Goal: Task Accomplishment & Management: Manage account settings

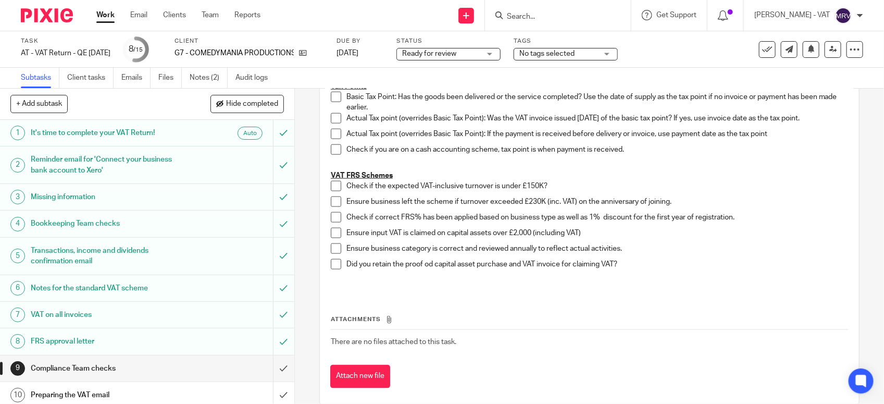
scroll to position [603, 0]
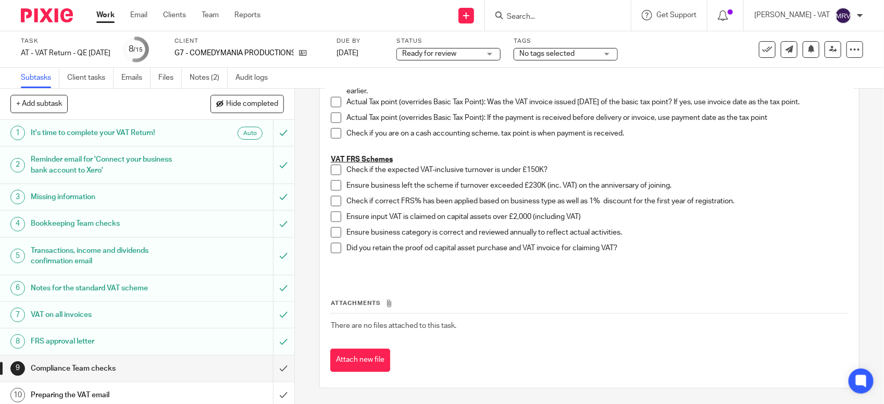
click at [331, 170] on span at bounding box center [336, 170] width 10 height 10
click at [336, 183] on span at bounding box center [336, 185] width 10 height 10
click at [332, 198] on span at bounding box center [336, 201] width 10 height 10
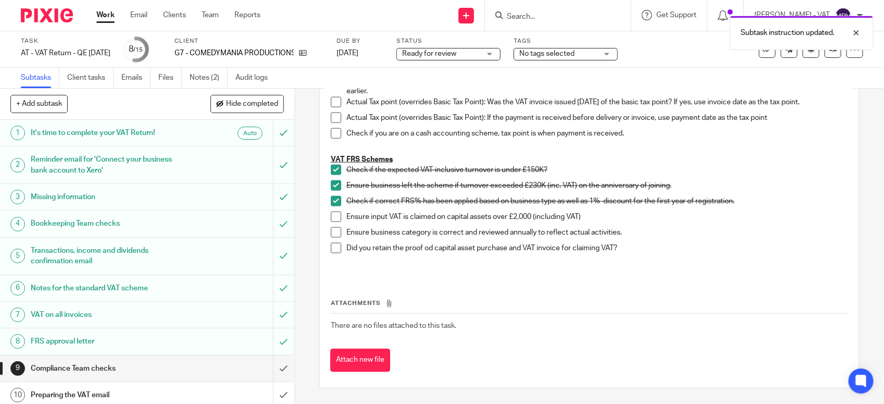
click at [333, 237] on li "Ensure business category is correct and reviewed annually to reflect actual act…" at bounding box center [589, 235] width 517 height 16
click at [335, 230] on span at bounding box center [336, 232] width 10 height 10
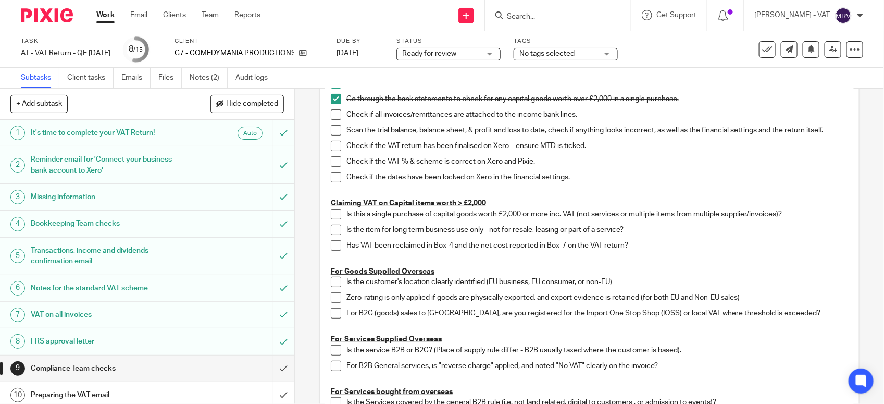
scroll to position [65, 0]
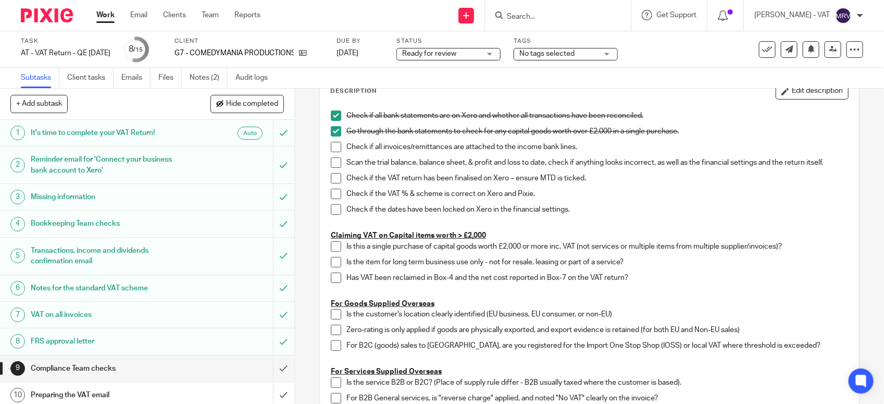
click at [331, 151] on span at bounding box center [336, 147] width 10 height 10
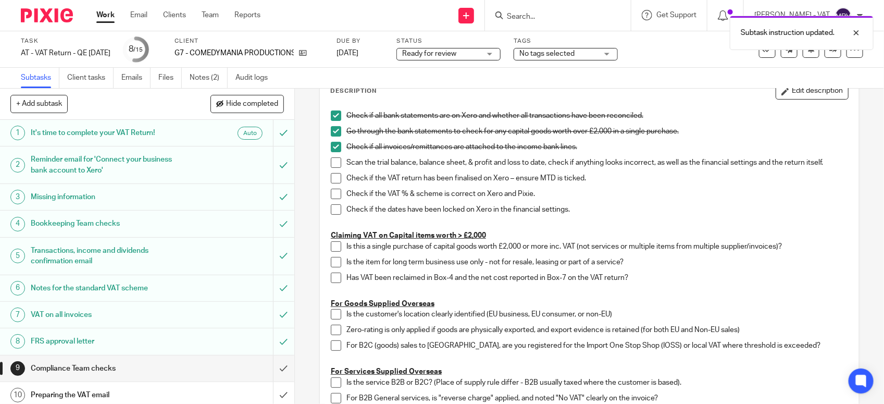
click at [331, 165] on span at bounding box center [336, 162] width 10 height 10
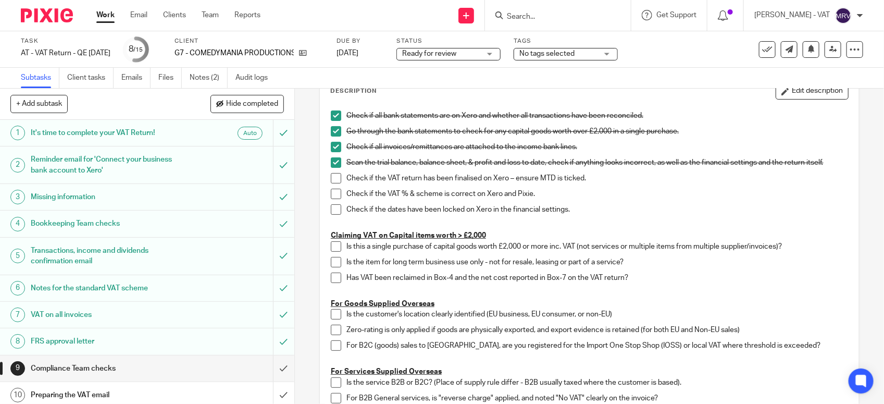
click at [332, 177] on span at bounding box center [336, 178] width 10 height 10
click at [331, 197] on span at bounding box center [336, 194] width 10 height 10
click at [333, 207] on span at bounding box center [336, 209] width 10 height 10
click at [612, 210] on p "Check if the dates have been locked on Xero in the financial settings." at bounding box center [596, 209] width 501 height 10
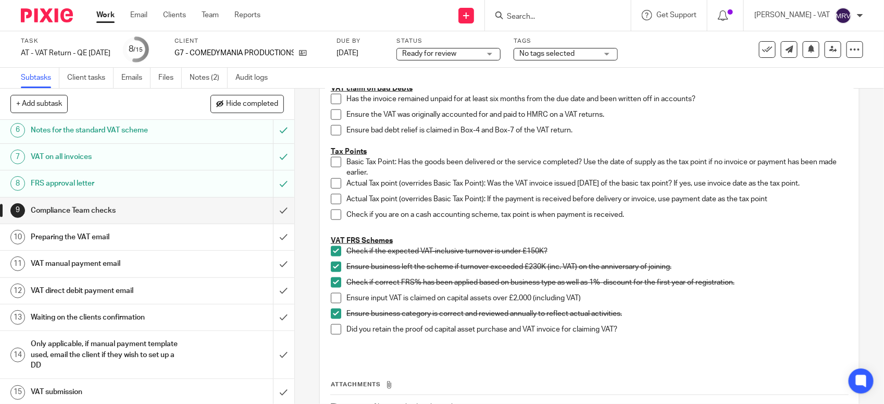
scroll to position [162, 0]
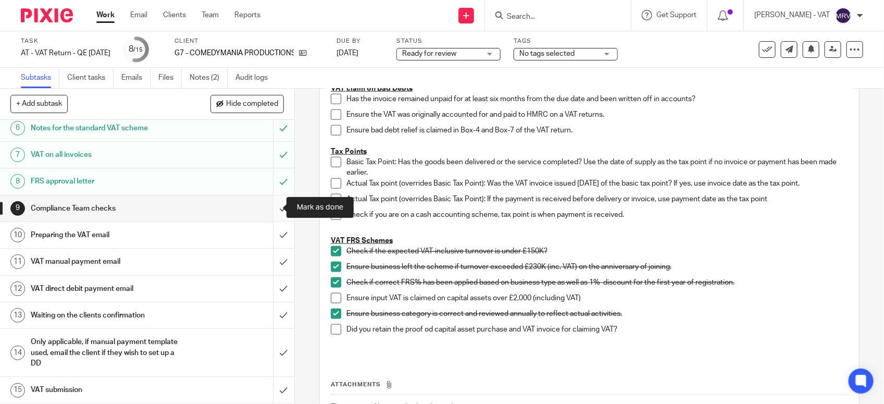
click at [269, 206] on input "submit" at bounding box center [147, 208] width 294 height 26
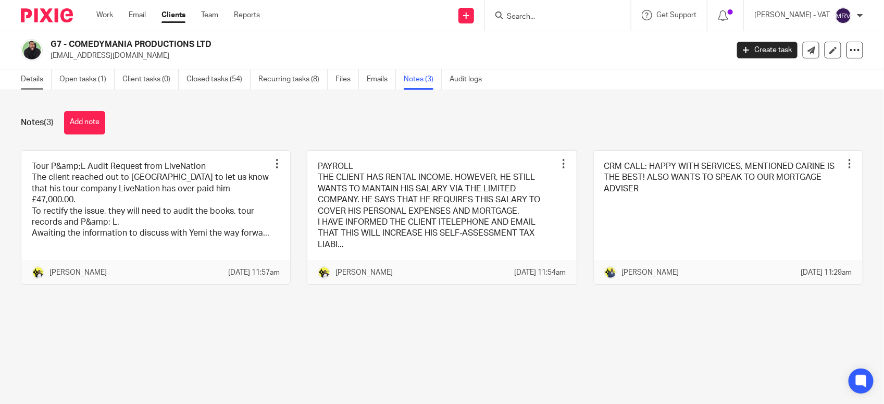
click at [35, 87] on link "Details" at bounding box center [36, 79] width 31 height 20
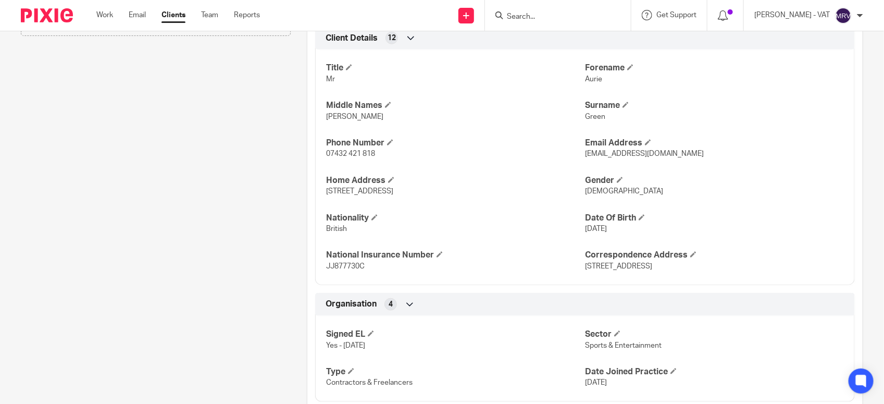
scroll to position [391, 0]
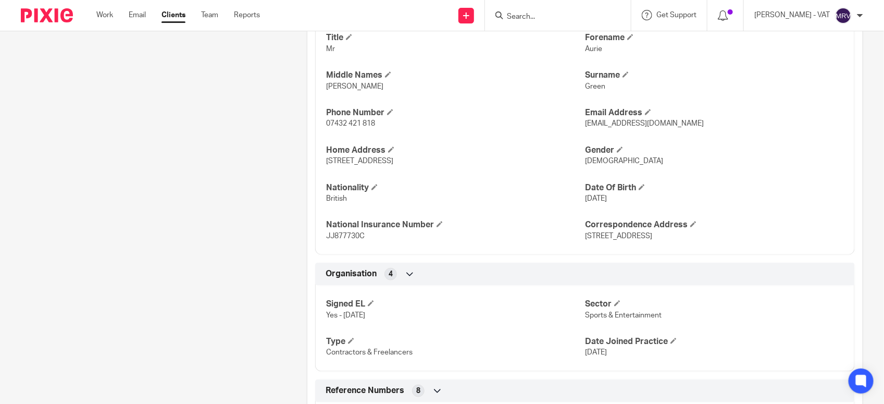
click at [175, 148] on div "Client contacts Aurie Green (Actor and Comedian) 07432 421 818 info@auriestyla.…" at bounding box center [148, 324] width 286 height 1209
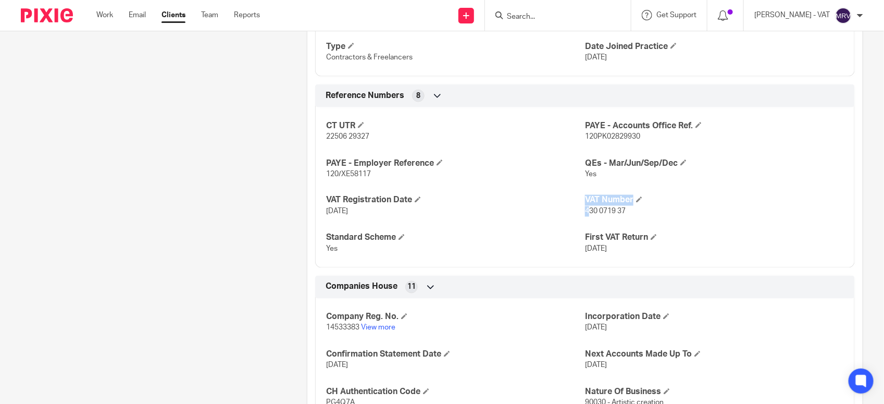
click at [582, 209] on div "CT UTR 22506 29327 PAYE - Accounts Office Ref. 120PK02829930 PAYE - Employer Re…" at bounding box center [584, 183] width 539 height 168
drag, startPoint x: 582, startPoint y: 209, endPoint x: 582, endPoint y: 218, distance: 8.3
click at [585, 217] on p "430 0719 37" at bounding box center [714, 211] width 259 height 10
drag, startPoint x: 579, startPoint y: 212, endPoint x: 621, endPoint y: 217, distance: 41.9
click at [621, 217] on p "430 0719 37" at bounding box center [714, 211] width 259 height 10
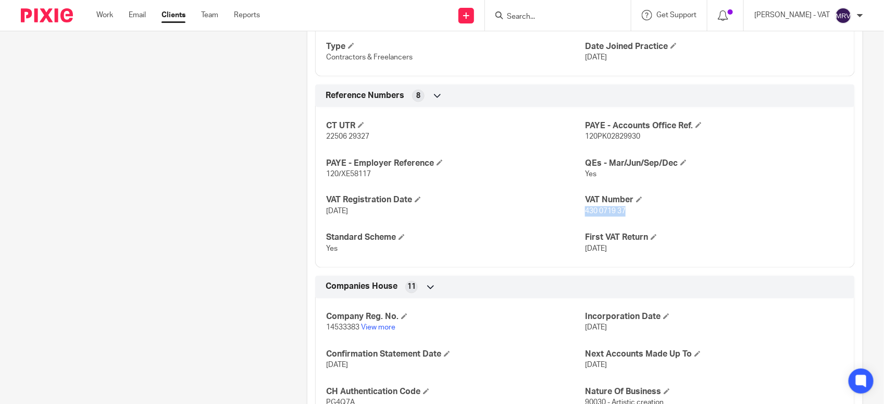
copy span "430 0719 37"
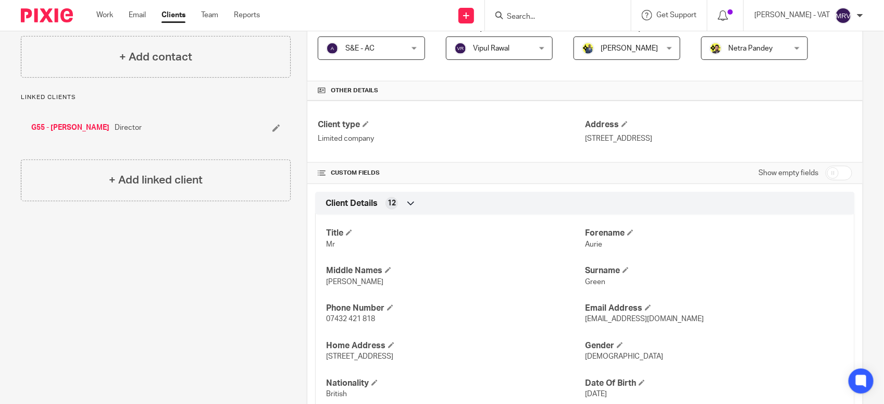
scroll to position [0, 0]
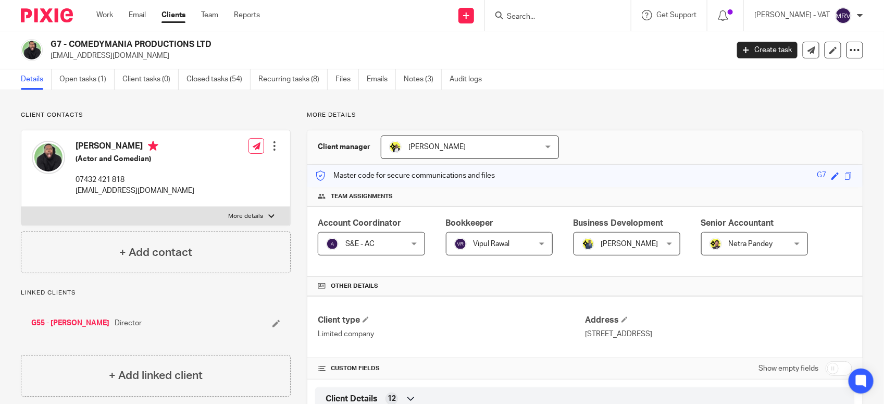
drag, startPoint x: 69, startPoint y: 42, endPoint x: 214, endPoint y: 45, distance: 144.8
click at [214, 45] on h2 "G7 - COMEDYMANIA PRODUCTIONS LTD" at bounding box center [319, 44] width 536 height 11
copy h2 "COMEDYMANIA PRODUCTIONS LTD"
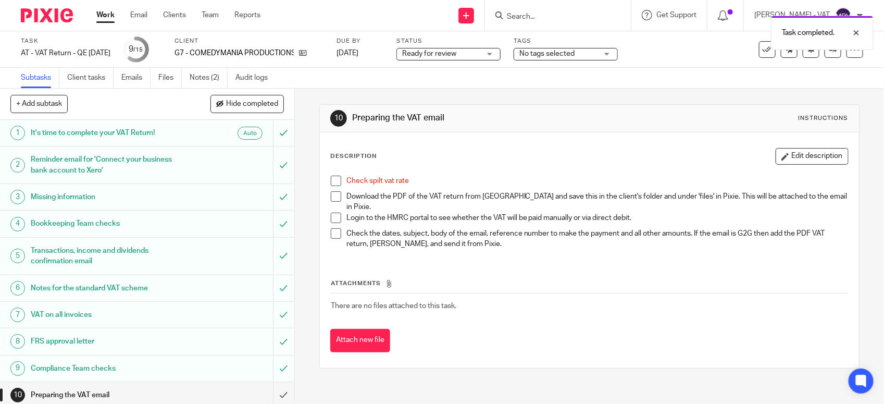
click at [331, 183] on span at bounding box center [336, 180] width 10 height 10
click at [162, 79] on link "Files" at bounding box center [169, 78] width 23 height 20
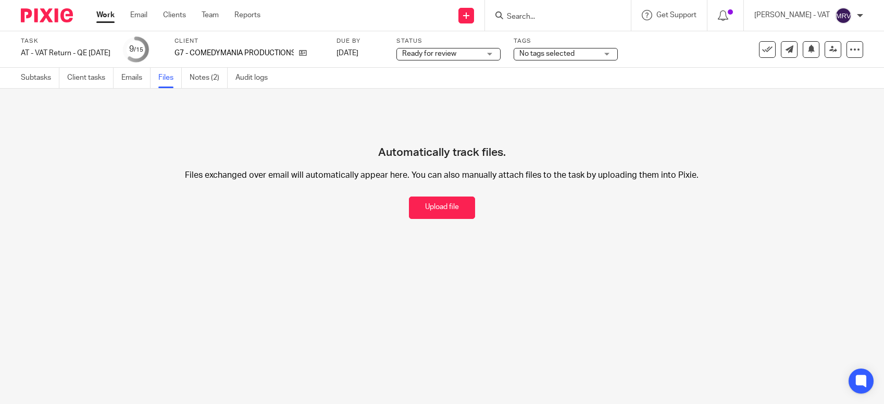
click at [414, 212] on button "Upload file" at bounding box center [442, 207] width 66 height 22
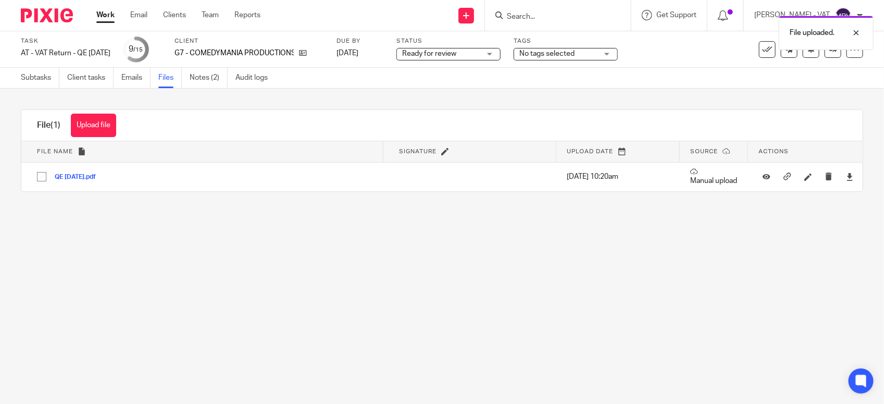
click at [421, 337] on main "Task AT - VAT Return - QE [DATE] Save AT - VAT Return - QE [DATE] 9 /15 Client …" at bounding box center [442, 202] width 884 height 404
click at [43, 86] on link "Subtasks" at bounding box center [40, 78] width 39 height 20
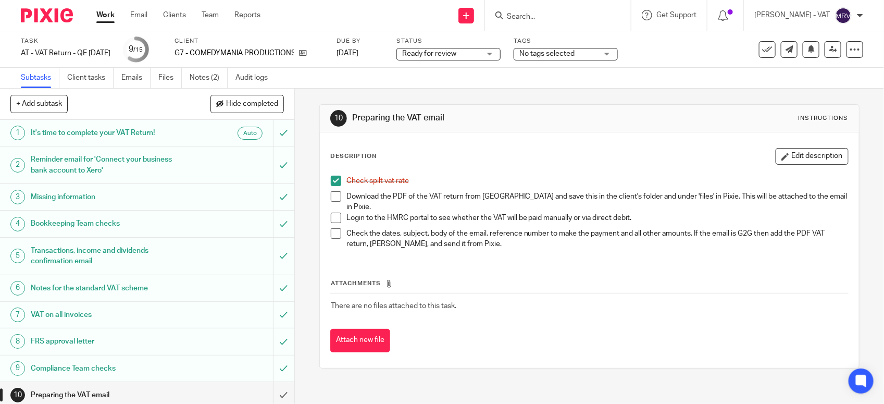
click at [325, 196] on div "Check spilt vat rate Download the PDF of the VAT return from Xero and save this…" at bounding box center [589, 213] width 528 height 86
click at [333, 196] on span at bounding box center [336, 196] width 10 height 10
click at [775, 152] on button "Edit description" at bounding box center [811, 156] width 73 height 17
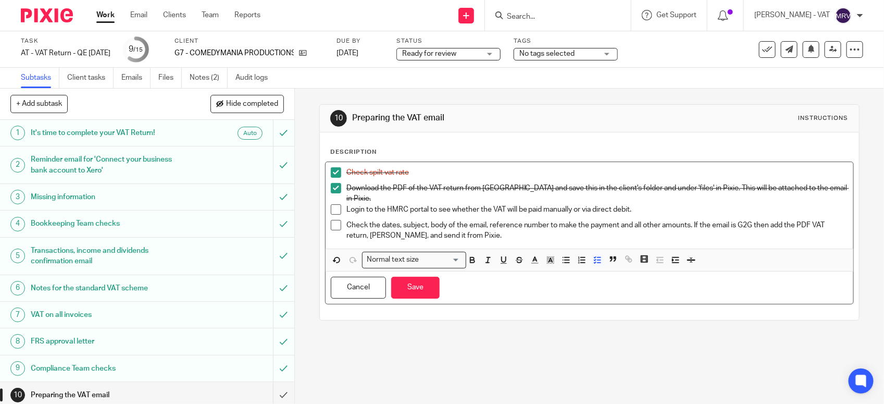
click at [569, 205] on p "Login to the HMRC portal to see whether the VAT will be paid manually or via di…" at bounding box center [596, 209] width 501 height 10
click at [399, 283] on button "Save" at bounding box center [415, 288] width 48 height 22
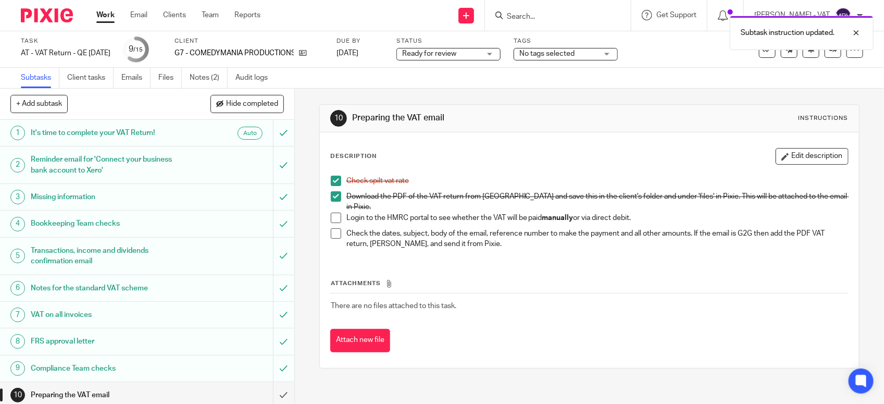
click at [710, 263] on div "Attachments There are no files attached to this task. Attach new file" at bounding box center [589, 304] width 518 height 95
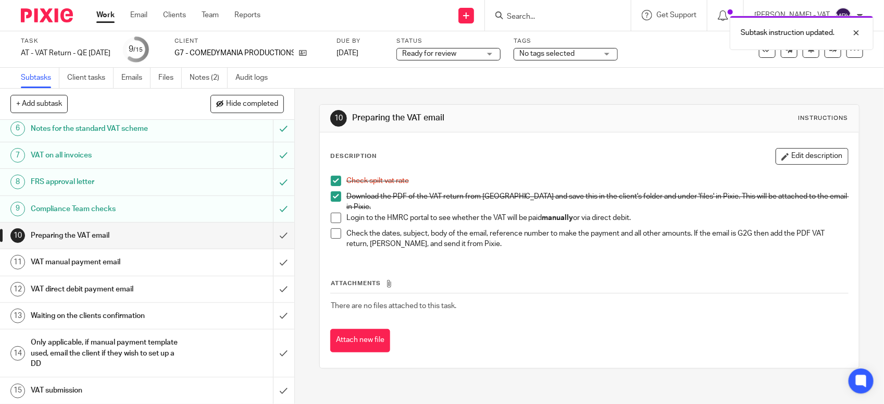
scroll to position [162, 0]
click at [267, 288] on input "submit" at bounding box center [147, 288] width 294 height 26
click at [148, 266] on h1 "VAT manual payment email" at bounding box center [108, 262] width 155 height 16
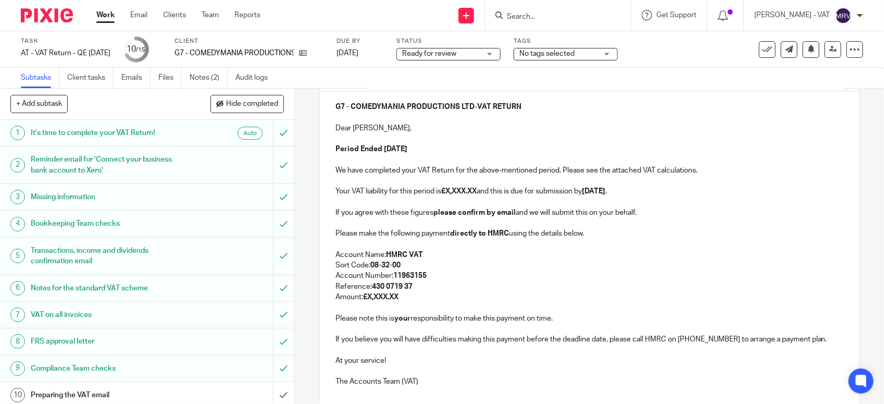
scroll to position [130, 0]
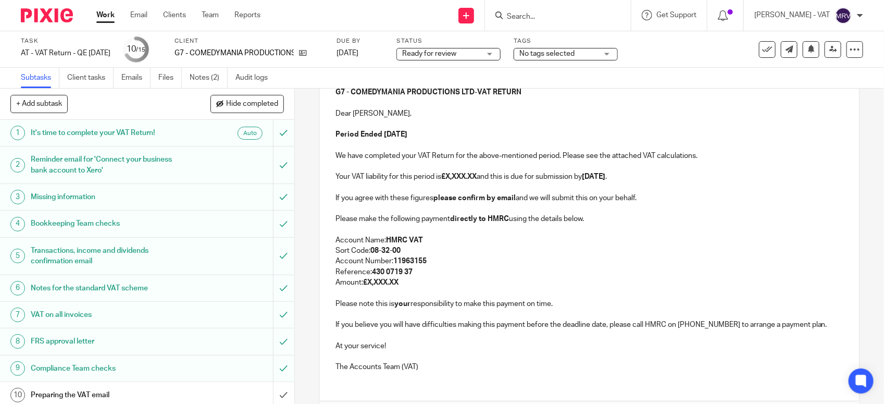
click at [453, 260] on p "Account Number: 11963155" at bounding box center [589, 261] width 508 height 10
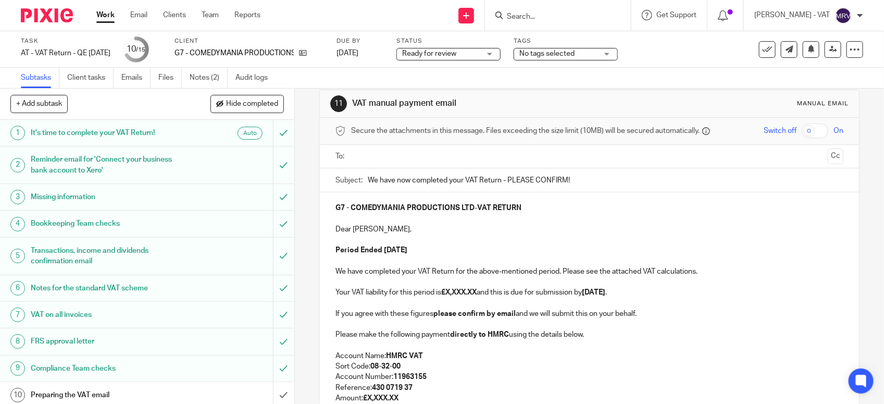
scroll to position [0, 0]
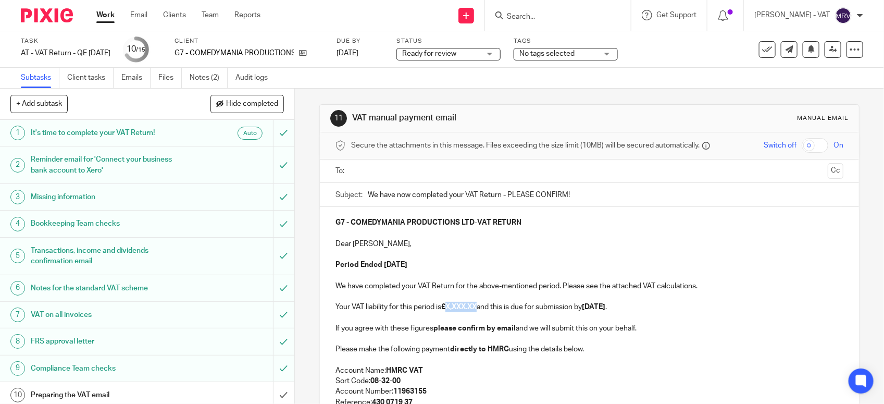
paste div
copy p "2,951.89"
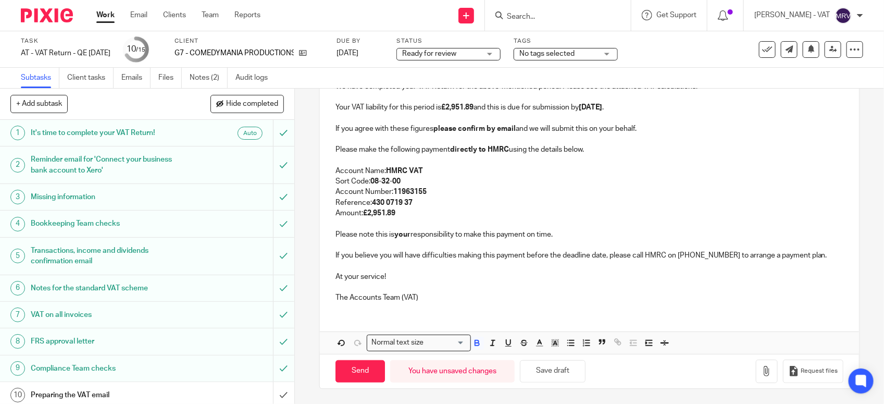
scroll to position [201, 0]
click at [550, 373] on button "Save draft" at bounding box center [553, 370] width 66 height 22
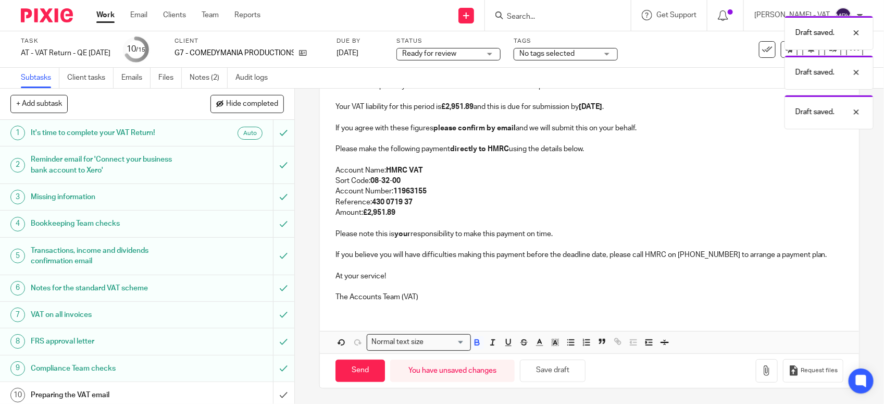
click at [462, 308] on div "G7 - COMEDYMANIA PRODUCTIONS LTD - VAT RETURN Dear Aurie, Period Ended [DATE] h…" at bounding box center [589, 158] width 539 height 303
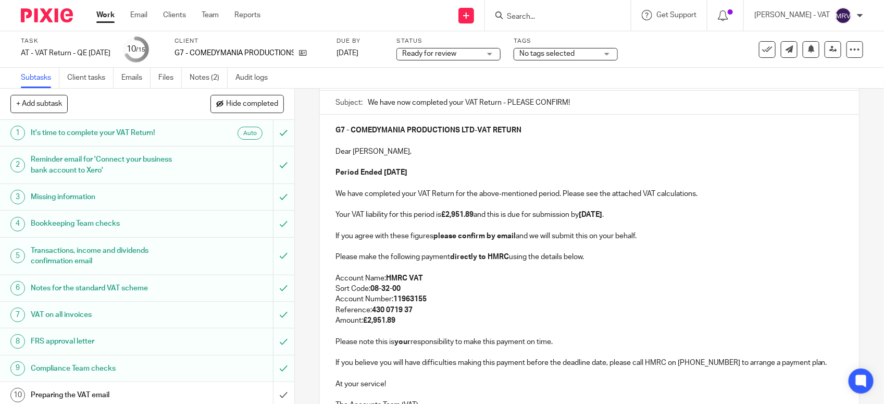
scroll to position [130, 0]
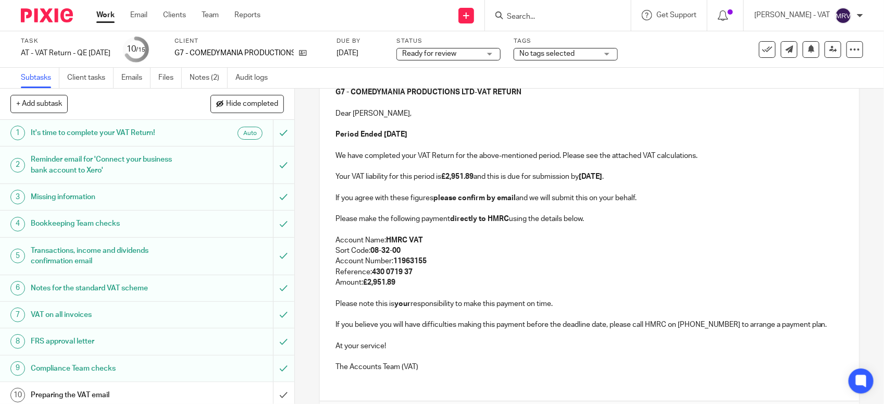
click at [519, 258] on p "Account Number: 11963155" at bounding box center [589, 261] width 508 height 10
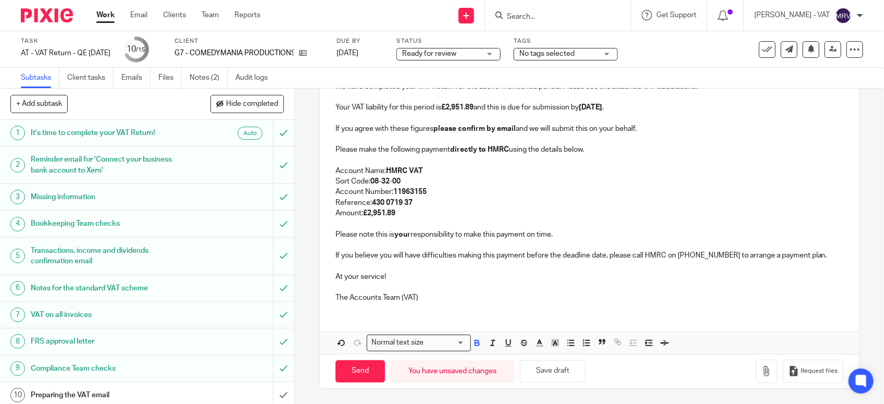
scroll to position [201, 0]
click at [519, 287] on p at bounding box center [589, 286] width 508 height 10
click at [546, 370] on button "Save draft" at bounding box center [553, 370] width 66 height 22
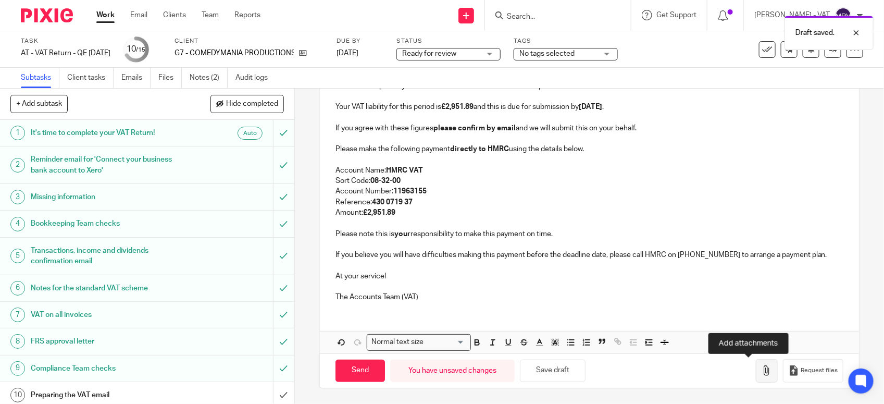
click at [756, 377] on button "button" at bounding box center [767, 370] width 22 height 23
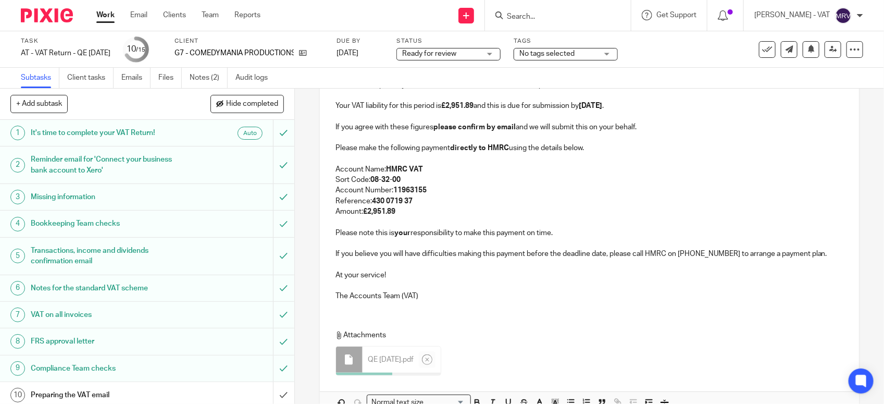
click at [441, 297] on p "The Accounts Team (VAT)" at bounding box center [589, 296] width 508 height 10
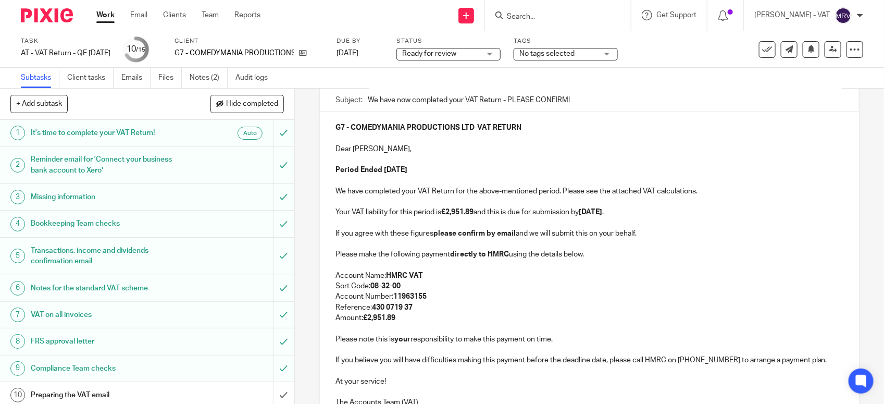
scroll to position [71, 0]
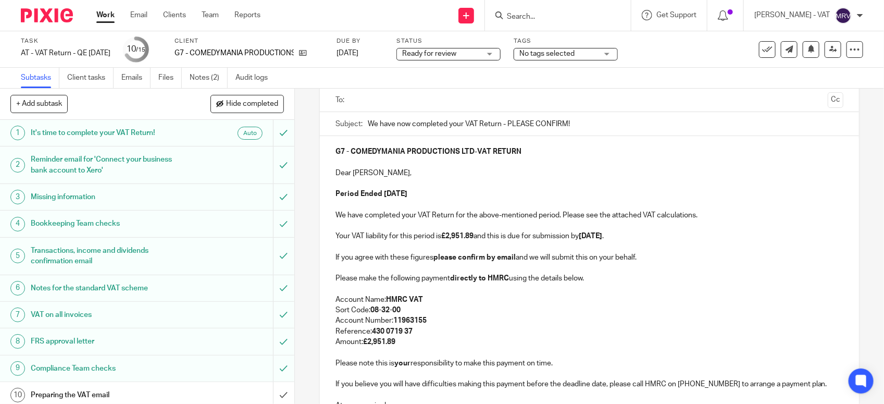
click at [442, 295] on p "Account Name: HMRC VAT" at bounding box center [589, 299] width 508 height 10
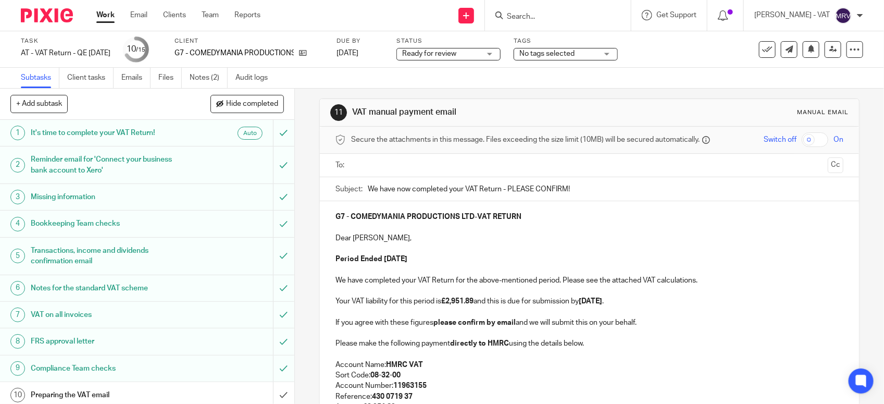
click at [429, 167] on input "text" at bounding box center [589, 165] width 469 height 12
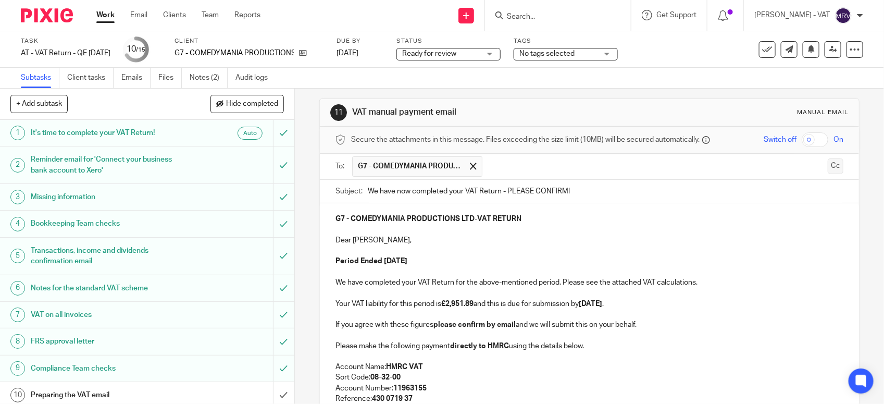
click at [827, 169] on button "Cc" at bounding box center [835, 166] width 16 height 16
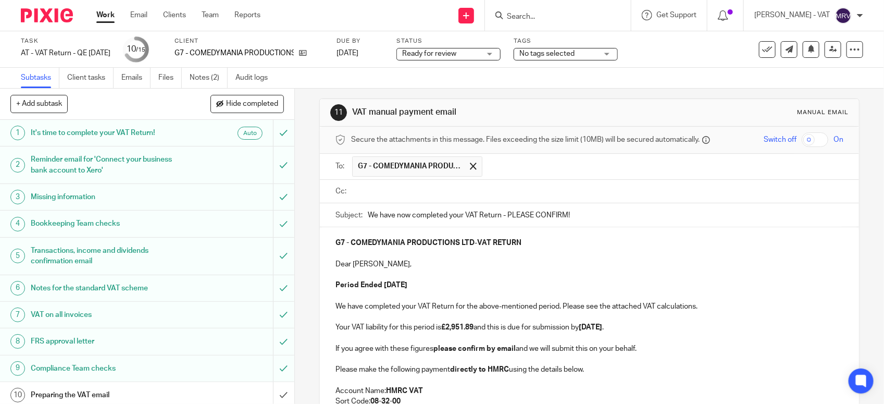
click at [428, 188] on input "text" at bounding box center [597, 191] width 484 height 12
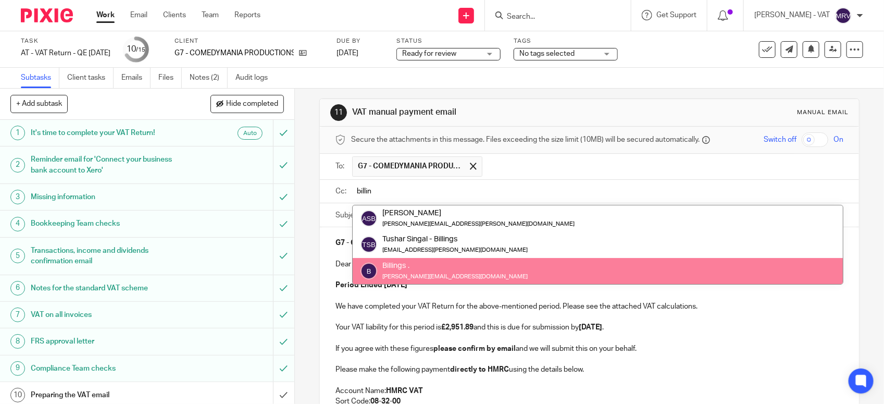
type input "billin"
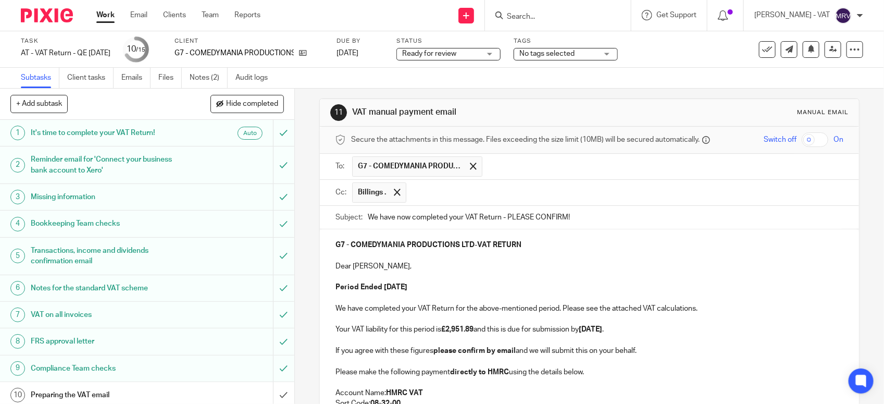
click at [461, 263] on p "Dear Aurie," at bounding box center [589, 266] width 508 height 10
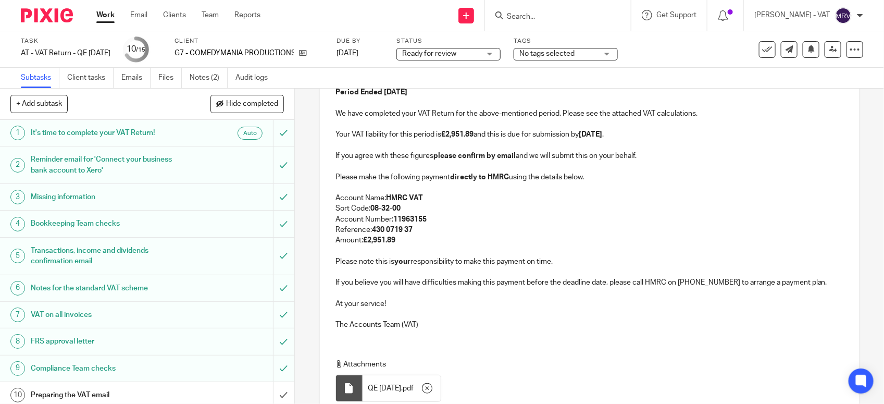
scroll to position [201, 0]
click at [445, 230] on p "Reference: 430 0719 37" at bounding box center [589, 229] width 508 height 10
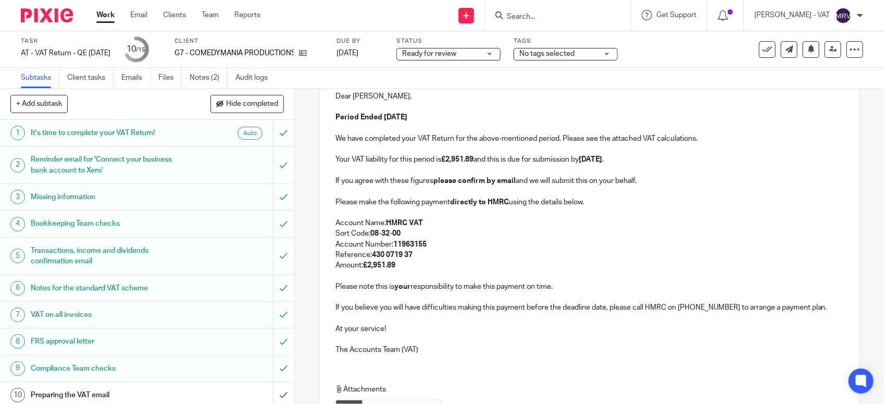
scroll to position [159, 0]
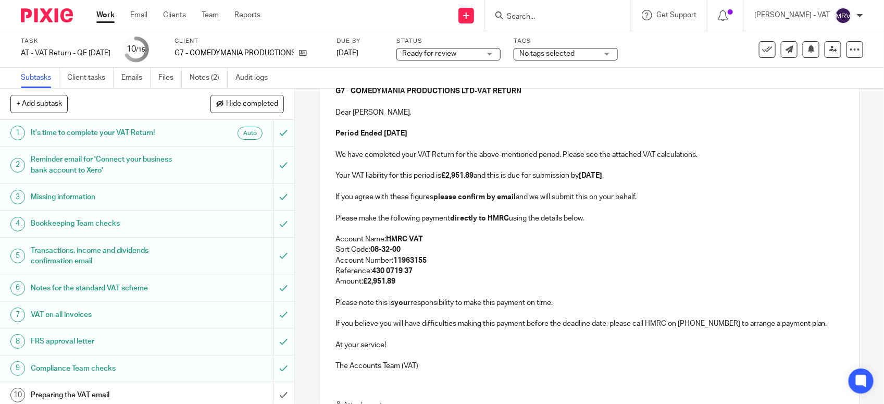
click at [474, 139] on p "Period Ended 30th September 2025" at bounding box center [589, 133] width 508 height 10
click at [681, 164] on p at bounding box center [589, 165] width 508 height 10
click at [462, 179] on strong "£2,951.89" at bounding box center [457, 175] width 32 height 7
click at [605, 181] on p "Your VAT liability for this period is £2,951.89 and this is due for submission …" at bounding box center [589, 175] width 508 height 10
click at [486, 200] on strong "please confirm by email" at bounding box center [474, 196] width 82 height 7
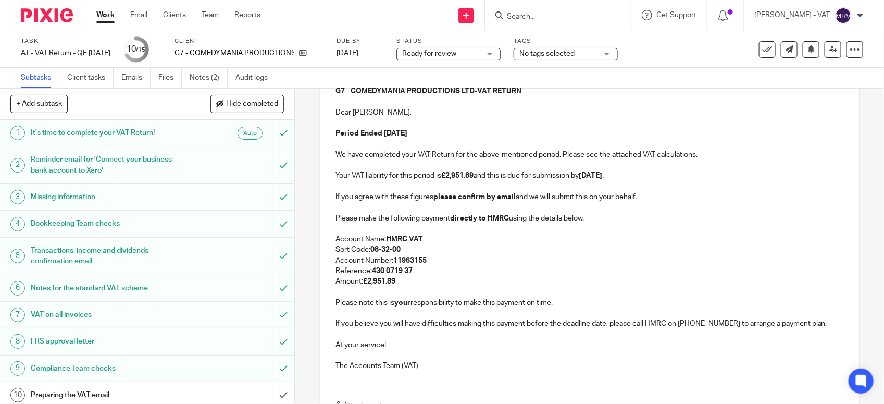
click at [585, 225] on p at bounding box center [589, 228] width 508 height 10
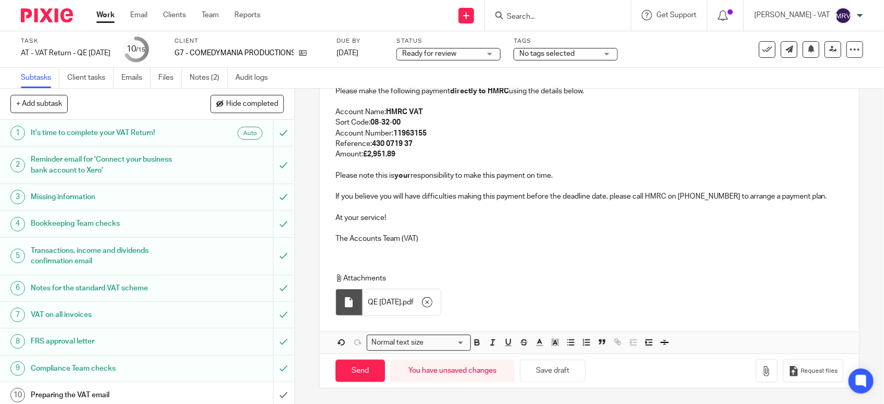
scroll to position [290, 0]
click at [465, 231] on p at bounding box center [589, 228] width 508 height 10
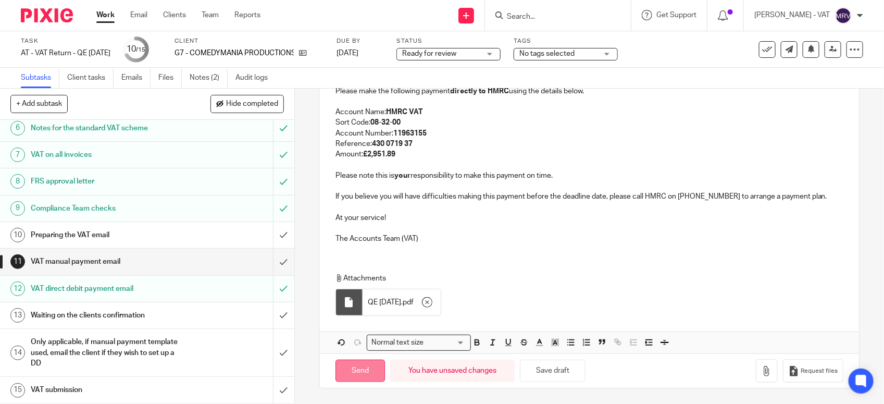
click at [353, 371] on input "Send" at bounding box center [359, 370] width 49 height 22
type input "Sent"
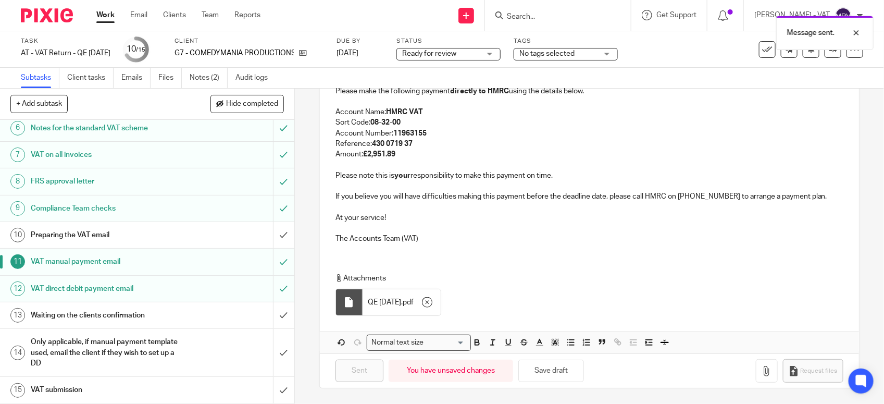
click at [121, 233] on h1 "Preparing the VAT email" at bounding box center [108, 235] width 155 height 16
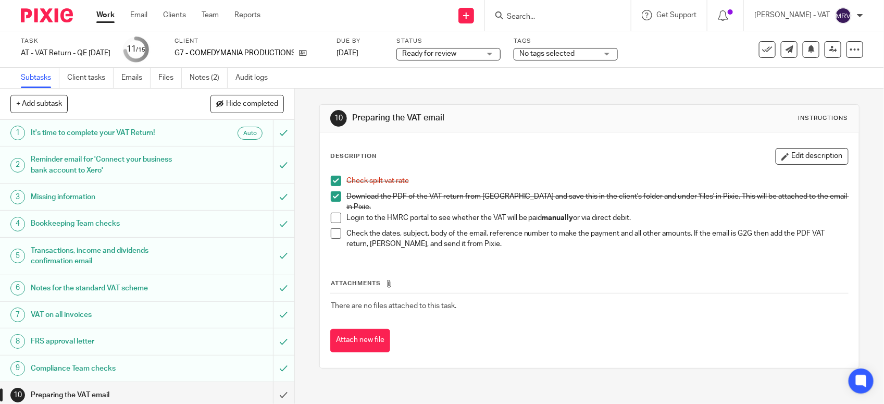
click at [332, 214] on span at bounding box center [336, 217] width 10 height 10
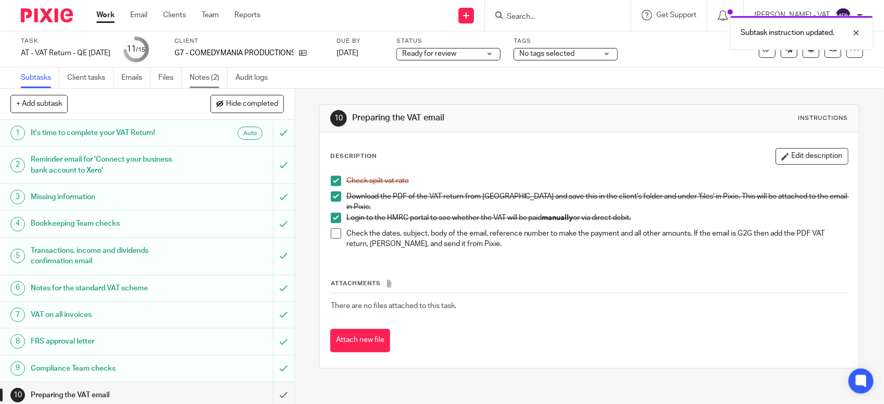
click at [218, 77] on link "Notes (2)" at bounding box center [209, 78] width 38 height 20
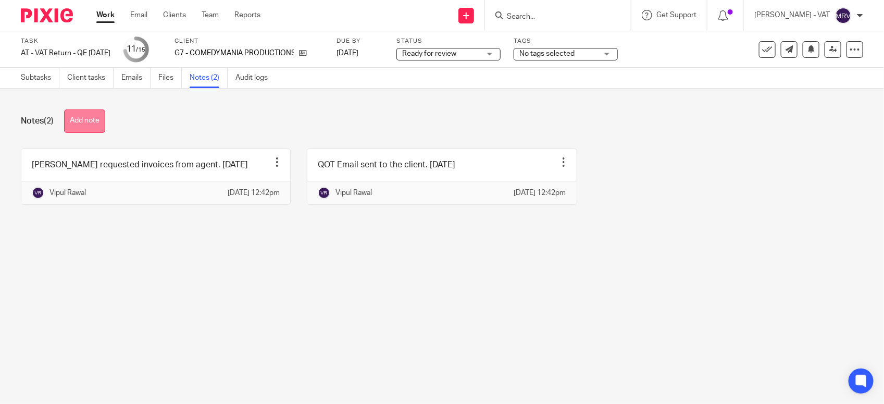
click at [89, 120] on button "Add note" at bounding box center [84, 120] width 41 height 23
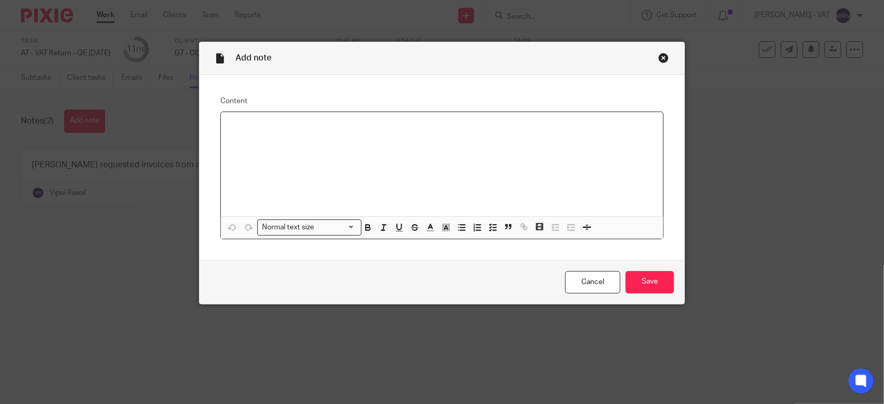
click at [285, 146] on div at bounding box center [442, 164] width 442 height 104
click at [649, 277] on input "Save" at bounding box center [649, 282] width 48 height 22
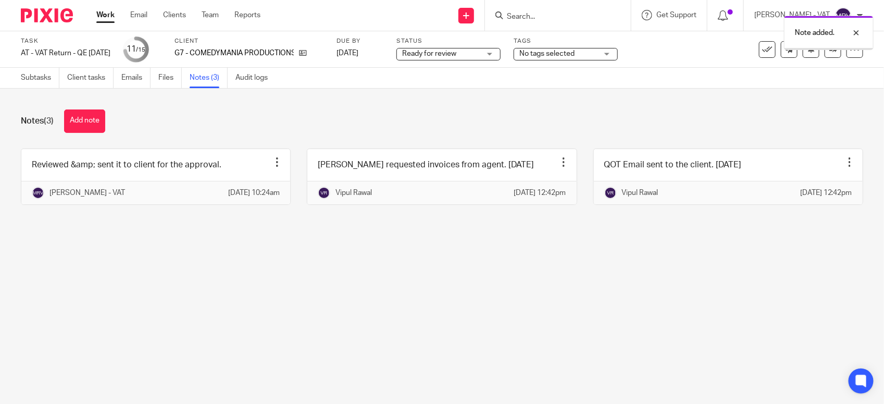
click at [544, 348] on main "Task AT - VAT Return - QE [DATE] Save AT - VAT Return - QE [DATE] 11 /15 Client…" at bounding box center [442, 202] width 884 height 404
click at [28, 73] on link "Subtasks" at bounding box center [40, 78] width 39 height 20
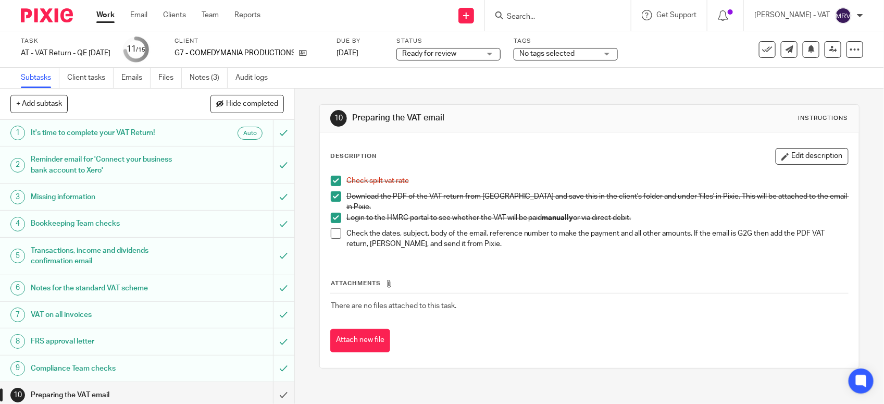
click at [333, 229] on span at bounding box center [336, 233] width 10 height 10
click at [468, 262] on div "Attachments There are no files attached to this task. Attach new file" at bounding box center [589, 304] width 518 height 95
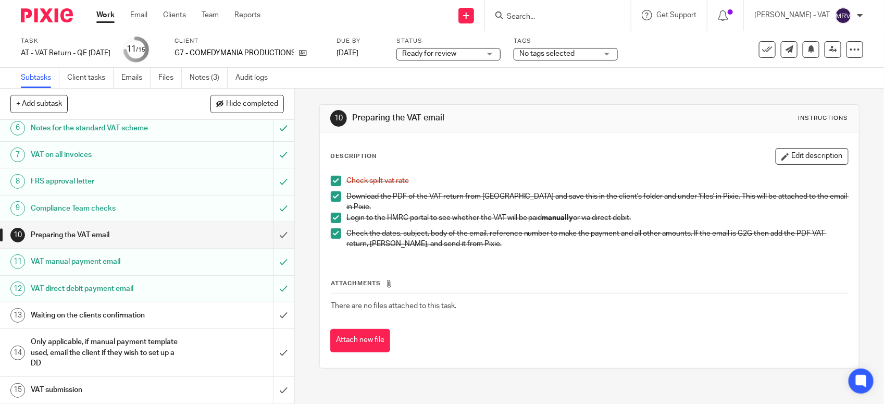
scroll to position [162, 0]
click at [589, 257] on div "Attachments There are no files attached to this task. Attach new file" at bounding box center [589, 304] width 518 height 95
click at [543, 308] on td "There are no files attached to this task." at bounding box center [589, 305] width 518 height 25
click at [267, 228] on input "submit" at bounding box center [147, 235] width 294 height 26
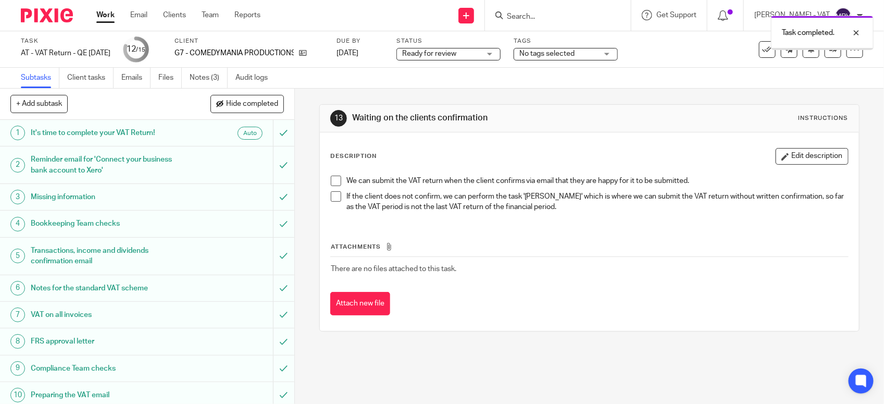
click at [509, 146] on div "Description Edit description We can submit the VAT return when the client confi…" at bounding box center [589, 231] width 539 height 198
click at [475, 55] on span "Ready for review" at bounding box center [441, 53] width 78 height 11
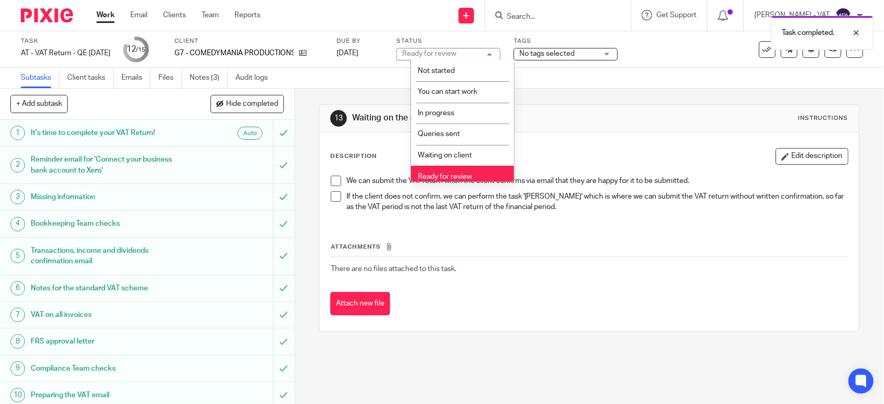
scroll to position [47, 0]
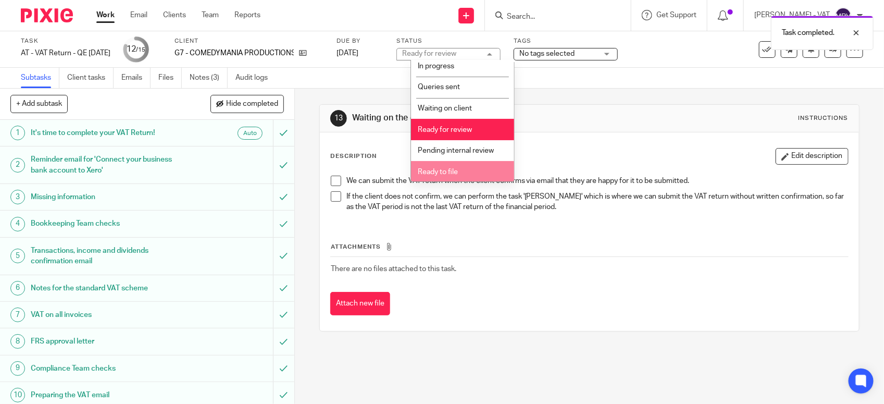
click at [465, 162] on li "Ready to file" at bounding box center [462, 171] width 103 height 21
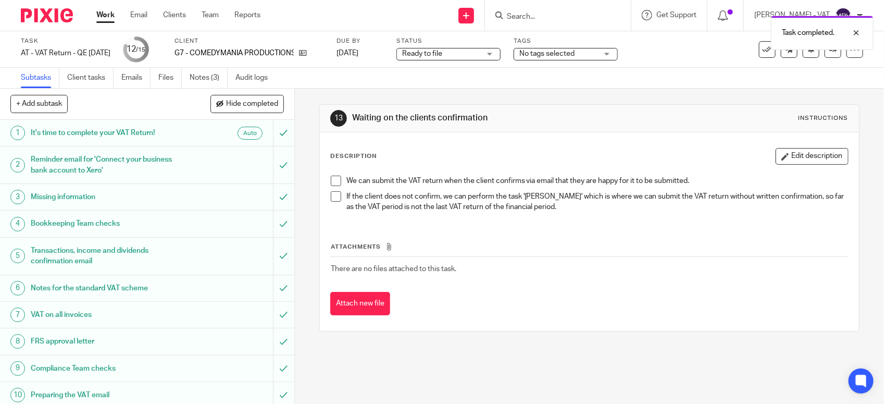
click at [555, 153] on div "Description Edit description" at bounding box center [589, 156] width 518 height 17
click at [574, 222] on div "Attachments There are no files attached to this task. Attach new file" at bounding box center [589, 268] width 518 height 95
click at [480, 155] on div "Description Edit description" at bounding box center [589, 156] width 518 height 17
click at [574, 156] on div "Description Edit description" at bounding box center [589, 156] width 518 height 17
click at [509, 134] on div "Description Edit description We can submit the VAT return when the client confi…" at bounding box center [589, 231] width 539 height 198
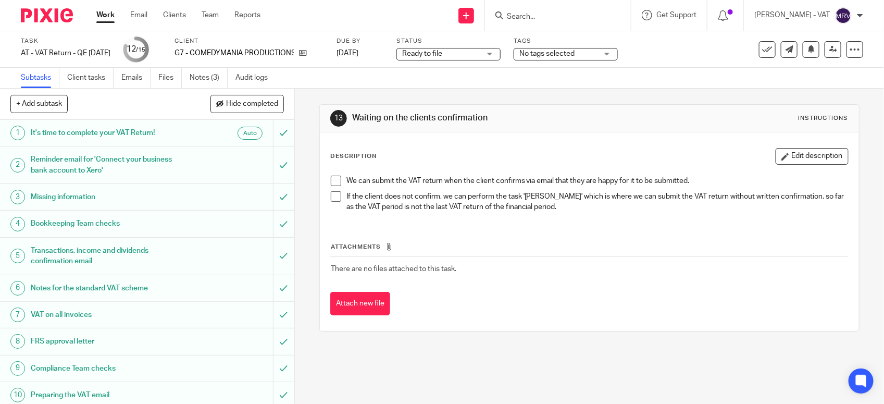
click at [461, 162] on div "Description Edit description" at bounding box center [589, 156] width 518 height 17
click at [829, 50] on icon at bounding box center [833, 49] width 8 height 8
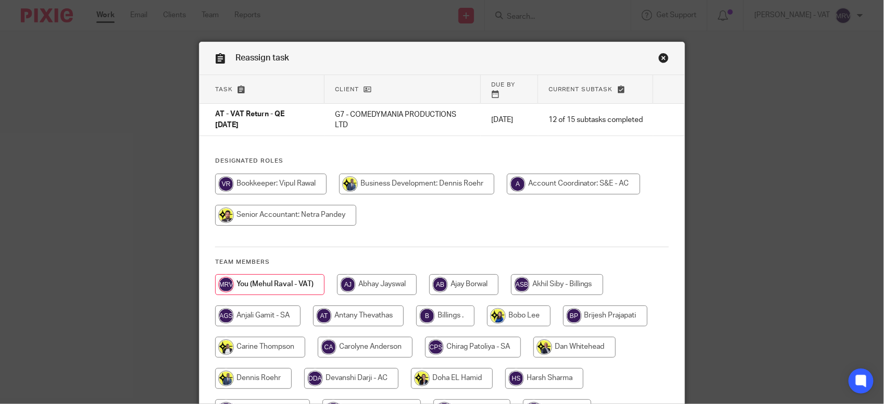
click at [409, 232] on div "Designated Roles Team members" at bounding box center [441, 356] width 485 height 398
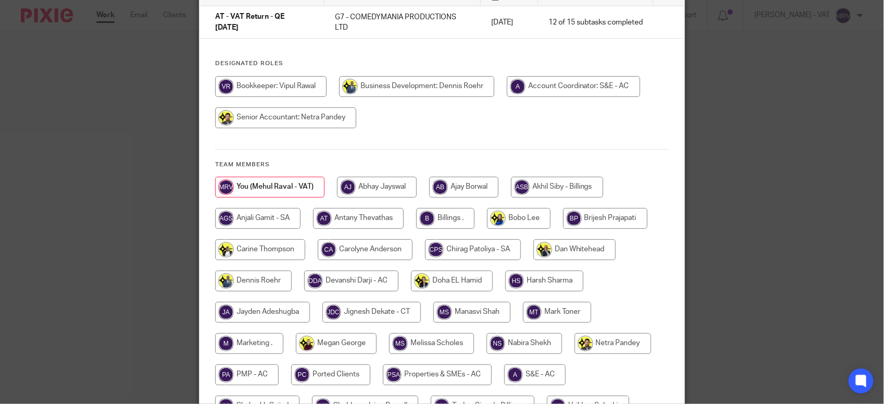
scroll to position [130, 0]
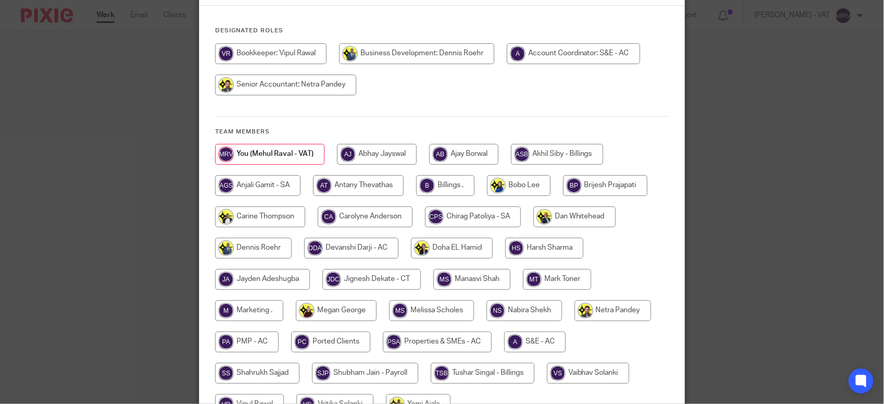
click at [446, 180] on input "radio" at bounding box center [445, 185] width 58 height 21
radio input "true"
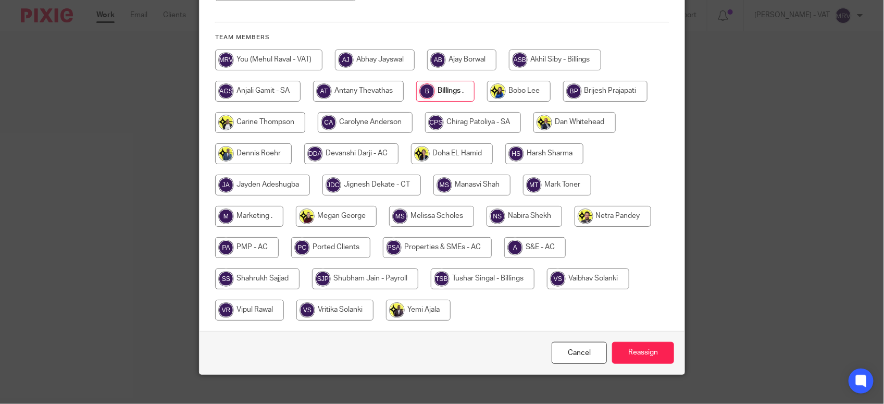
scroll to position [230, 0]
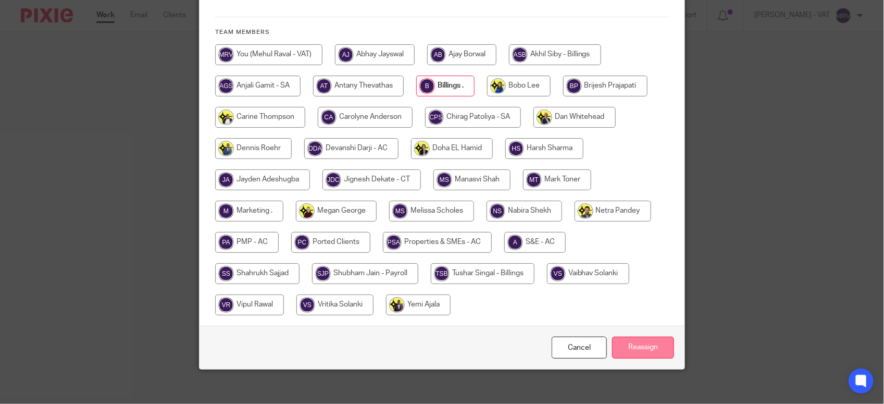
click at [633, 339] on input "Reassign" at bounding box center [643, 347] width 62 height 22
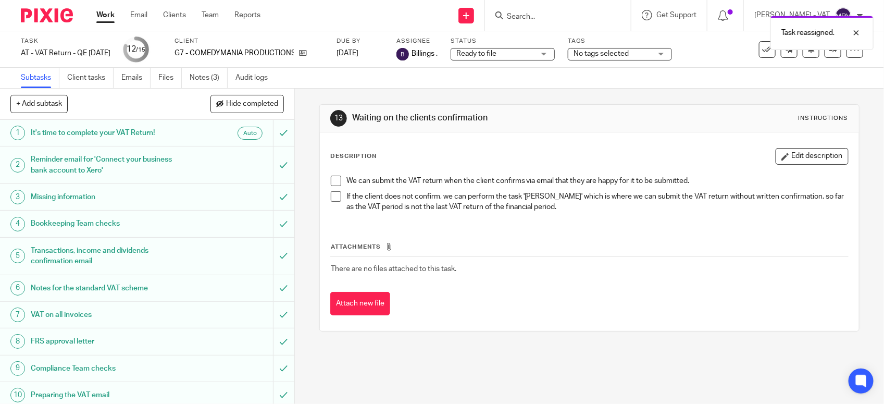
click at [530, 222] on div "Attachments There are no files attached to this task. Attach new file" at bounding box center [589, 268] width 518 height 95
click at [430, 117] on h1 "Waiting on the clients confirmation" at bounding box center [481, 117] width 259 height 11
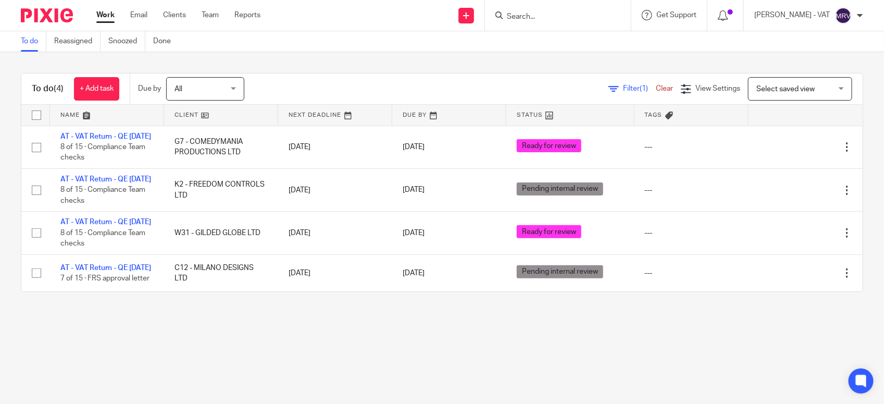
drag, startPoint x: 0, startPoint y: 0, endPoint x: 294, endPoint y: 357, distance: 462.8
click at [294, 357] on main "To do Reassigned Snoozed Done To do (4) + Add task Due by All All Today Tomorro…" at bounding box center [442, 202] width 884 height 404
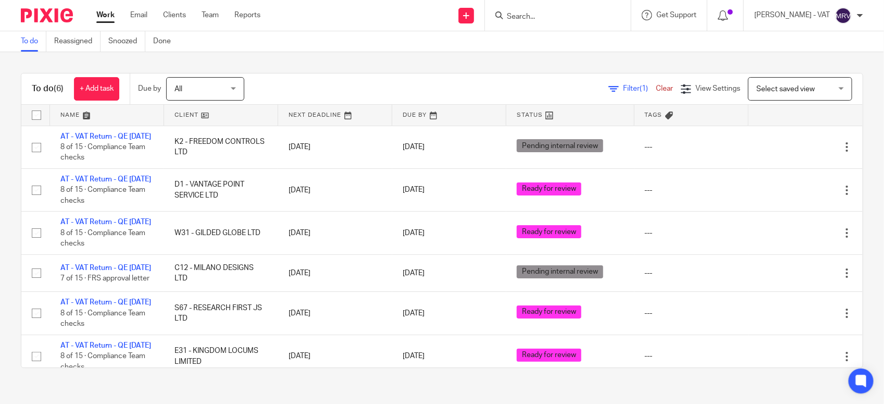
click at [528, 64] on div "To do (6) + Add task Due by All All [DATE] [DATE] This week Next week This mont…" at bounding box center [442, 220] width 884 height 336
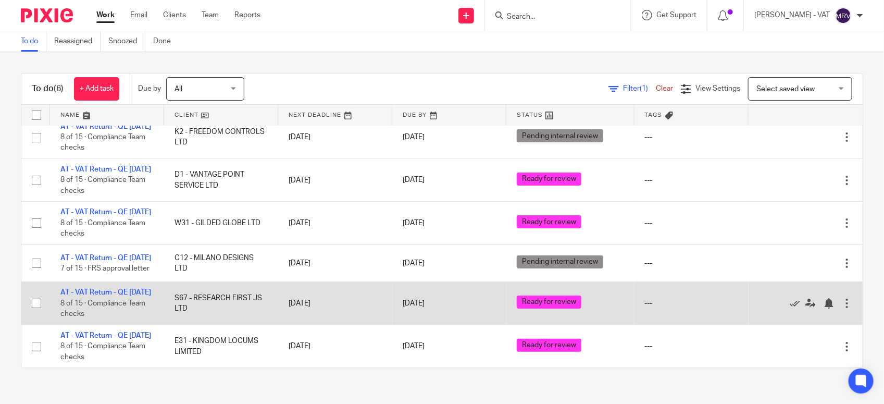
scroll to position [79, 0]
click at [115, 288] on link "AT - VAT Return - QE [DATE]" at bounding box center [105, 291] width 91 height 7
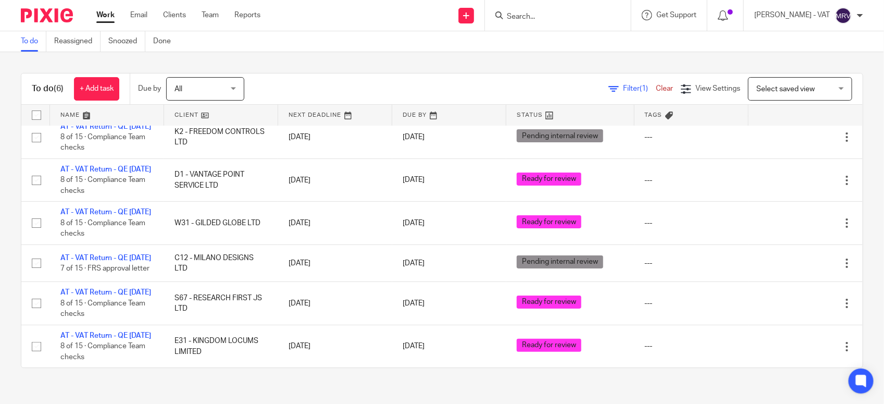
click at [293, 66] on div "To do (6) + Add task Due by All All Today Tomorrow This week Next week This mon…" at bounding box center [442, 220] width 884 height 336
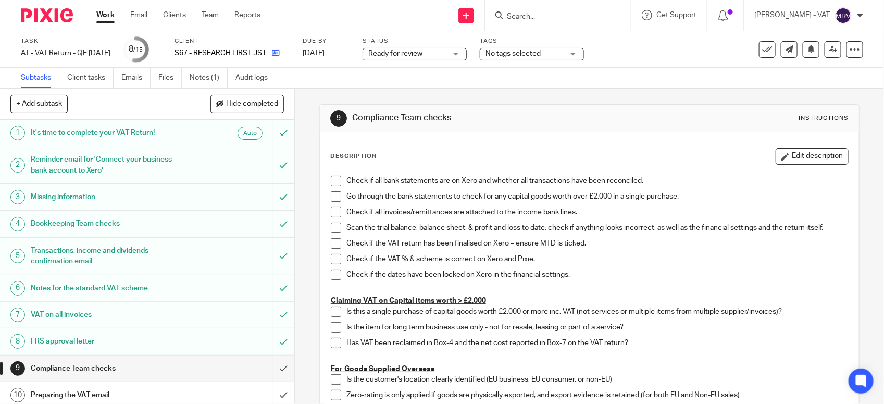
click at [280, 57] on link at bounding box center [273, 53] width 13 height 10
click at [209, 79] on link "Notes (1)" at bounding box center [209, 78] width 38 height 20
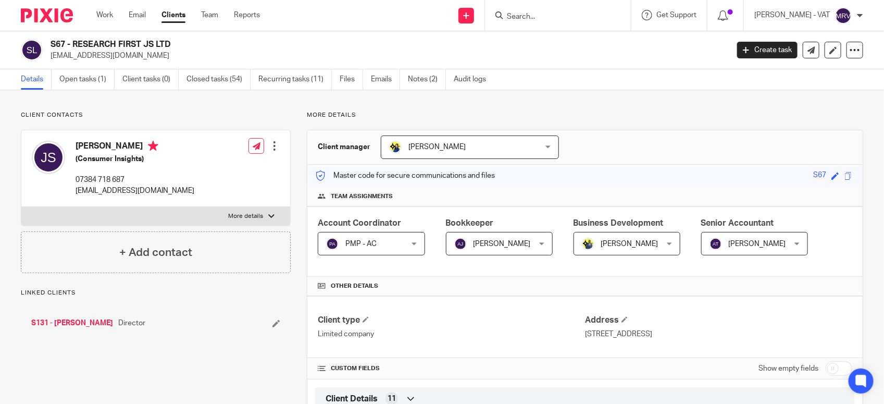
drag, startPoint x: 74, startPoint y: 42, endPoint x: 173, endPoint y: 40, distance: 99.0
click at [173, 40] on h2 "S67 - RESEARCH FIRST JS LTD" at bounding box center [319, 44] width 536 height 11
copy h2 "RESEARCH FIRST JS LTD"
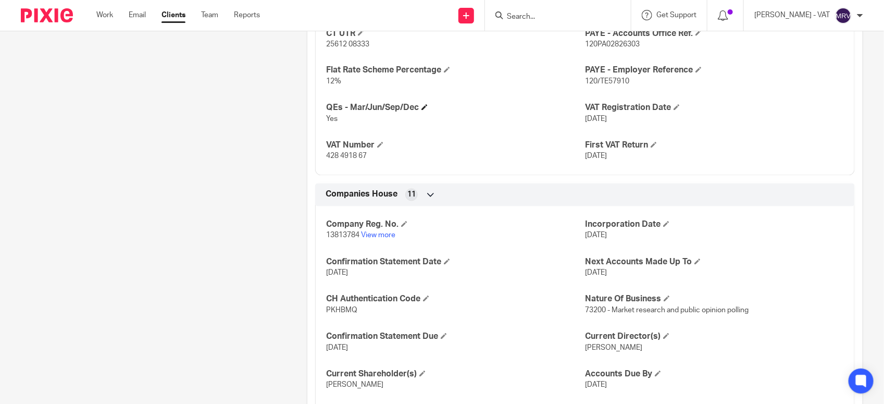
scroll to position [880, 0]
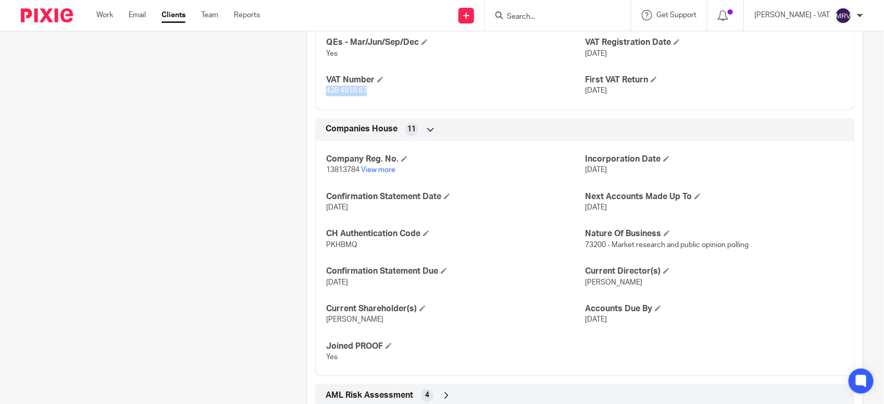
drag, startPoint x: 324, startPoint y: 94, endPoint x: 372, endPoint y: 94, distance: 48.4
click at [372, 94] on p "428 4918 67" at bounding box center [455, 91] width 259 height 10
copy span "428 4918 67"
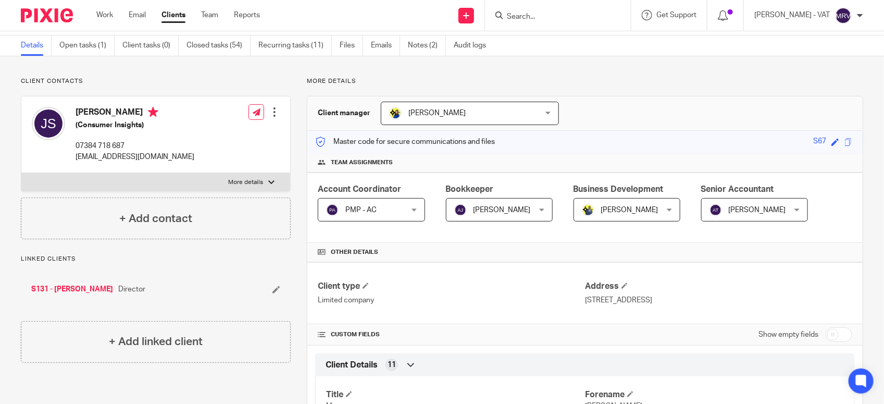
scroll to position [0, 0]
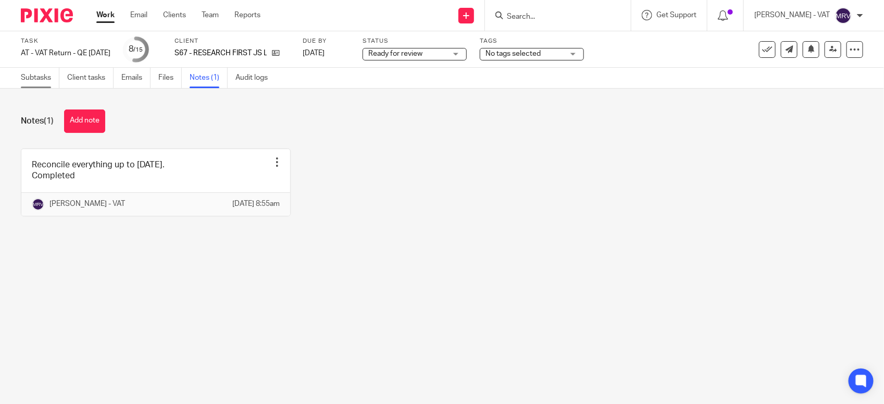
click at [21, 83] on link "Subtasks" at bounding box center [40, 78] width 39 height 20
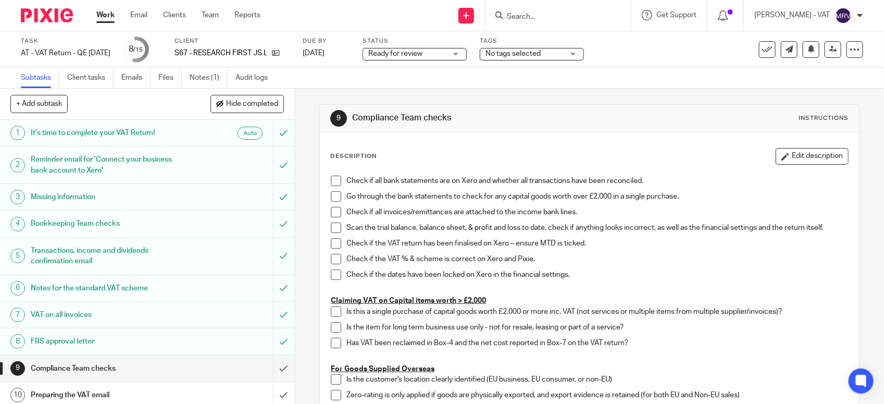
click at [331, 178] on span at bounding box center [336, 180] width 10 height 10
click at [331, 191] on li "Check if all bank statements are on Xero and whether all transactions have been…" at bounding box center [589, 183] width 517 height 16
click at [331, 195] on span at bounding box center [336, 196] width 10 height 10
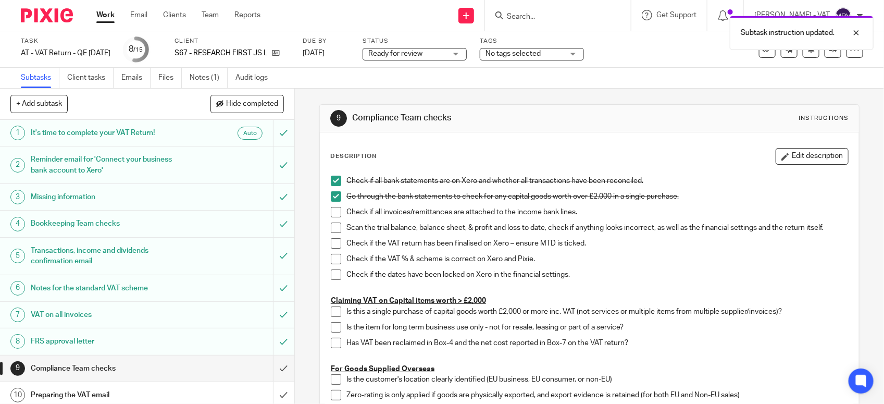
click at [331, 214] on span at bounding box center [336, 212] width 10 height 10
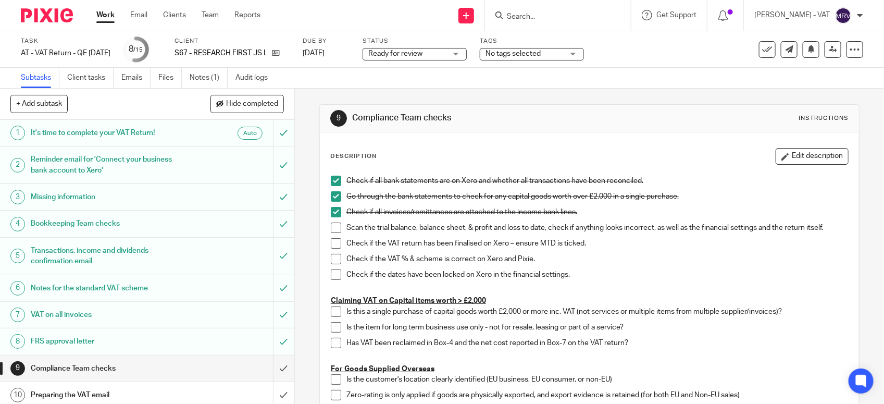
click at [651, 155] on div "Description Edit description" at bounding box center [589, 156] width 518 height 17
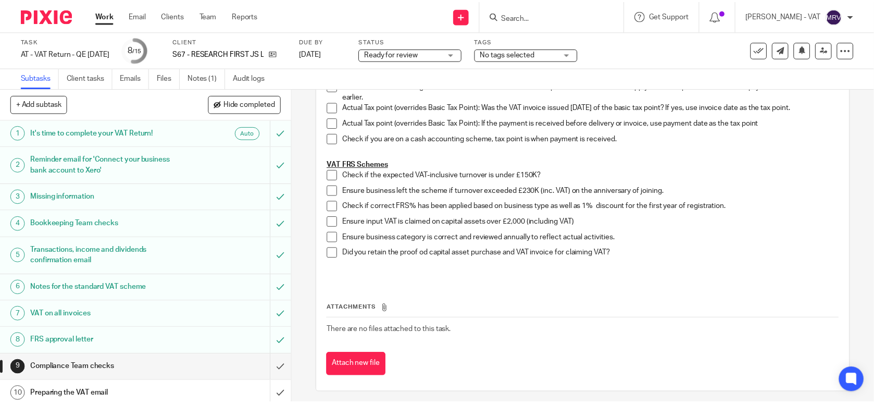
scroll to position [603, 0]
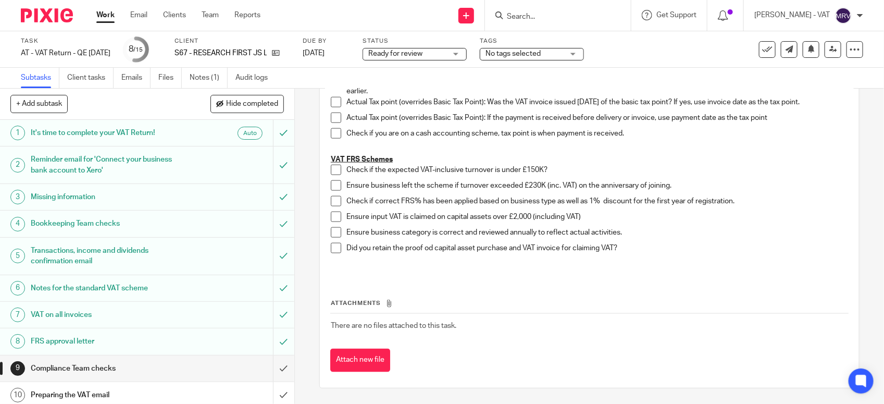
click at [334, 170] on span at bounding box center [336, 170] width 10 height 10
click at [331, 180] on span at bounding box center [336, 185] width 10 height 10
click at [331, 199] on span at bounding box center [336, 201] width 10 height 10
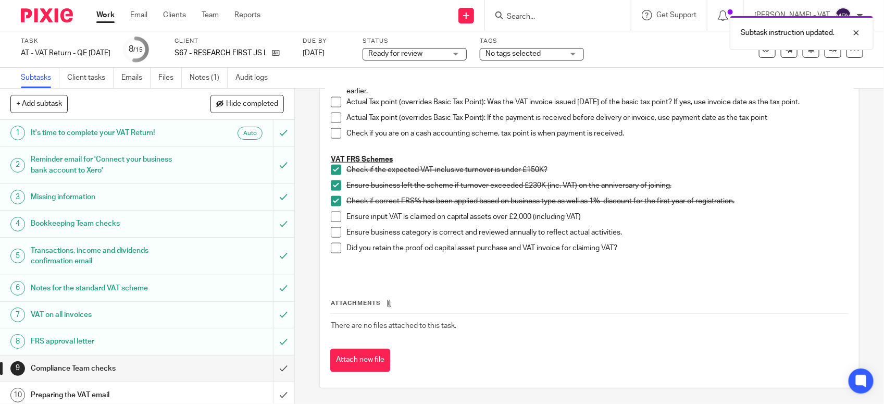
click at [331, 231] on span at bounding box center [336, 232] width 10 height 10
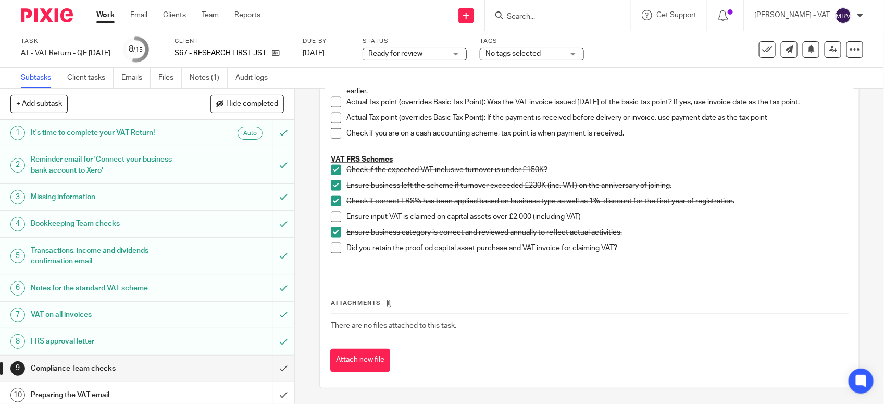
click at [739, 250] on p "Did you retain the proof od capital asset purchase and VAT invoice for claiming…" at bounding box center [596, 248] width 501 height 10
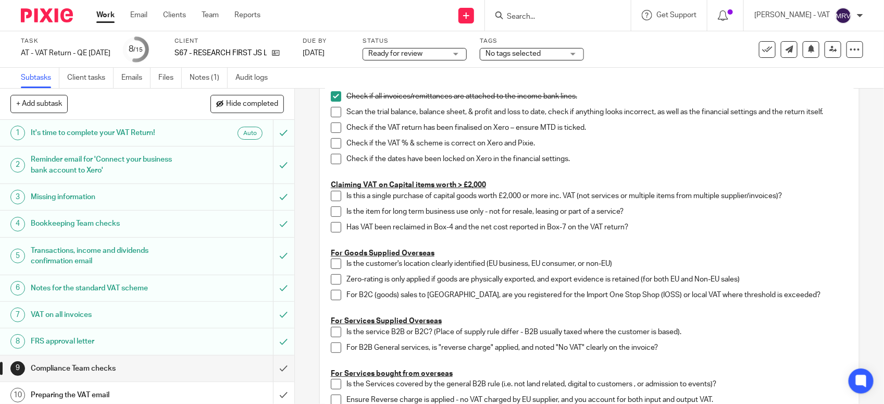
scroll to position [82, 0]
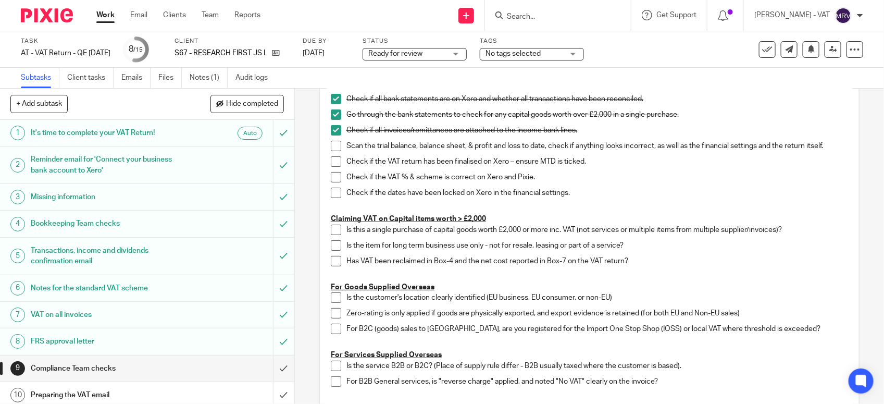
click at [331, 148] on span at bounding box center [336, 146] width 10 height 10
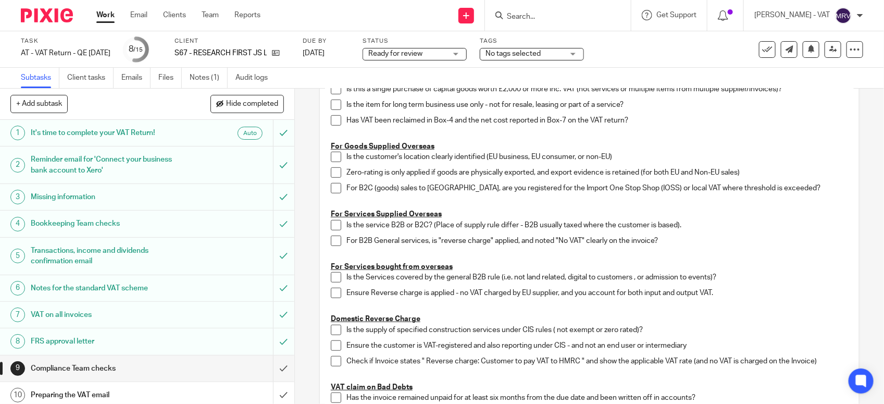
scroll to position [277, 0]
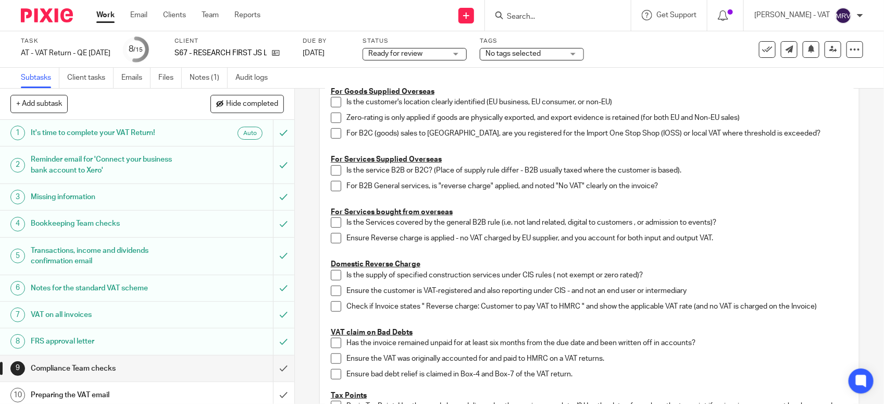
click at [760, 175] on p "Is the service B2B or B2C? (Place of supply rule differ - B2B usually taxed whe…" at bounding box center [596, 170] width 501 height 10
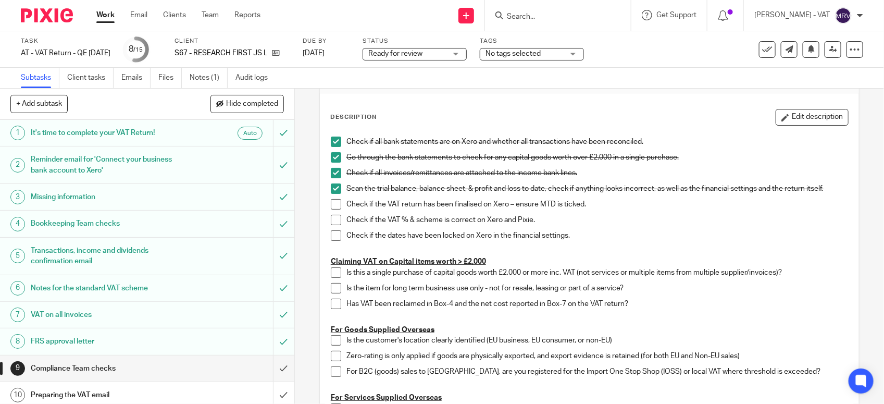
scroll to position [17, 0]
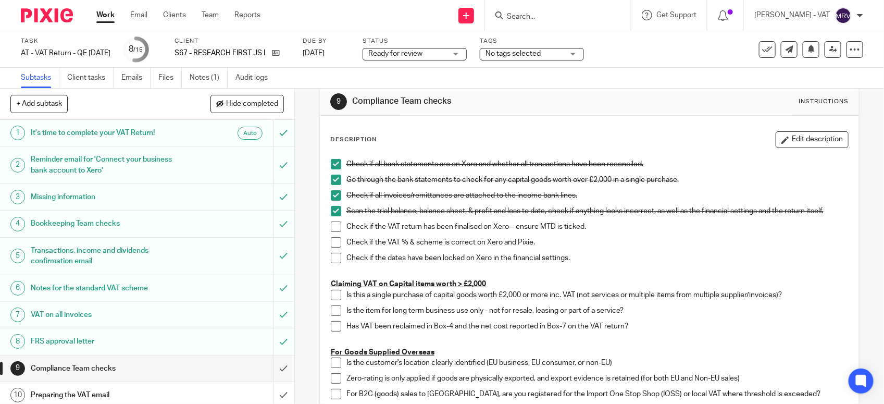
click at [332, 227] on span at bounding box center [336, 226] width 10 height 10
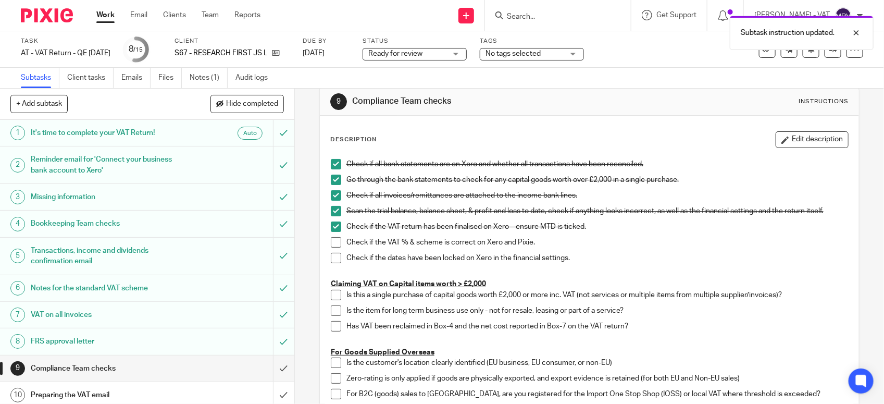
click at [331, 245] on span at bounding box center [336, 242] width 10 height 10
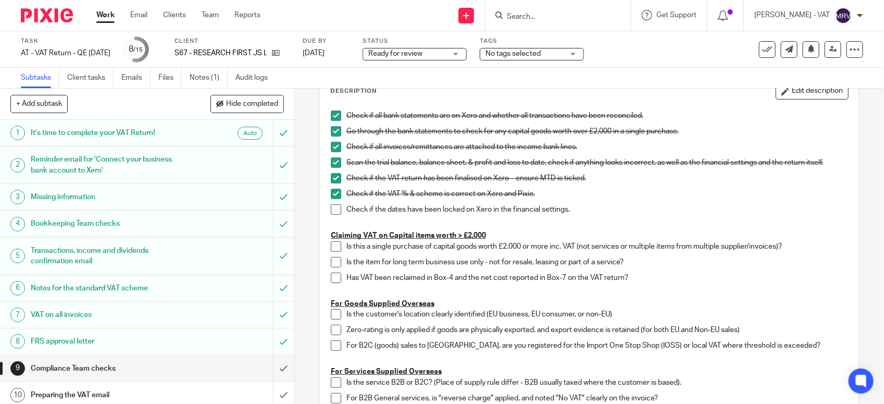
scroll to position [147, 0]
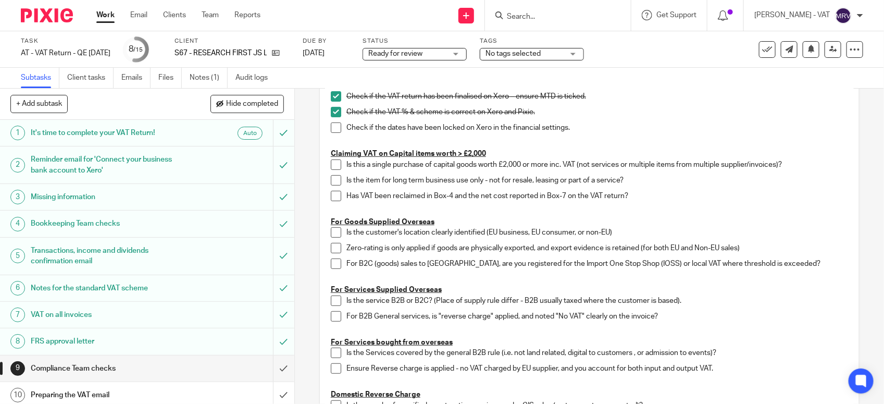
click at [332, 132] on span at bounding box center [336, 127] width 10 height 10
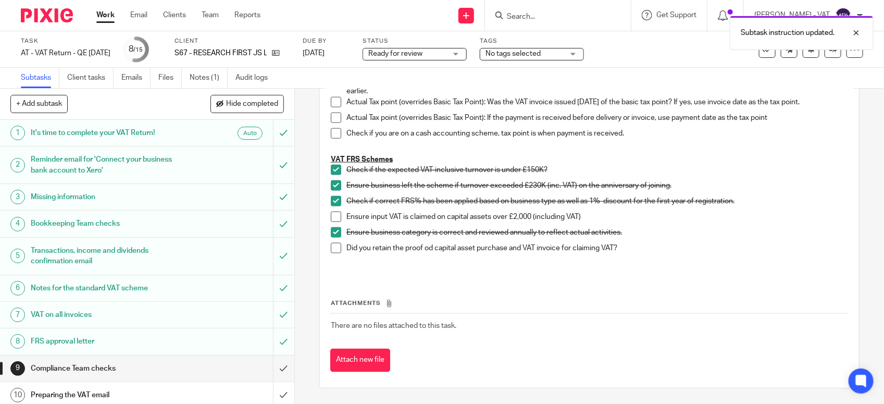
scroll to position [603, 0]
click at [483, 292] on div "Attachments There are no files attached to this task. Attach new file" at bounding box center [589, 324] width 518 height 95
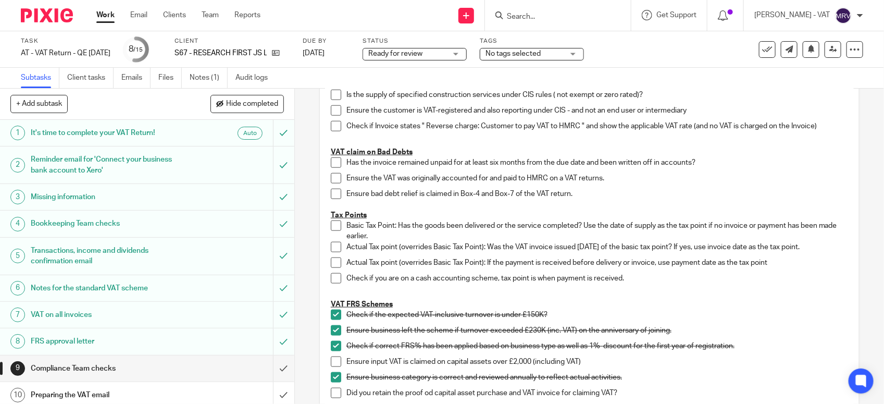
scroll to position [407, 0]
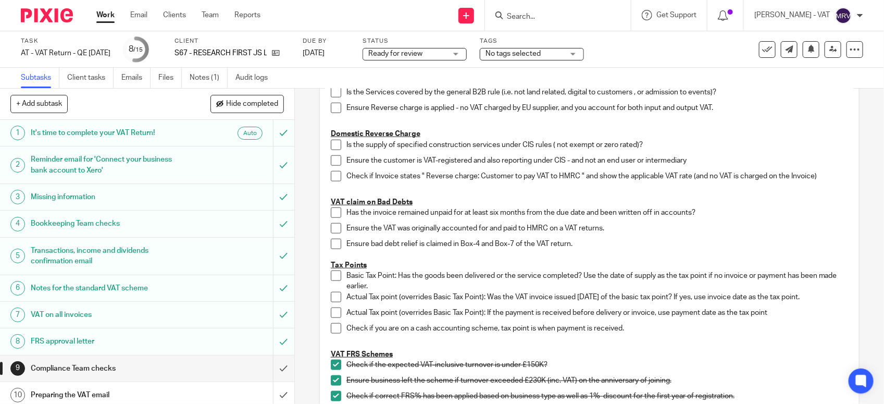
click at [859, 209] on div "9 Compliance Team checks Instructions Description Edit description Check if all…" at bounding box center [589, 246] width 589 height 315
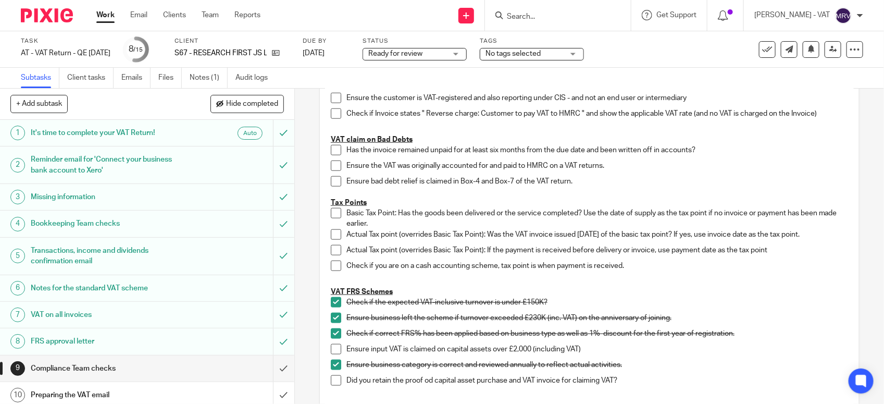
scroll to position [603, 0]
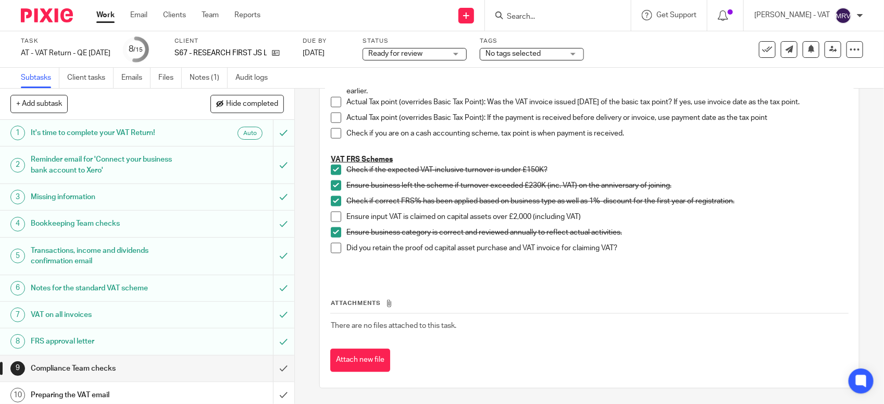
click at [711, 261] on p at bounding box center [589, 263] width 517 height 10
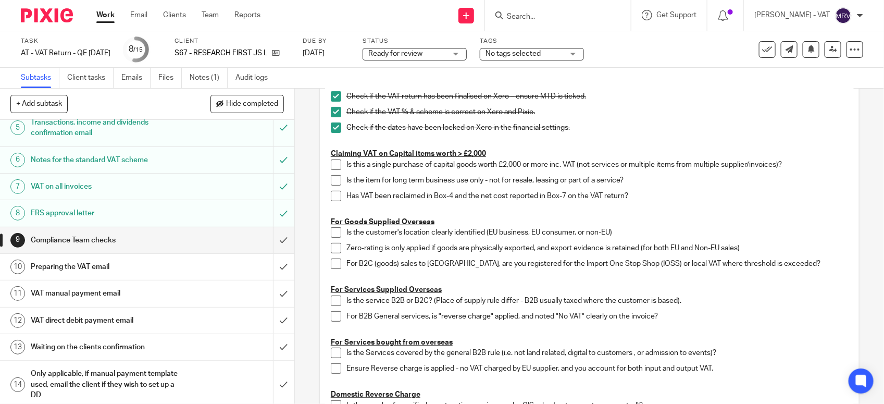
scroll to position [162, 0]
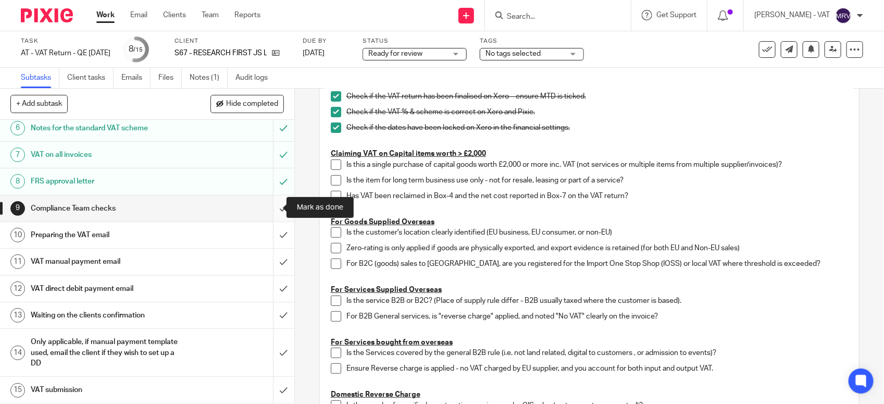
click at [264, 205] on input "submit" at bounding box center [147, 208] width 294 height 26
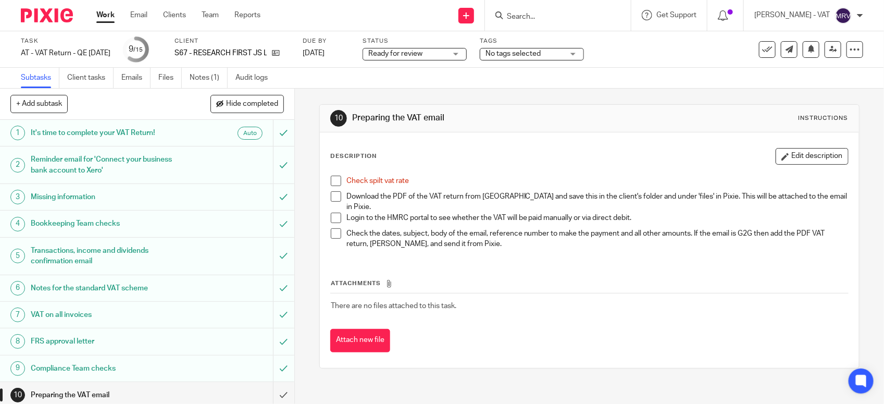
click at [331, 180] on span at bounding box center [336, 180] width 10 height 10
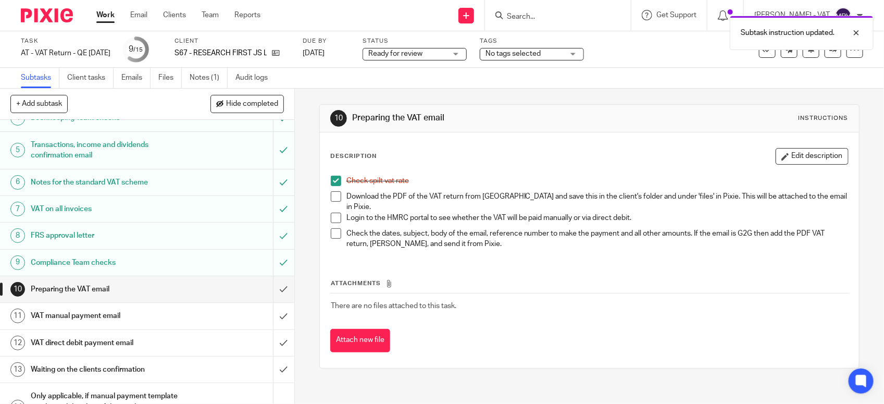
scroll to position [130, 0]
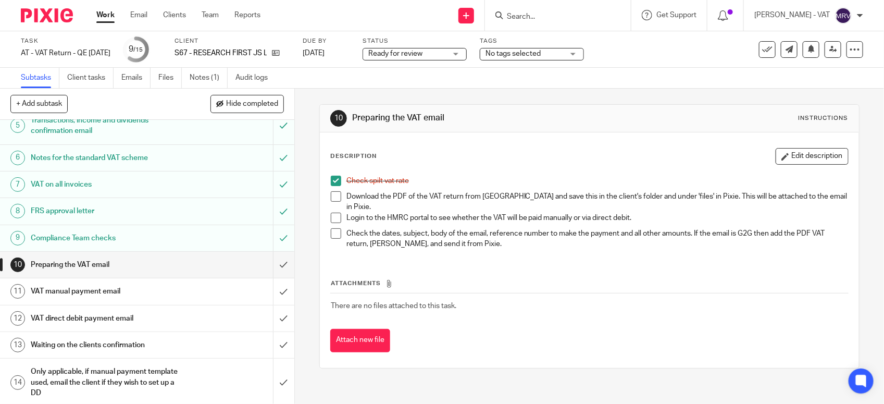
click at [432, 199] on p "Download the PDF of the VAT return from Xero and save this in the client's fold…" at bounding box center [596, 201] width 501 height 21
click at [171, 77] on link "Files" at bounding box center [169, 78] width 23 height 20
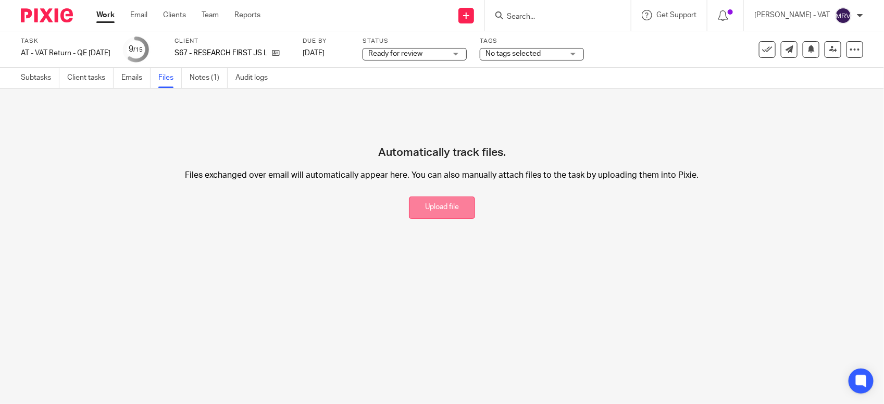
click at [412, 198] on button "Upload file" at bounding box center [442, 207] width 66 height 22
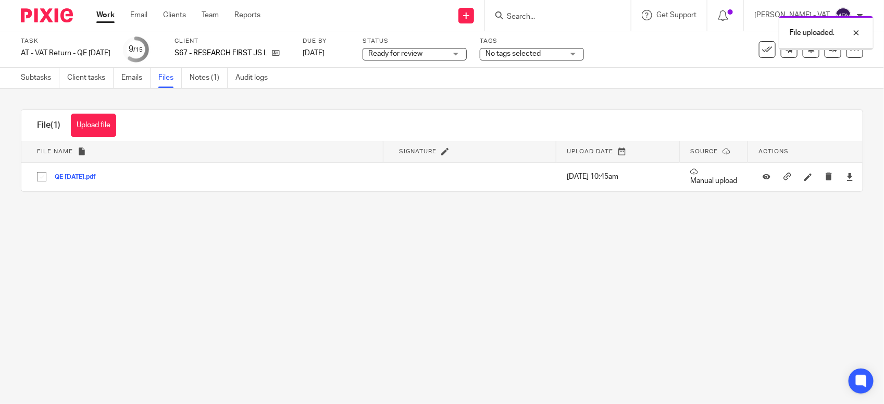
click at [440, 208] on div "Upload file Drag & Drop your files, or click here Files uploading... File (1) U…" at bounding box center [442, 151] width 884 height 124
click at [35, 77] on link "Subtasks" at bounding box center [40, 78] width 39 height 20
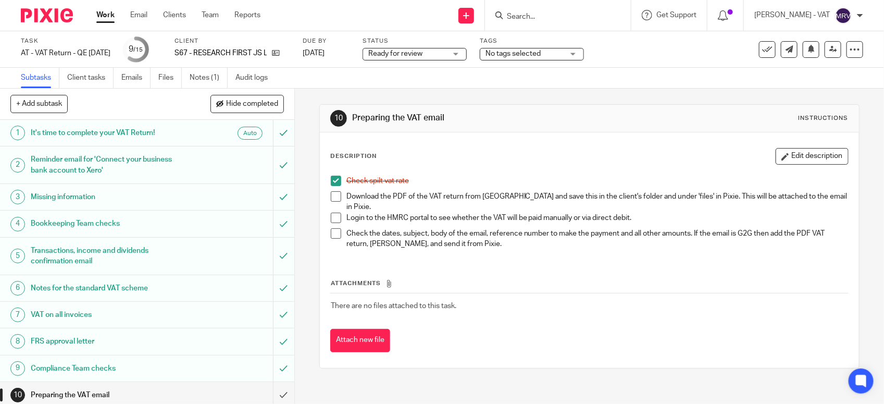
click at [333, 196] on span at bounding box center [336, 196] width 10 height 10
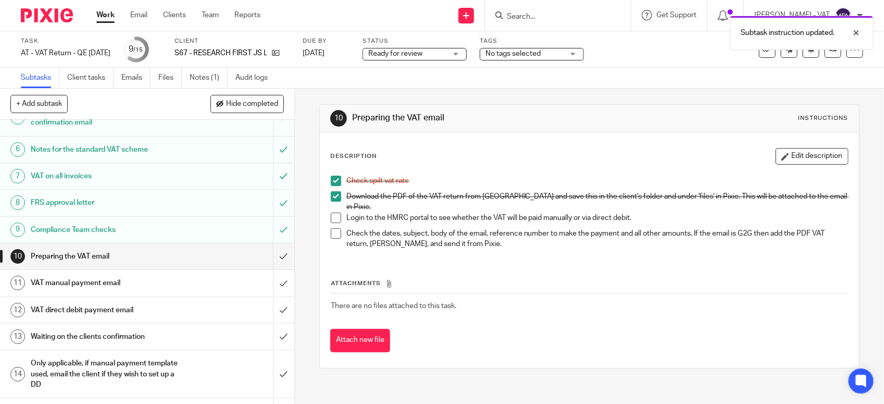
scroll to position [162, 0]
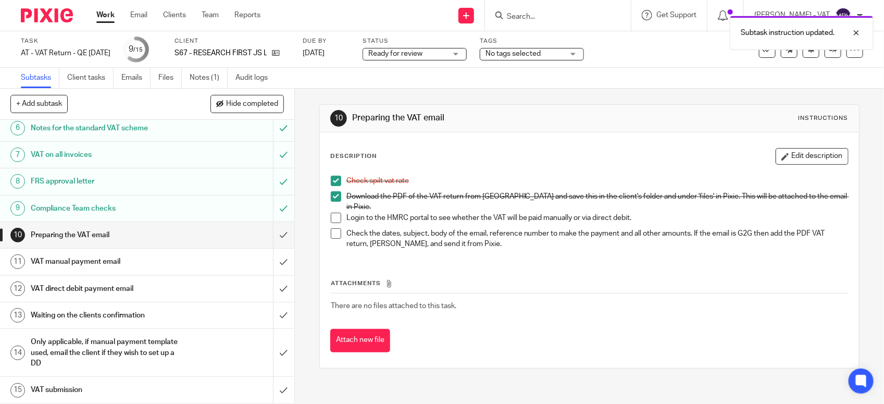
click at [456, 257] on div "Attachments There are no files attached to this task. Attach new file" at bounding box center [589, 304] width 518 height 95
click at [556, 174] on div "Check spilt vat rate Download the PDF of the VAT return from Xero and save this…" at bounding box center [589, 213] width 528 height 86
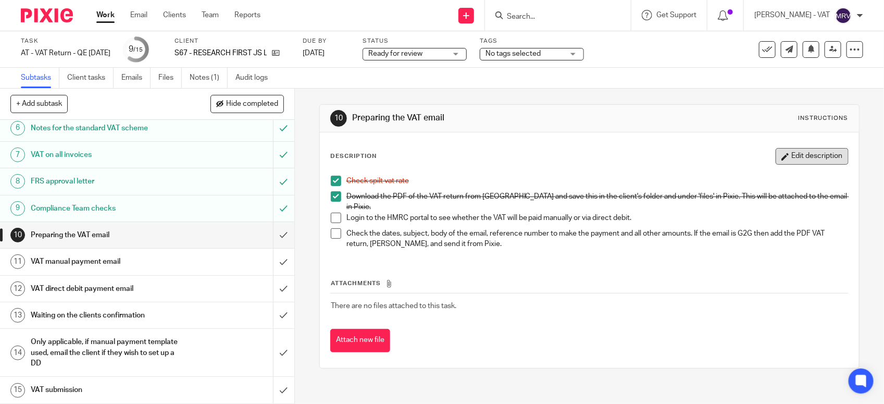
click at [779, 158] on button "Edit description" at bounding box center [811, 156] width 73 height 17
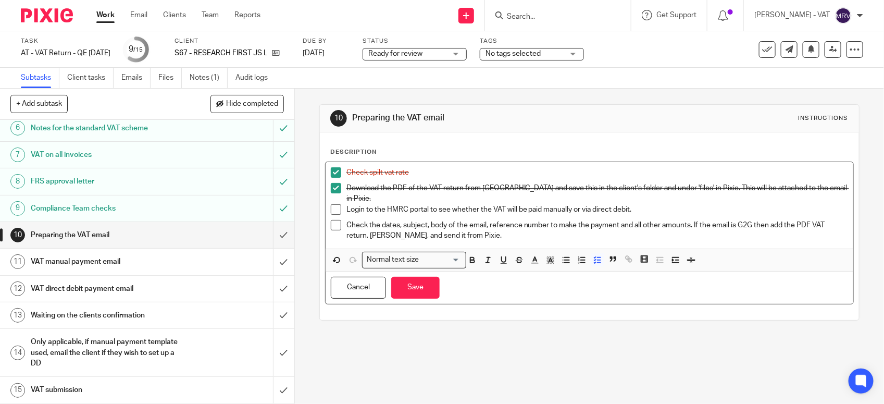
click at [573, 207] on p "Login to the HMRC portal to see whether the VAT will be paid manually or via di…" at bounding box center [596, 209] width 501 height 10
click at [429, 285] on button "Save" at bounding box center [415, 288] width 48 height 22
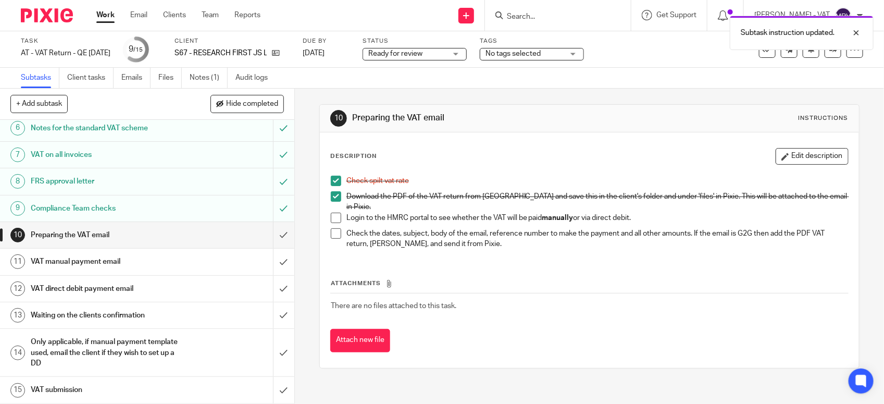
click at [495, 257] on div "Attachments There are no files attached to this task. Attach new file" at bounding box center [589, 304] width 518 height 95
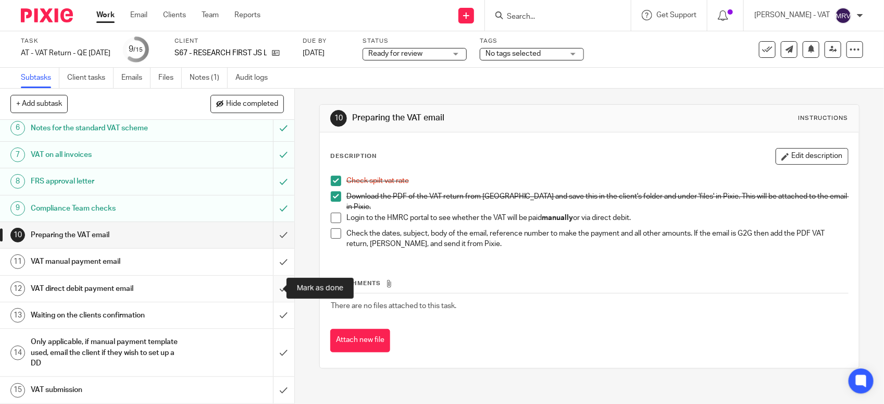
click at [266, 294] on input "submit" at bounding box center [147, 288] width 294 height 26
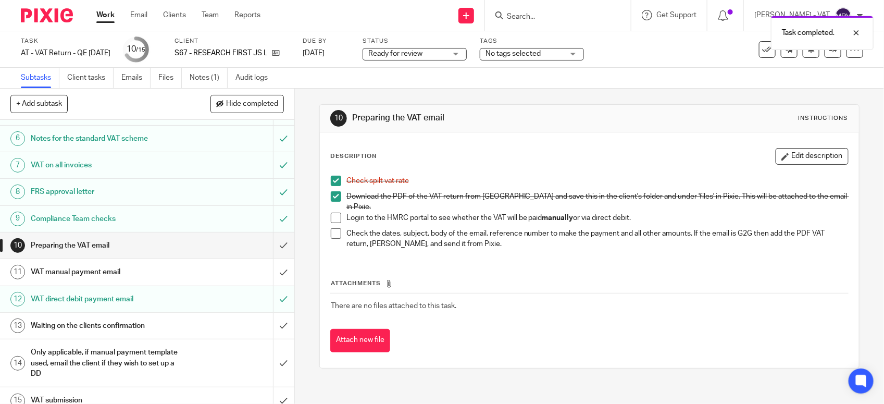
scroll to position [162, 0]
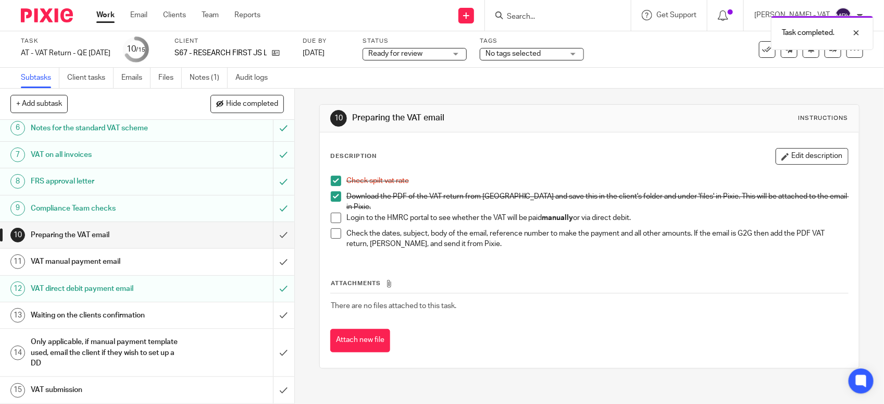
click at [171, 267] on h1 "VAT manual payment email" at bounding box center [108, 262] width 155 height 16
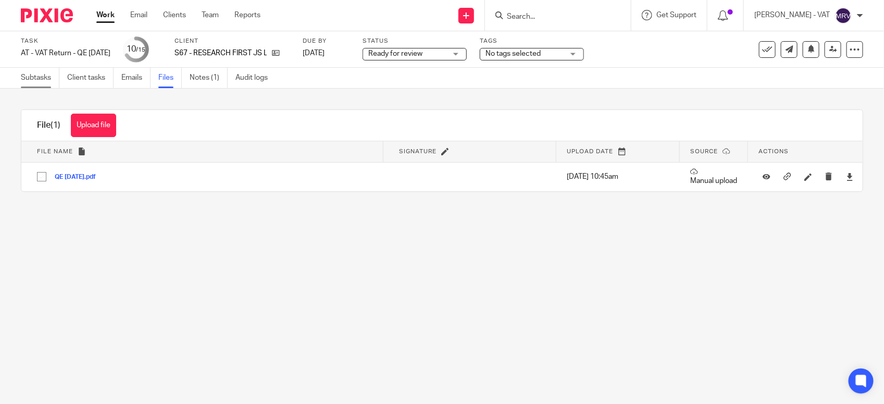
click at [22, 81] on link "Subtasks" at bounding box center [40, 78] width 39 height 20
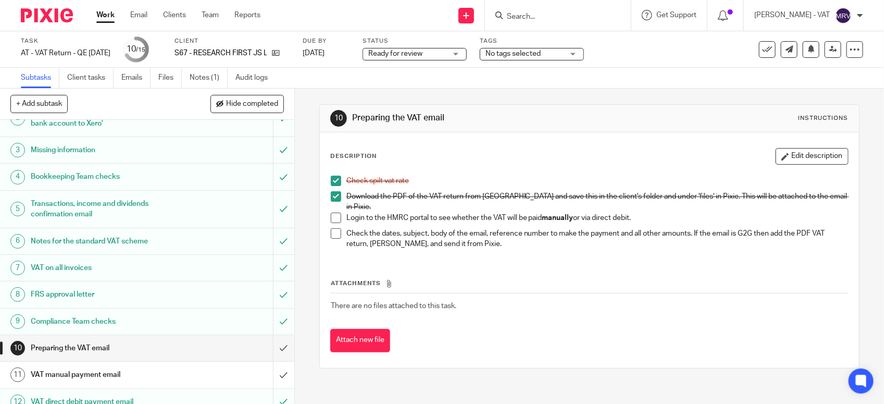
scroll to position [162, 0]
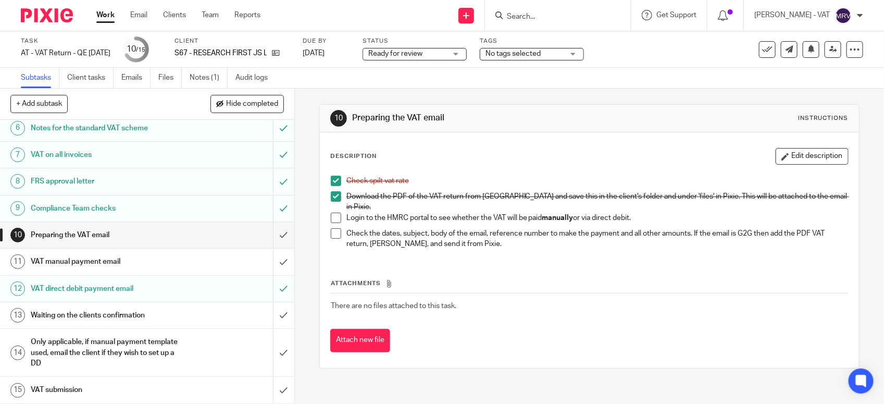
click at [161, 265] on h1 "VAT manual payment email" at bounding box center [108, 262] width 155 height 16
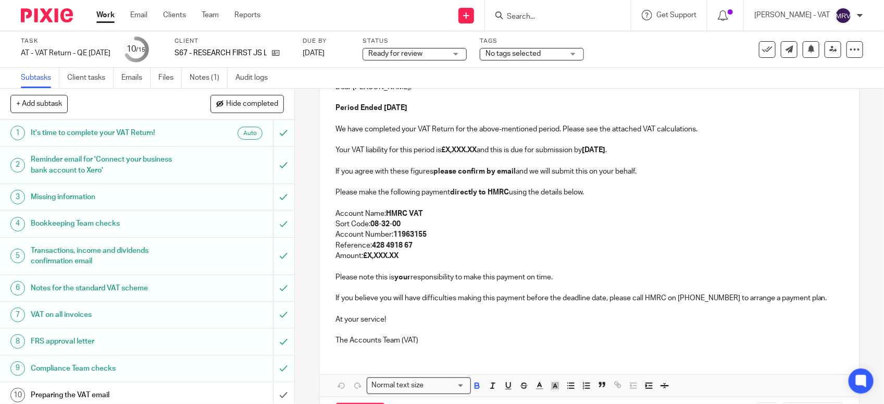
scroll to position [136, 0]
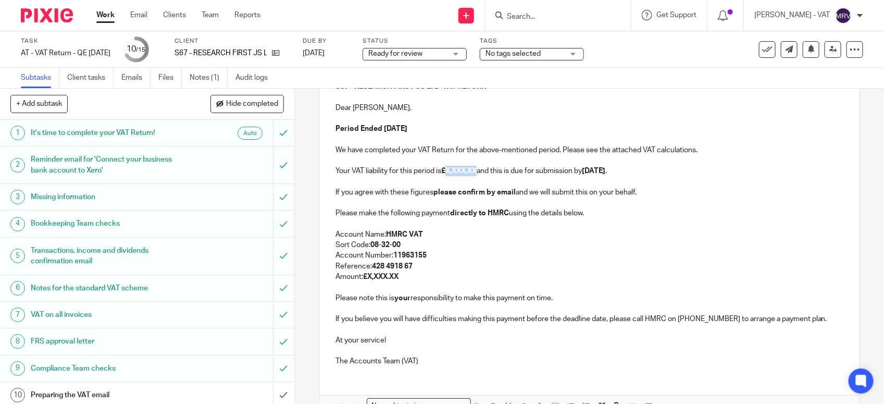
paste div
copy p "2,691.00"
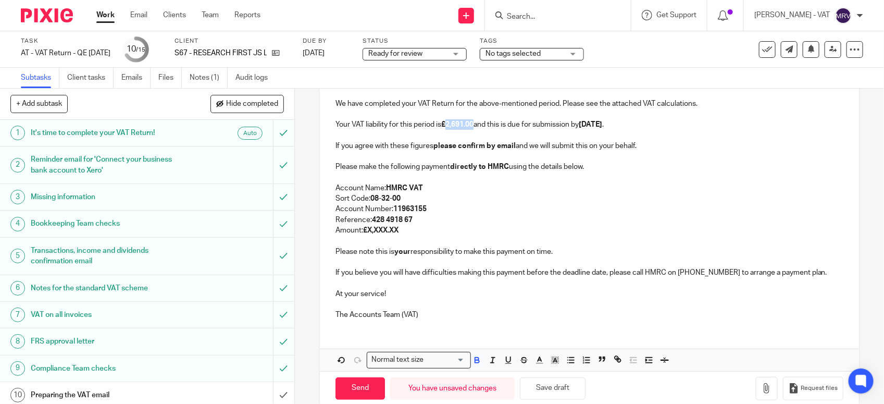
scroll to position [201, 0]
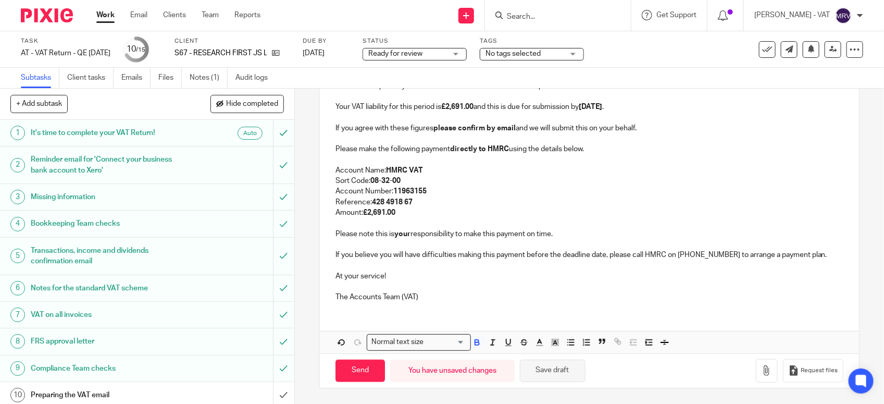
click at [573, 367] on button "Save draft" at bounding box center [553, 370] width 66 height 22
click at [494, 216] on p "Amount: £2,691.00" at bounding box center [589, 212] width 508 height 10
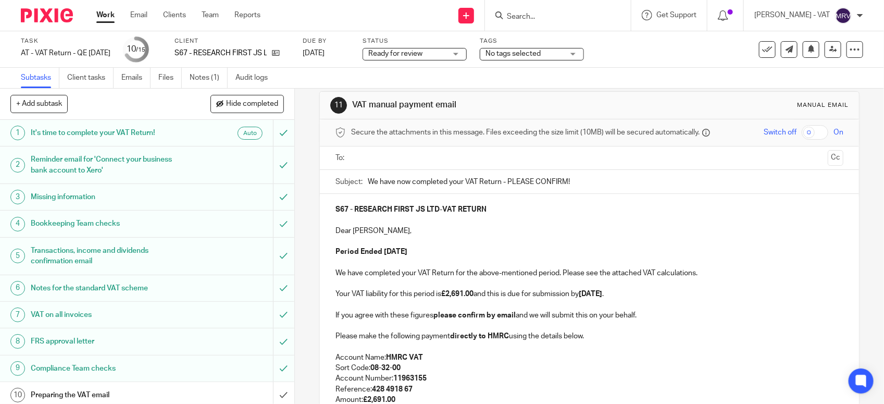
scroll to position [6, 0]
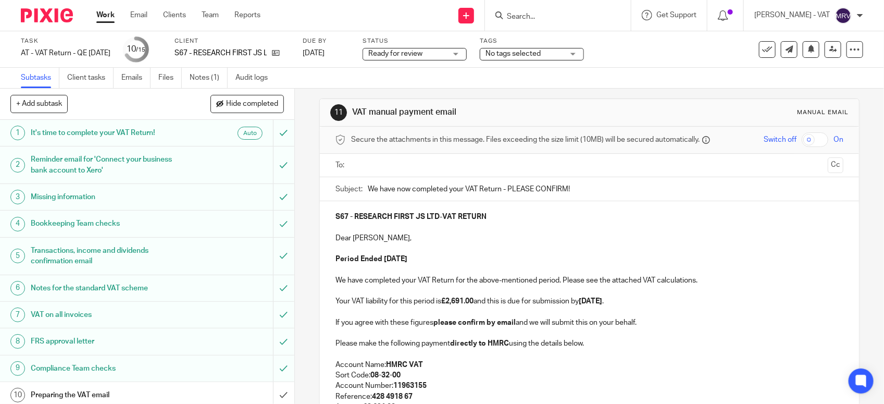
click at [454, 160] on input "text" at bounding box center [589, 165] width 469 height 12
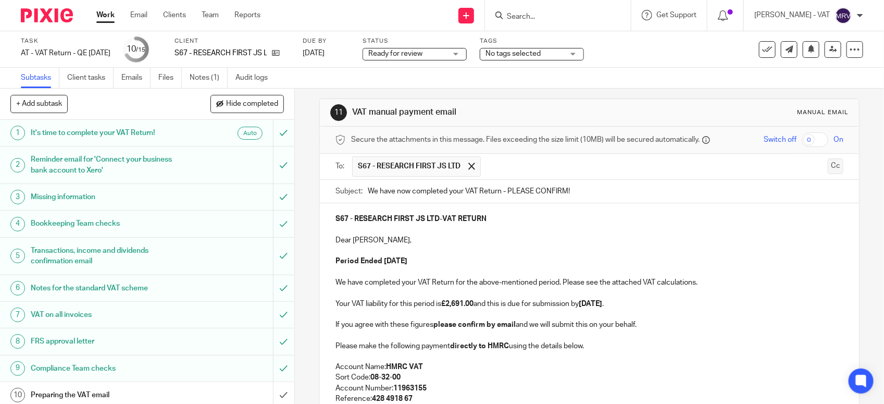
click at [827, 166] on button "Cc" at bounding box center [835, 166] width 16 height 16
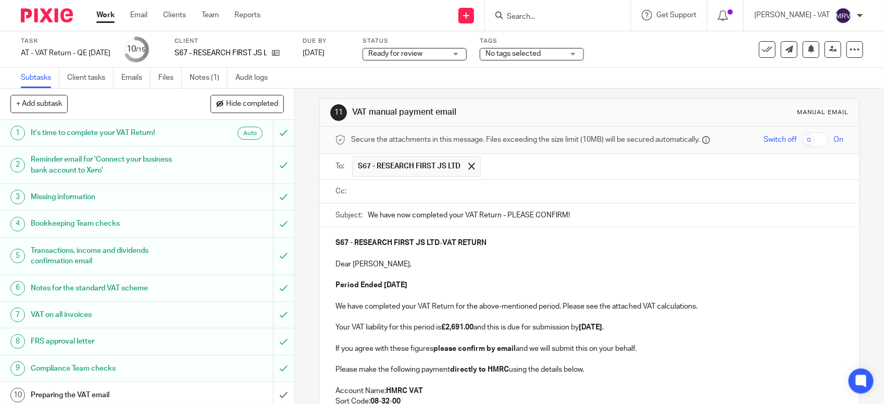
click at [450, 190] on input "text" at bounding box center [597, 191] width 484 height 12
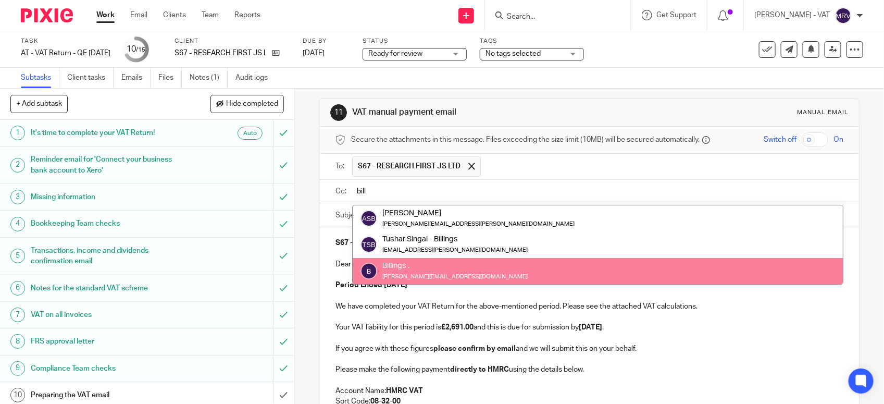
type input "bill"
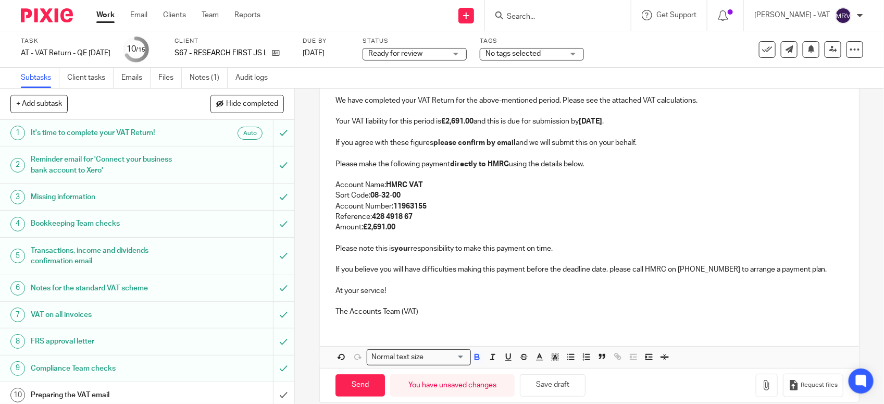
scroll to position [231, 0]
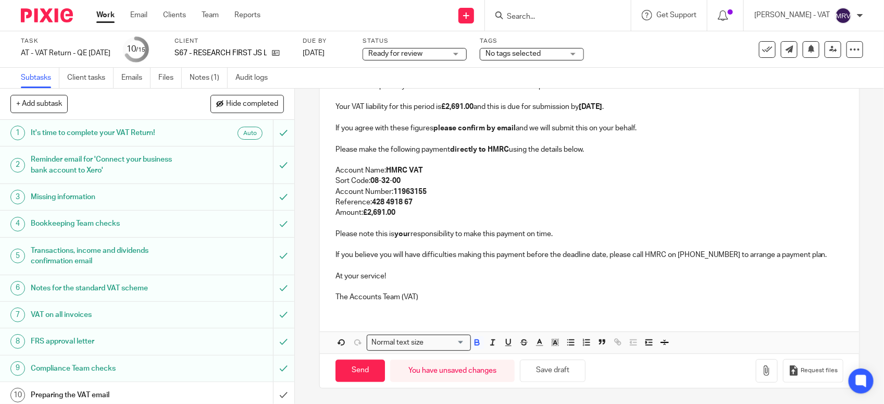
click at [465, 211] on p "Amount: £2,691.00" at bounding box center [589, 212] width 508 height 10
click at [555, 379] on button "Save draft" at bounding box center [553, 370] width 66 height 22
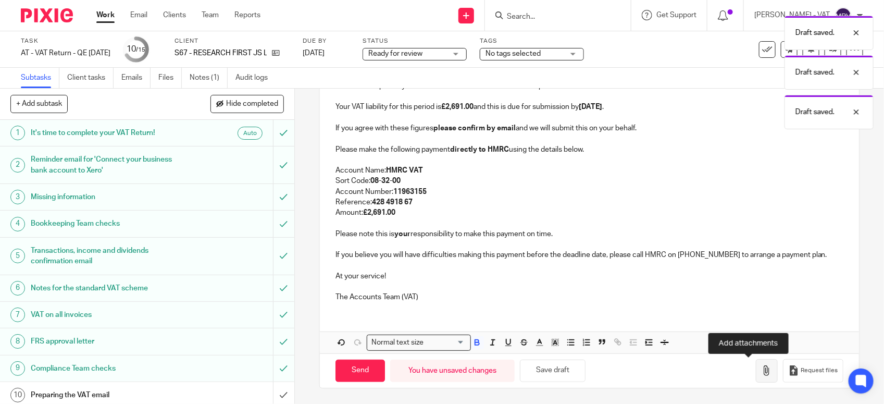
click at [756, 375] on button "button" at bounding box center [767, 370] width 22 height 23
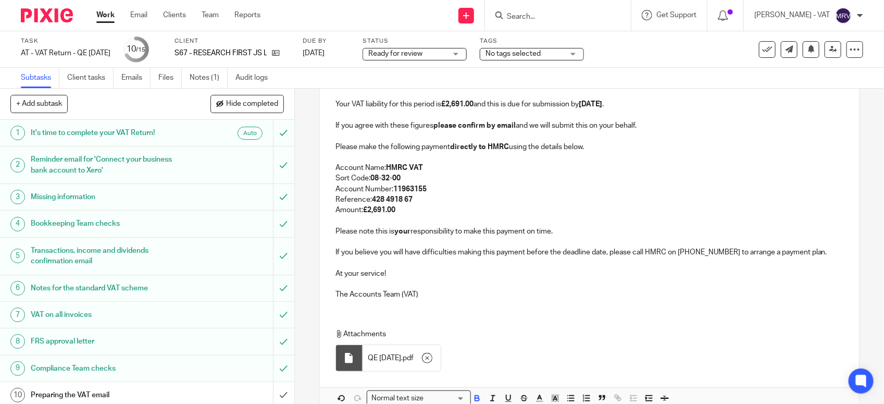
click at [433, 278] on p "At your service!" at bounding box center [589, 273] width 508 height 10
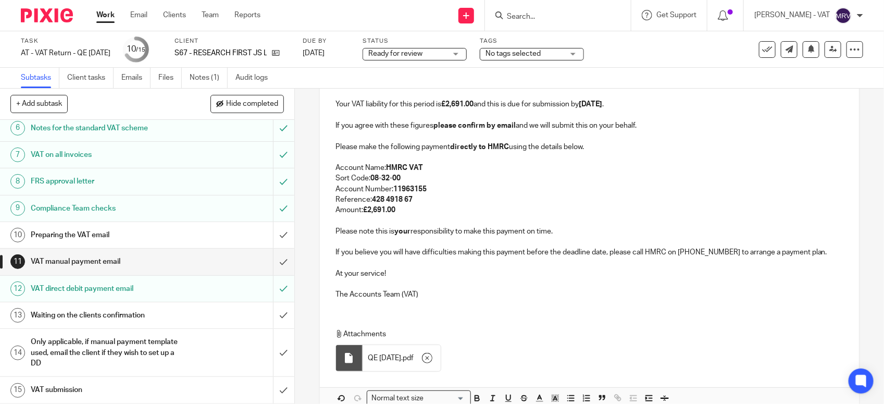
scroll to position [290, 0]
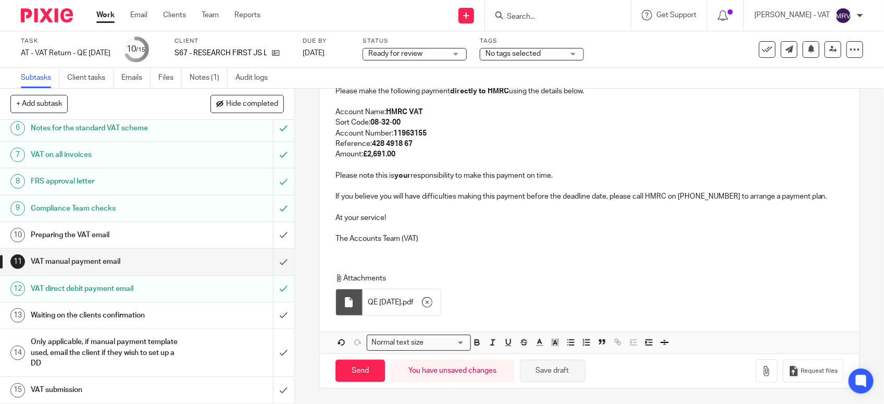
click at [558, 371] on button "Save draft" at bounding box center [553, 370] width 66 height 22
click at [468, 238] on p "The Accounts Team (VAT)" at bounding box center [589, 238] width 508 height 10
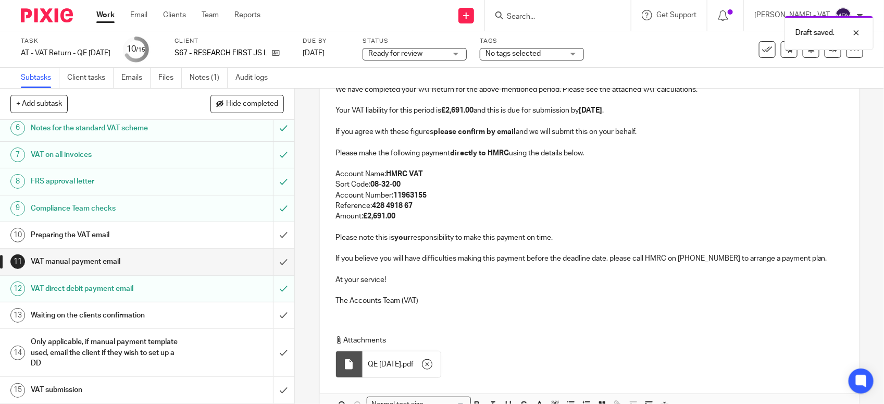
click at [464, 223] on p at bounding box center [589, 226] width 508 height 10
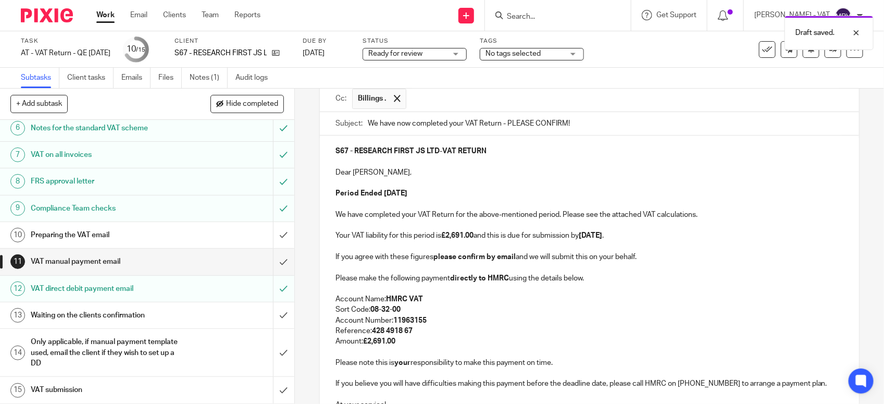
scroll to position [94, 0]
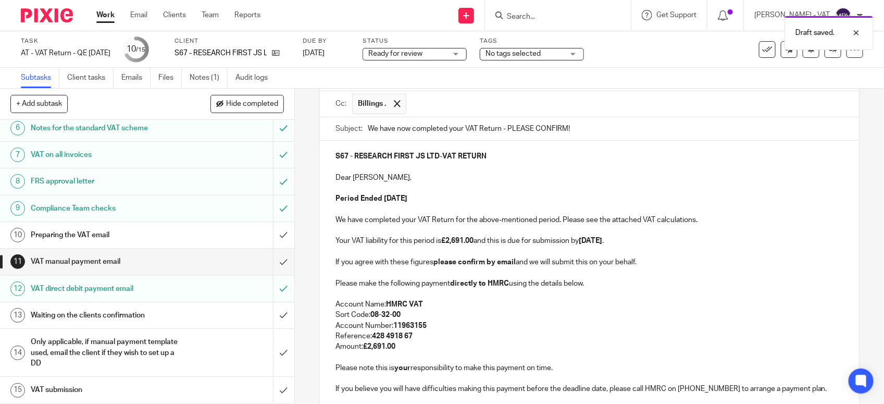
click at [438, 183] on p "Dear Javier," at bounding box center [589, 177] width 508 height 10
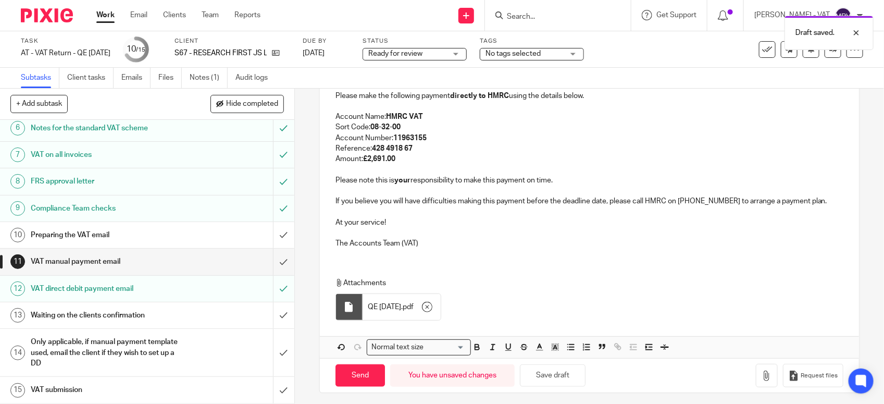
scroll to position [290, 0]
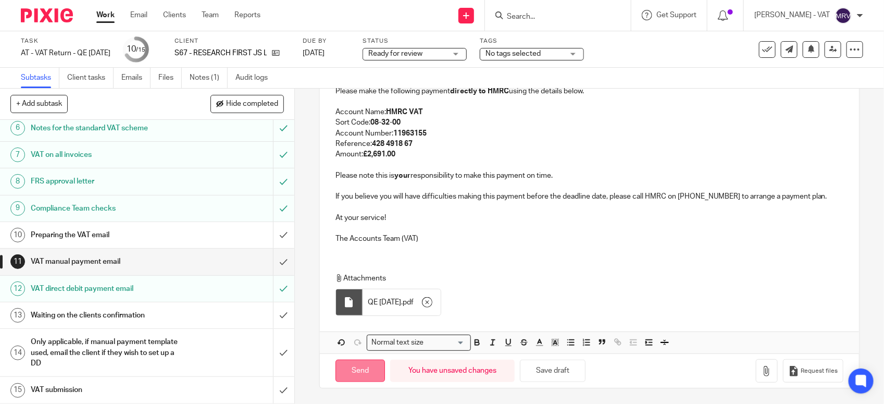
click at [353, 371] on input "Send" at bounding box center [359, 370] width 49 height 22
type input "Sent"
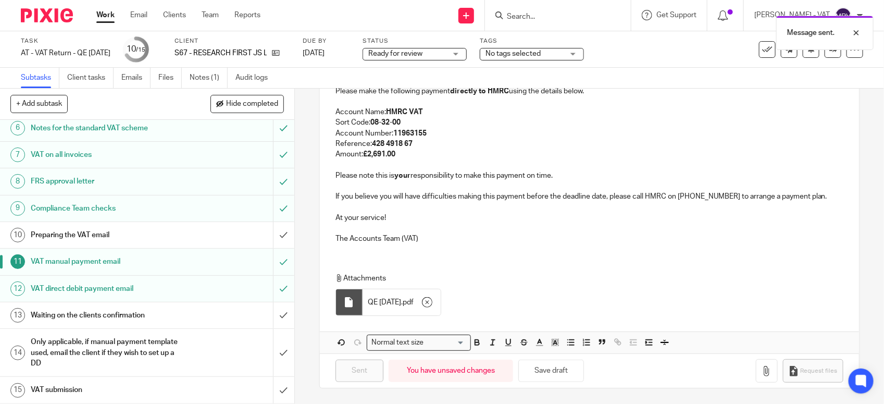
click at [178, 240] on div "Preparing the VAT email" at bounding box center [147, 235] width 232 height 16
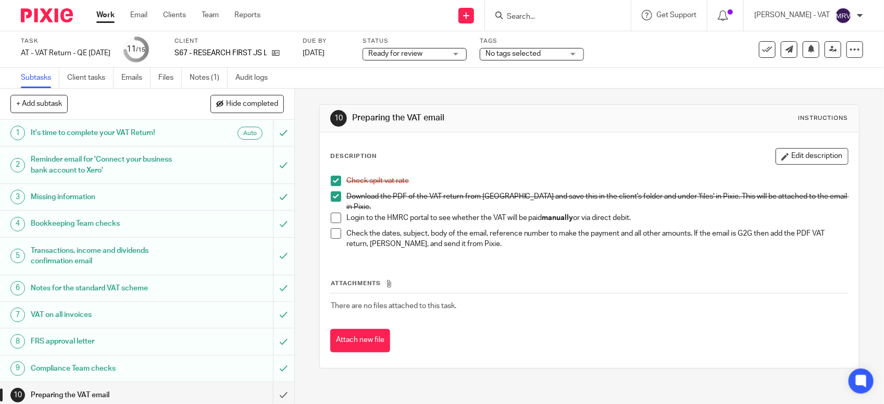
click at [331, 215] on span at bounding box center [336, 217] width 10 height 10
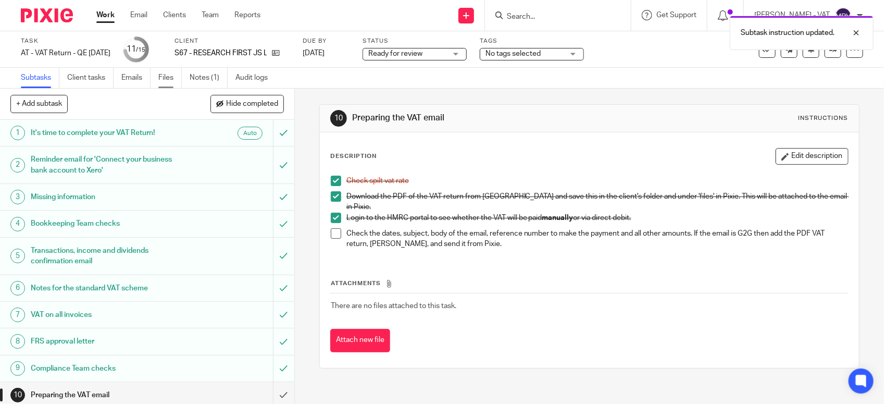
click at [165, 76] on link "Files" at bounding box center [169, 78] width 23 height 20
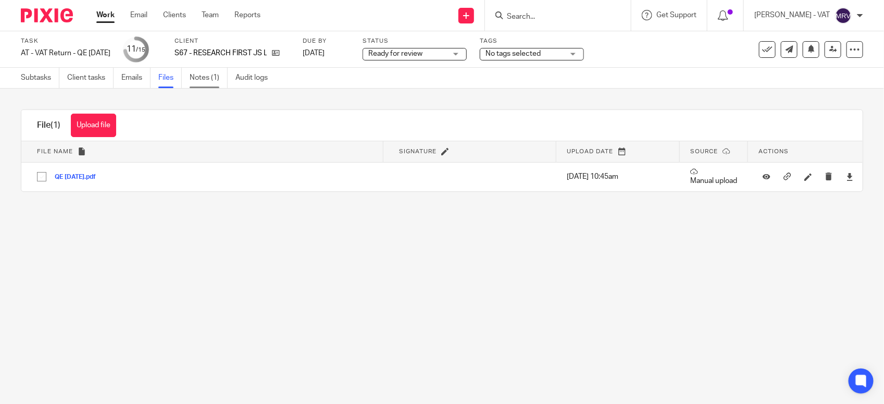
click at [198, 80] on link "Notes (1)" at bounding box center [209, 78] width 38 height 20
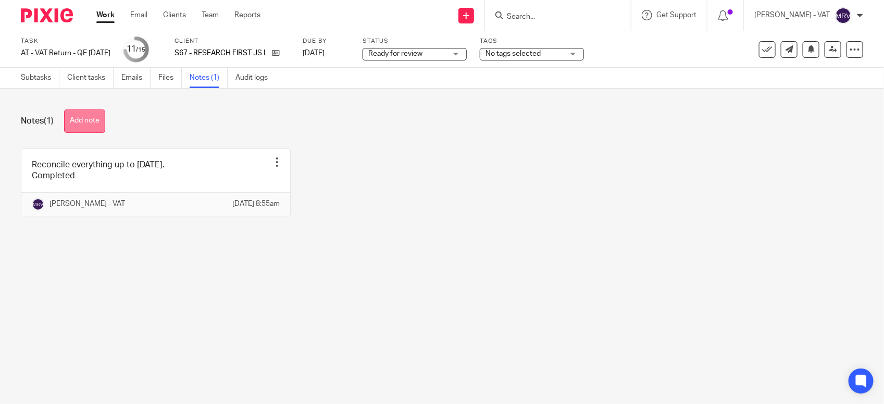
click at [89, 121] on button "Add note" at bounding box center [84, 120] width 41 height 23
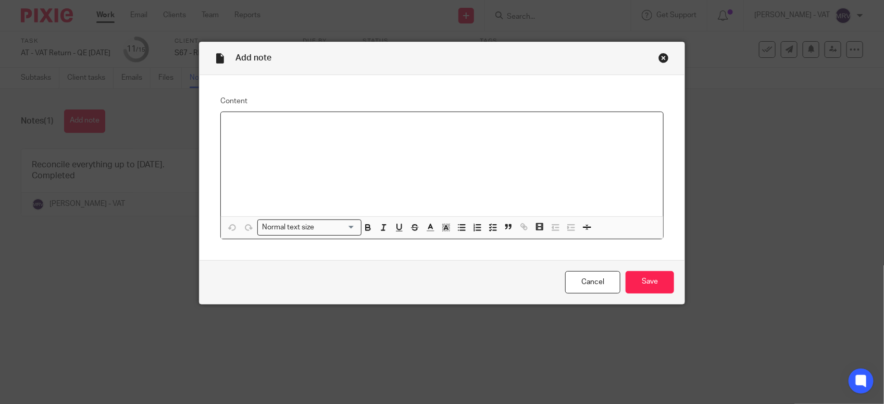
click at [288, 126] on p at bounding box center [441, 125] width 425 height 10
click at [639, 287] on input "Save" at bounding box center [649, 282] width 48 height 22
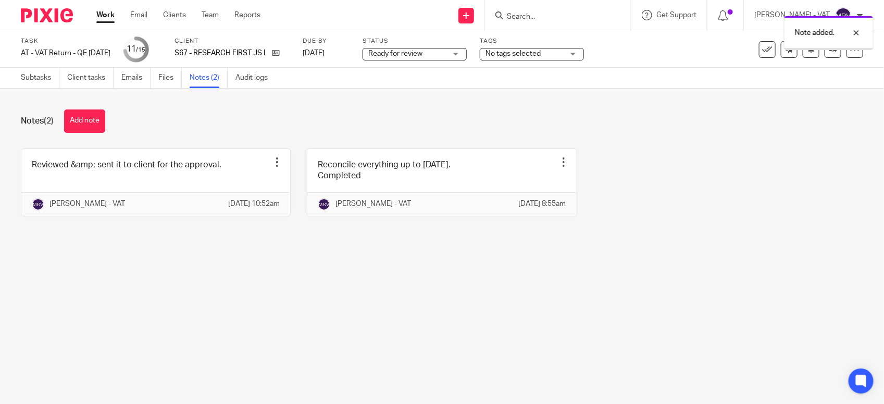
click at [287, 352] on main "Task AT - VAT Return - QE [DATE] Save AT - VAT Return - QE [DATE] 11 /15 Client…" at bounding box center [442, 202] width 884 height 404
click at [40, 81] on link "Subtasks" at bounding box center [40, 78] width 39 height 20
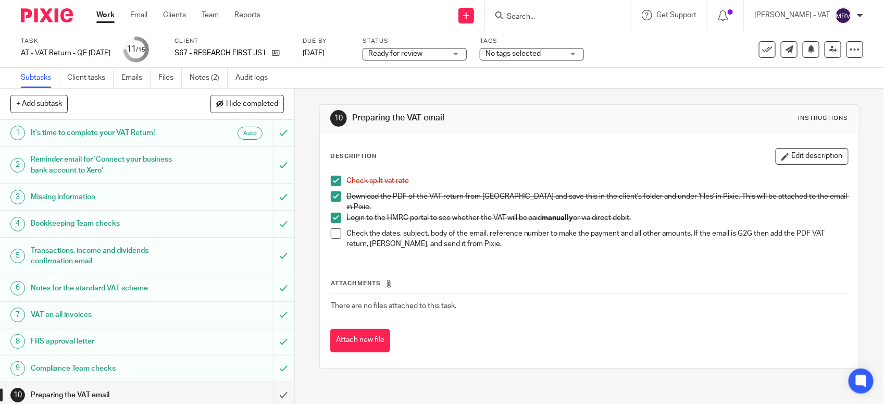
click at [336, 228] on span at bounding box center [336, 233] width 10 height 10
click at [596, 278] on th "Attachments" at bounding box center [589, 285] width 518 height 15
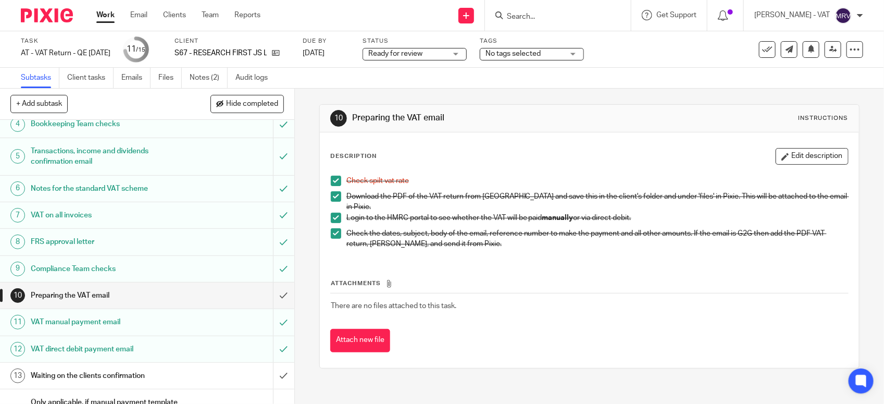
scroll to position [130, 0]
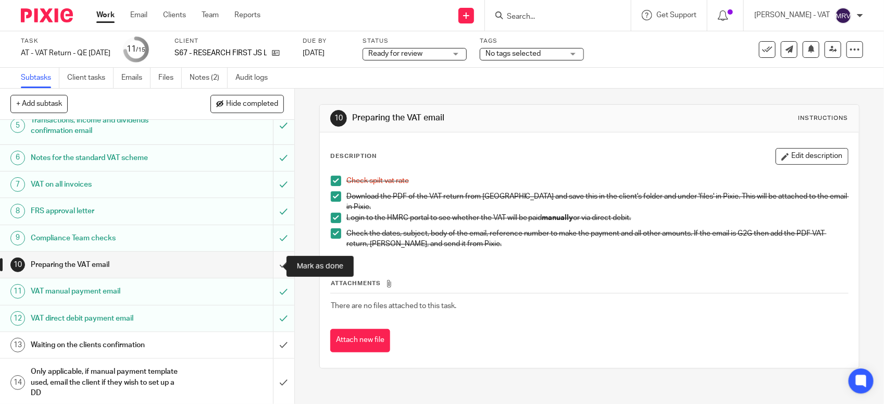
click at [268, 264] on input "submit" at bounding box center [147, 265] width 294 height 26
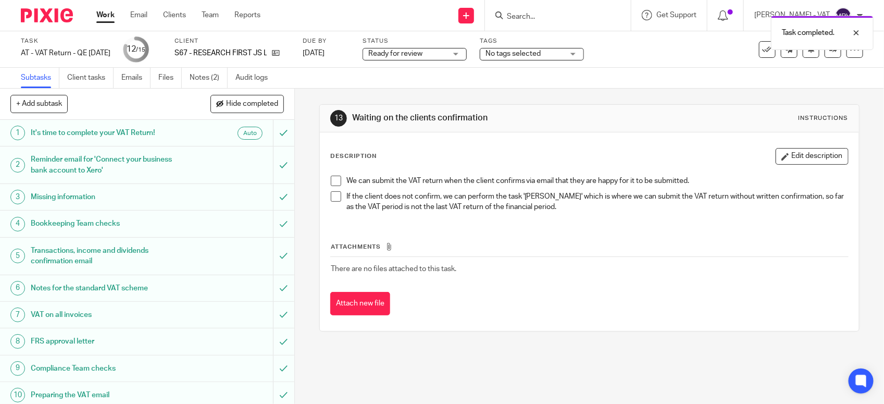
click at [641, 198] on p "If the client does not confirm, we can perform the task 'Eddie Murphy' which is…" at bounding box center [596, 201] width 501 height 21
click at [431, 136] on div "Description Edit description We can submit the VAT return when the client confi…" at bounding box center [589, 231] width 539 height 198
click at [422, 53] on span "Ready for review" at bounding box center [395, 53] width 54 height 7
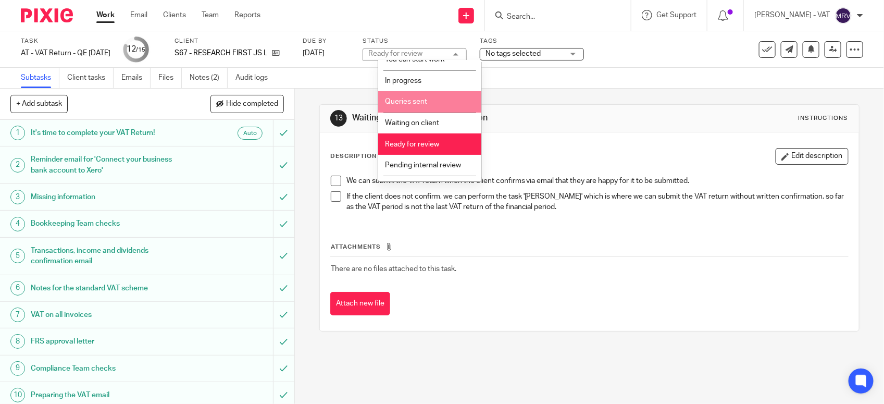
scroll to position [47, 0]
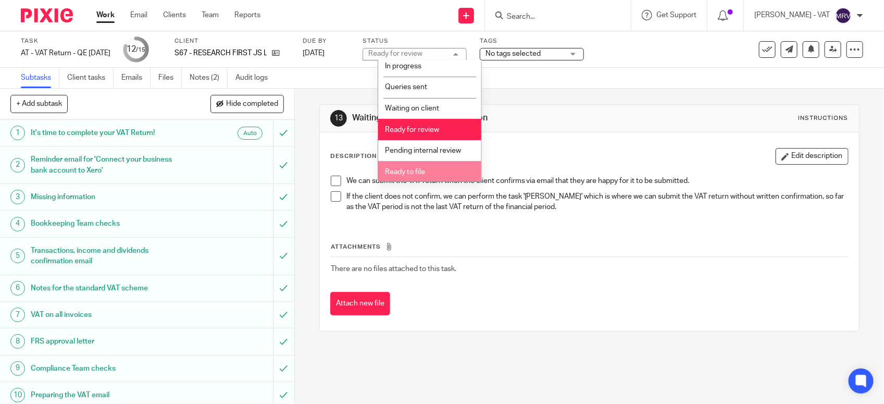
click at [435, 169] on li "Ready to file" at bounding box center [429, 171] width 103 height 21
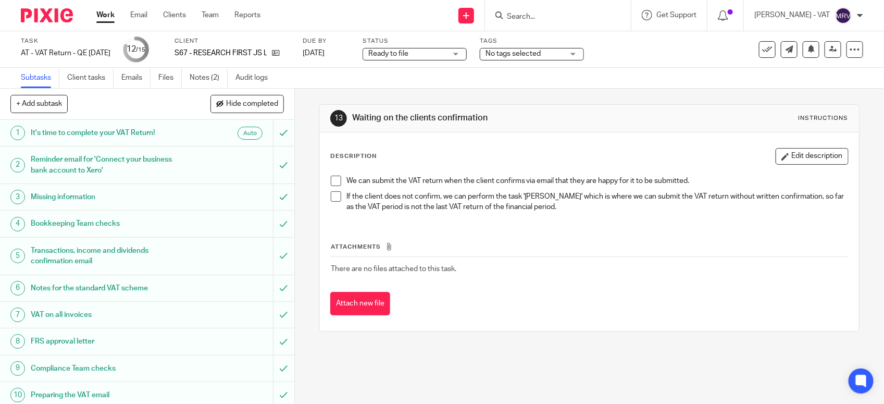
click at [514, 162] on div "Description Edit description" at bounding box center [589, 156] width 518 height 17
click at [516, 154] on div "Description Edit description" at bounding box center [589, 156] width 518 height 17
click at [826, 53] on link at bounding box center [832, 49] width 17 height 17
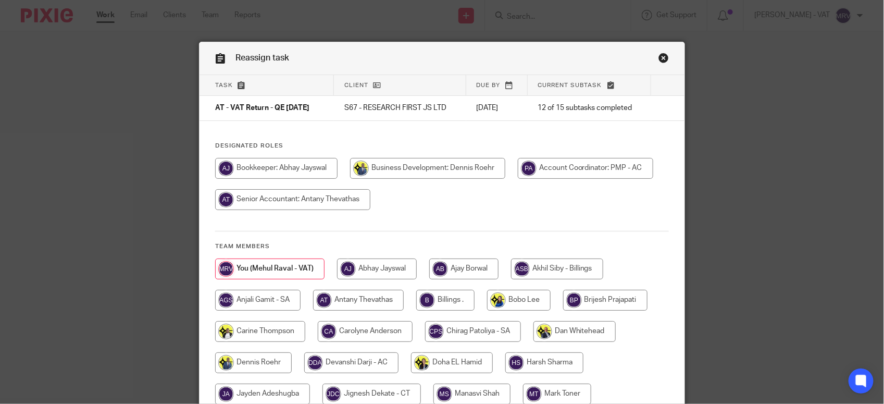
click at [589, 200] on div at bounding box center [442, 189] width 454 height 62
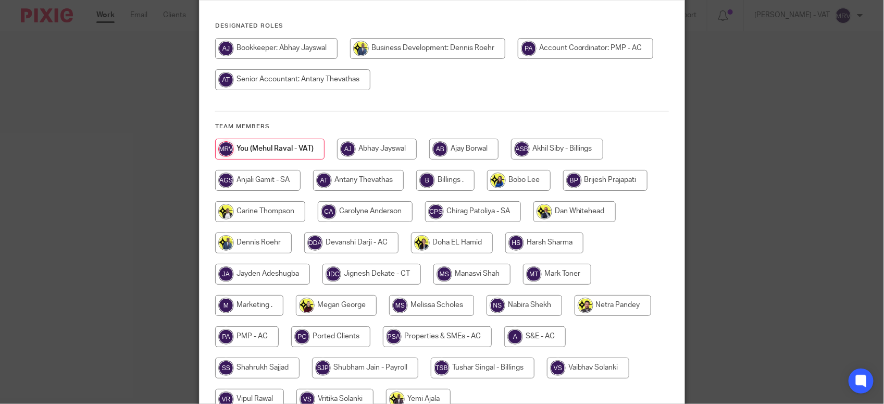
scroll to position [130, 0]
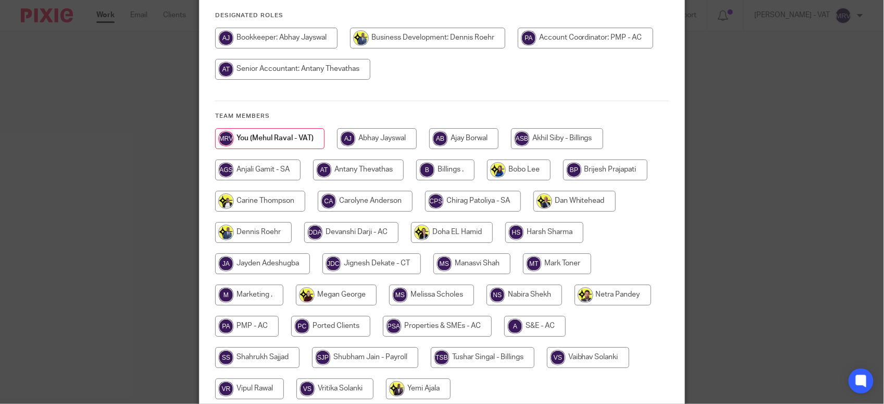
click at [438, 163] on input "radio" at bounding box center [445, 169] width 58 height 21
radio input "true"
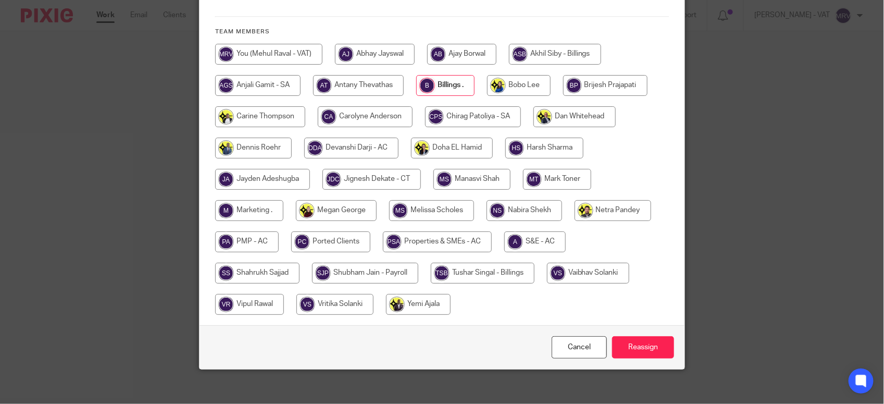
scroll to position [222, 0]
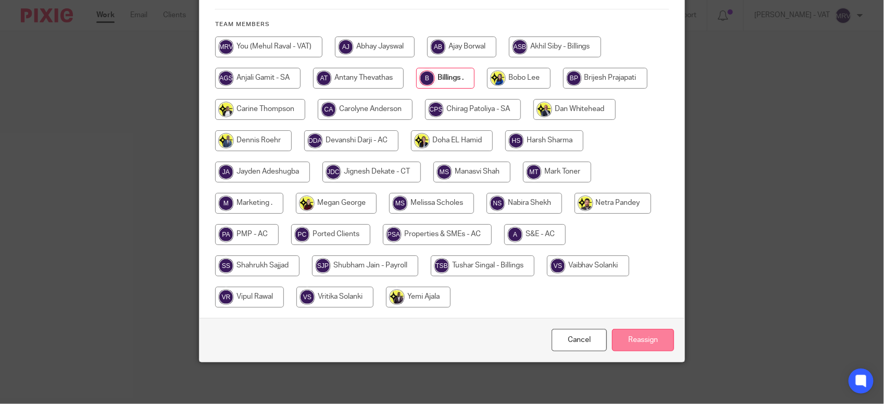
click at [652, 336] on input "Reassign" at bounding box center [643, 340] width 62 height 22
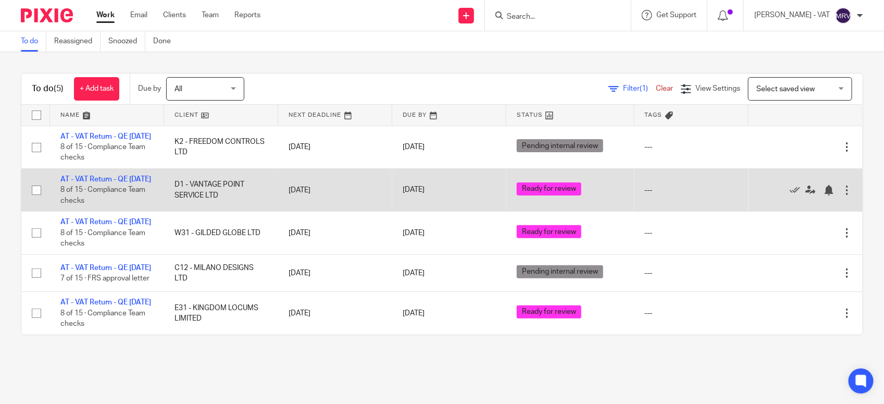
scroll to position [25, 0]
click at [95, 175] on link "AT - VAT Return - QE [DATE]" at bounding box center [105, 178] width 91 height 7
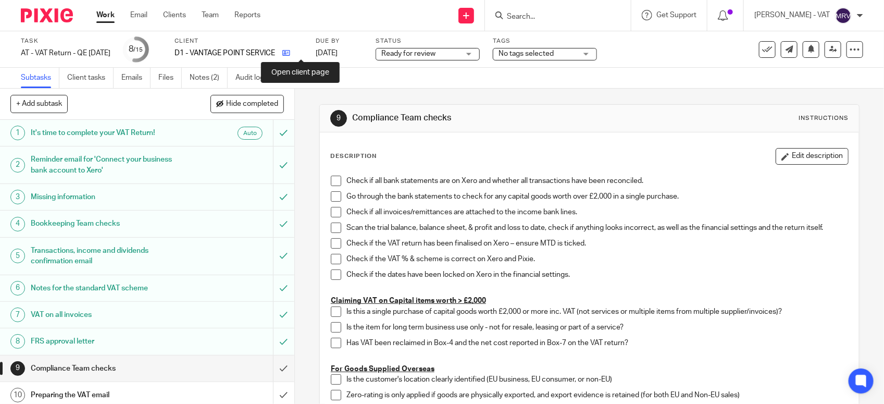
click at [290, 54] on icon at bounding box center [286, 53] width 8 height 8
click at [332, 180] on span at bounding box center [336, 180] width 10 height 10
click at [210, 76] on link "Notes (2)" at bounding box center [209, 78] width 38 height 20
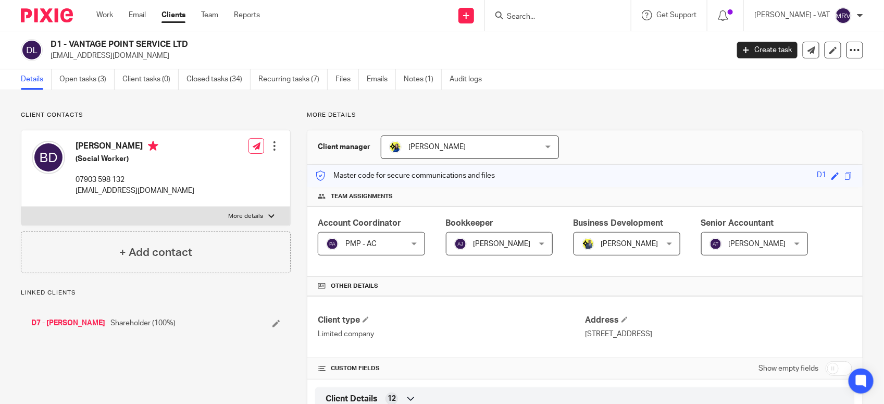
drag, startPoint x: 69, startPoint y: 43, endPoint x: 189, endPoint y: 45, distance: 119.3
click at [189, 45] on h2 "D1 - VANTAGE POINT SERVICE LTD" at bounding box center [319, 44] width 536 height 11
copy h2 "VANTAGE POINT SERVICE LTD"
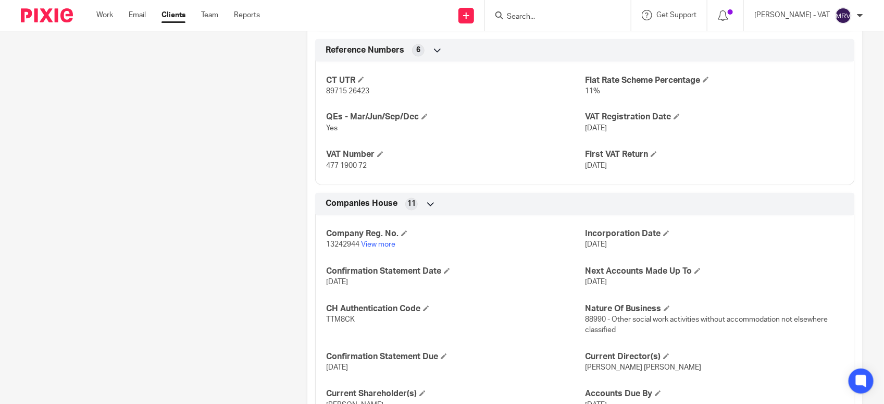
scroll to position [781, 0]
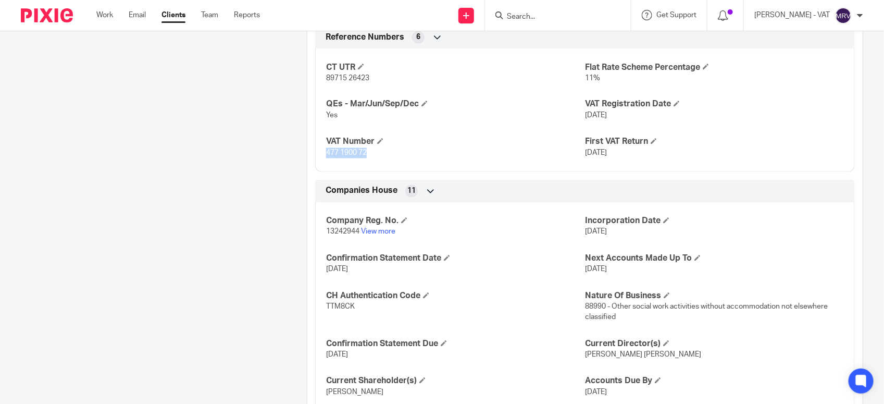
drag, startPoint x: 321, startPoint y: 165, endPoint x: 365, endPoint y: 170, distance: 44.6
click at [365, 170] on div "CT UTR 89715 26423 Flat Rate Scheme Percentage 11% QEs - Mar/Jun/Sep/Dec Yes VA…" at bounding box center [584, 106] width 539 height 131
copy span "477 1900 72"
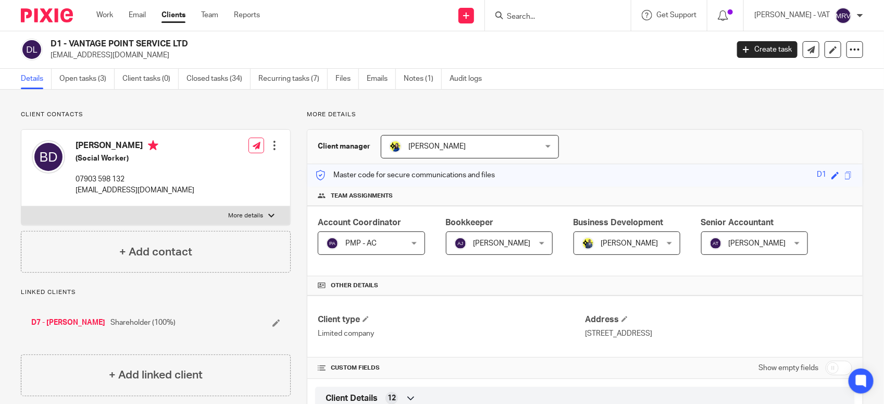
scroll to position [0, 0]
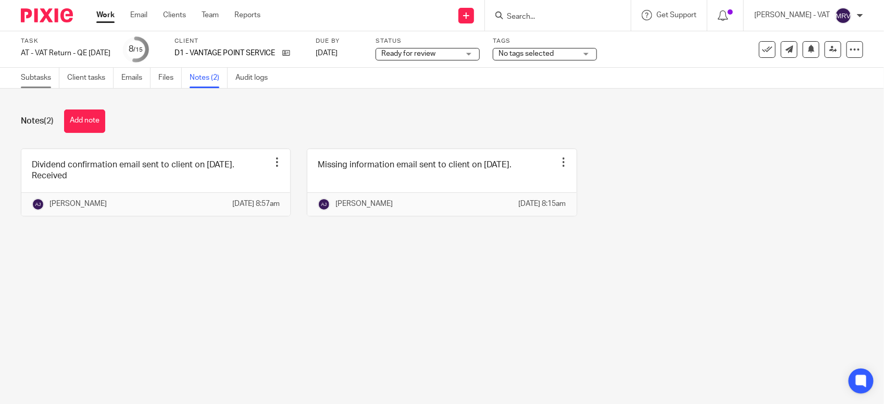
click at [34, 80] on link "Subtasks" at bounding box center [40, 78] width 39 height 20
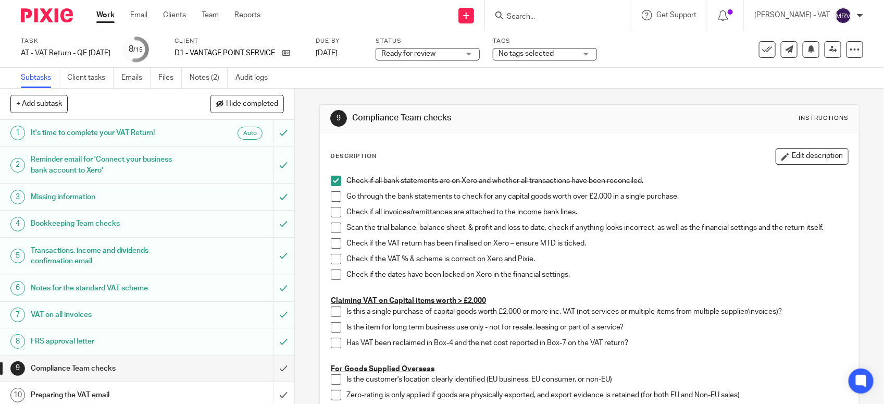
click at [332, 198] on span at bounding box center [336, 196] width 10 height 10
click at [332, 214] on span at bounding box center [336, 212] width 10 height 10
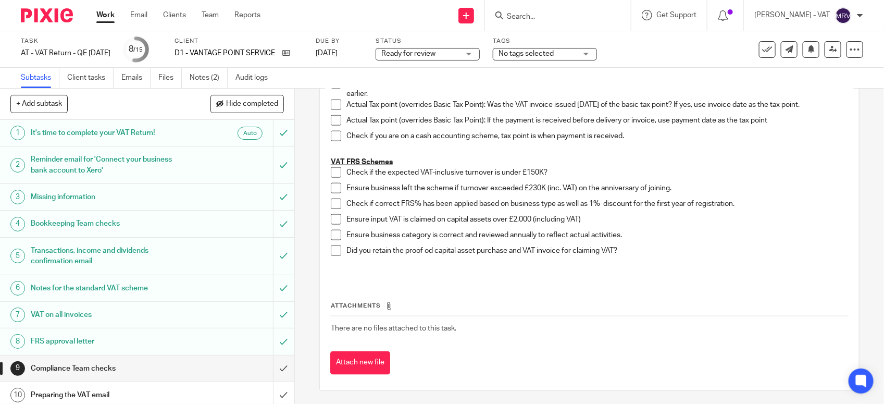
scroll to position [603, 0]
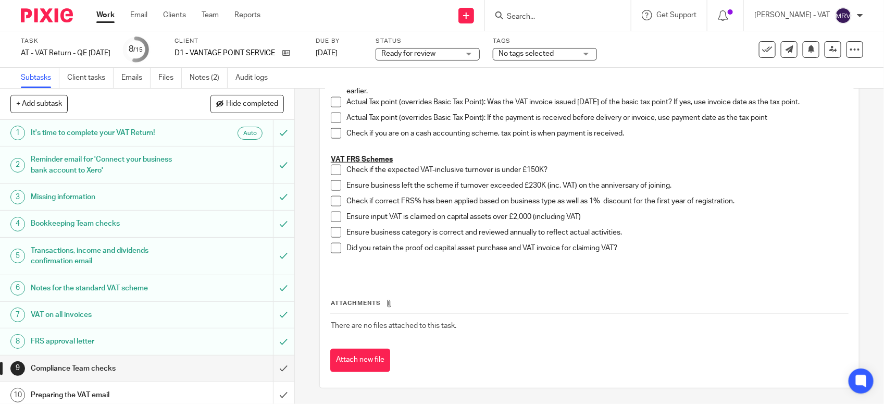
click at [845, 202] on div "9 Compliance Team checks Instructions Description Edit description Check if all…" at bounding box center [589, 246] width 589 height 315
click at [331, 170] on span at bounding box center [336, 170] width 10 height 10
click at [331, 188] on span at bounding box center [336, 185] width 10 height 10
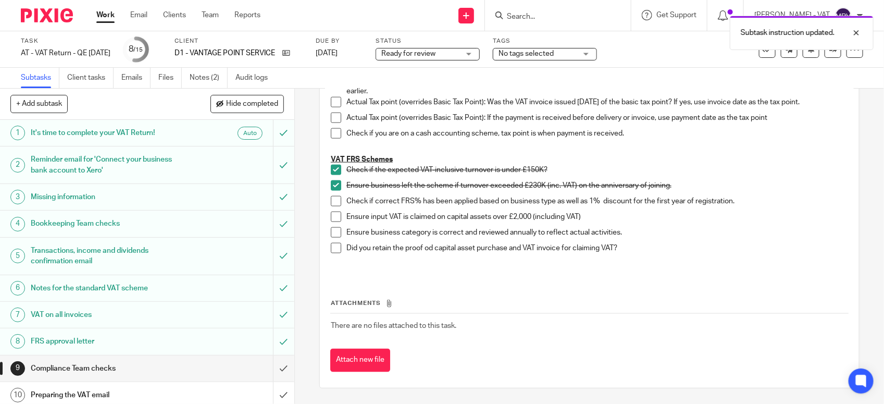
click at [741, 224] on div "Ensure input VAT is claimed on capital assets over £2,000 (including VAT)" at bounding box center [596, 219] width 501 height 16
click at [664, 237] on p "Ensure business category is correct and reviewed annually to reflect actual act…" at bounding box center [596, 232] width 501 height 10
click at [331, 204] on span at bounding box center [336, 201] width 10 height 10
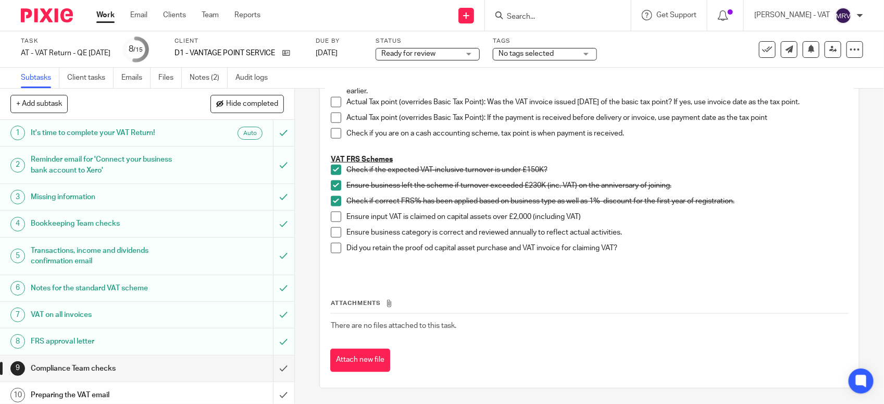
click at [331, 236] on span at bounding box center [336, 232] width 10 height 10
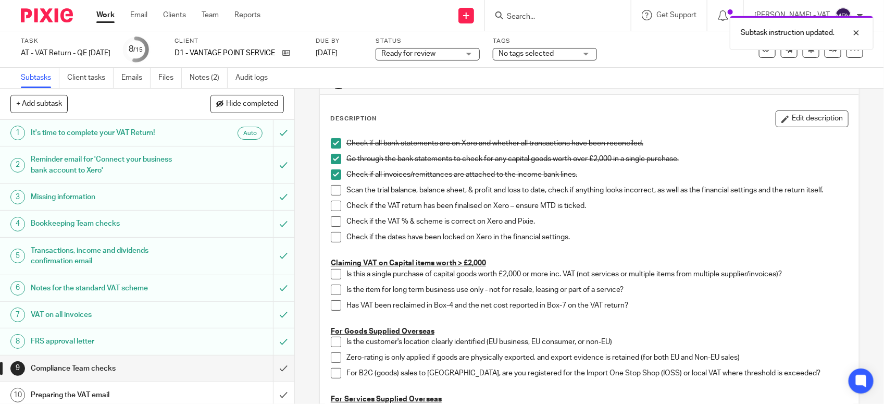
scroll to position [17, 0]
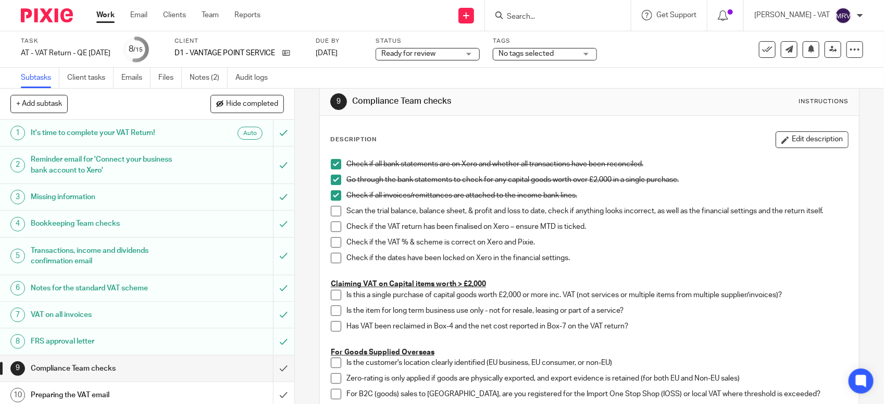
click at [331, 209] on span at bounding box center [336, 211] width 10 height 10
click at [331, 224] on span at bounding box center [336, 226] width 10 height 10
click at [332, 243] on span at bounding box center [336, 242] width 10 height 10
click at [332, 259] on span at bounding box center [336, 258] width 10 height 10
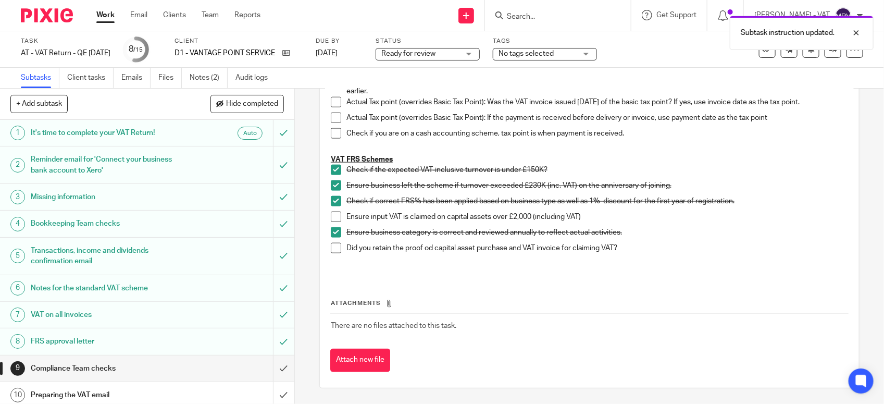
scroll to position [603, 0]
click at [751, 298] on th "Attachments" at bounding box center [589, 305] width 518 height 15
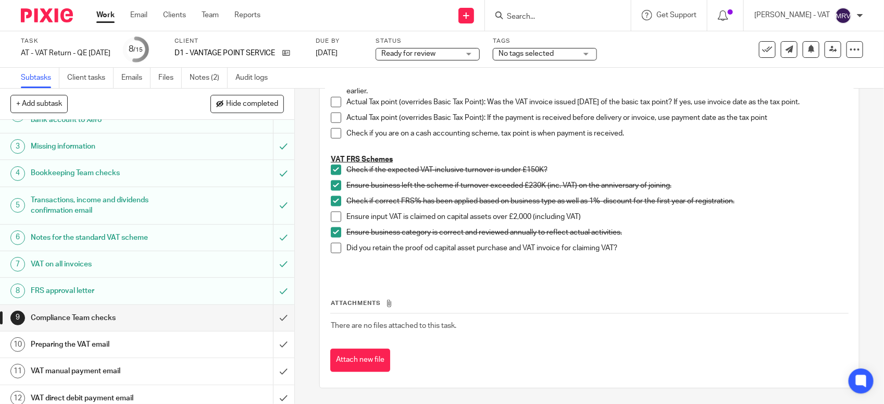
scroll to position [130, 0]
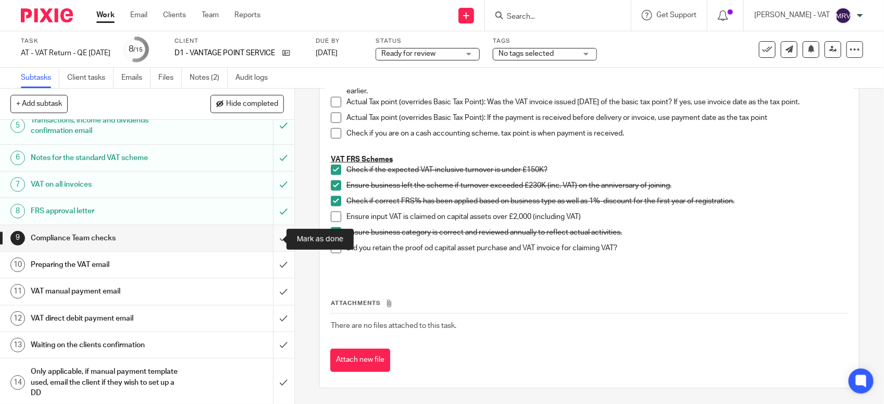
click at [272, 238] on input "submit" at bounding box center [147, 238] width 294 height 26
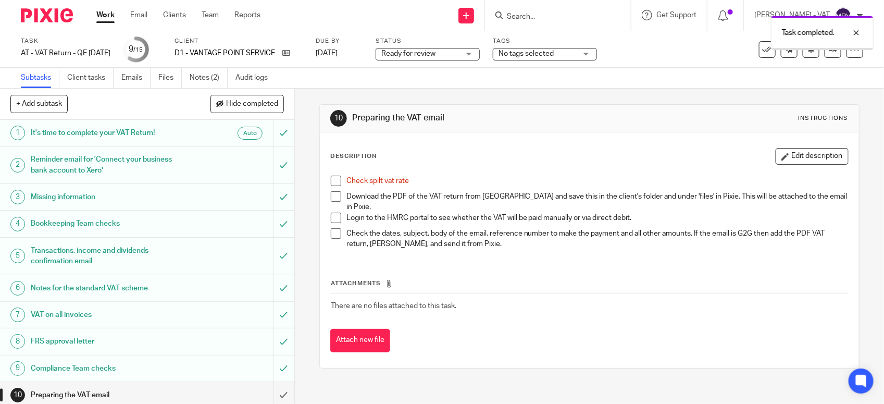
scroll to position [162, 0]
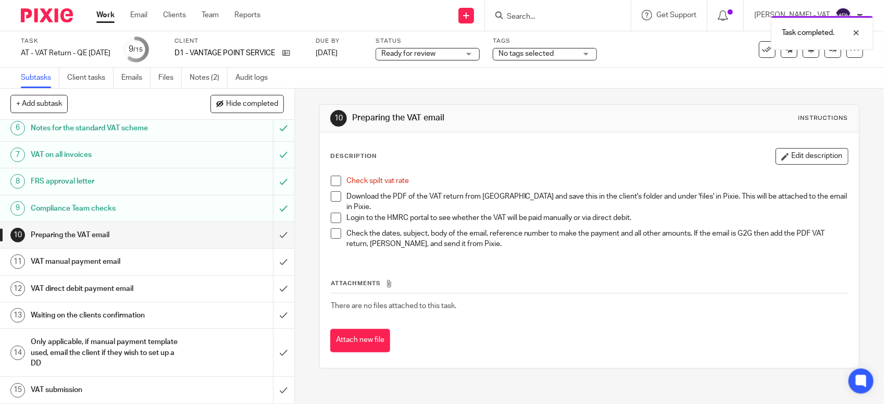
click at [331, 186] on li "Check spilt vat rate" at bounding box center [589, 183] width 517 height 16
click at [329, 174] on div "Check spilt vat rate Download the PDF of the VAT return from [GEOGRAPHIC_DATA] …" at bounding box center [589, 213] width 528 height 86
click at [331, 181] on span at bounding box center [336, 180] width 10 height 10
click at [472, 180] on p "Check spilt vat rate" at bounding box center [596, 180] width 501 height 10
click at [171, 76] on link "Files" at bounding box center [169, 78] width 23 height 20
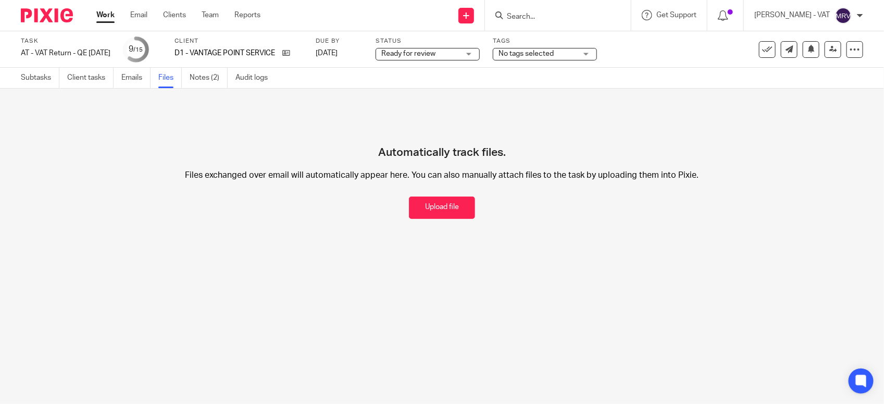
click at [425, 215] on button "Upload file" at bounding box center [442, 207] width 66 height 22
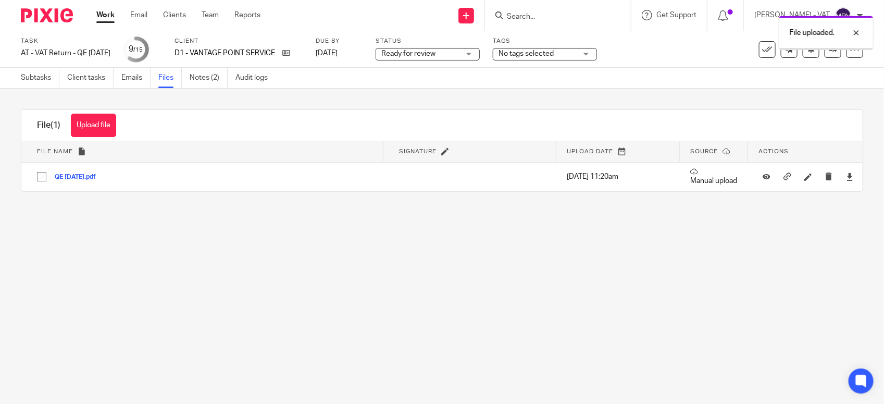
click at [427, 365] on main "Task AT - VAT Return - QE 30-09-2025 Save AT - VAT Return - QE 30-09-2025 9 /15…" at bounding box center [442, 202] width 884 height 404
click at [24, 76] on link "Subtasks" at bounding box center [40, 78] width 39 height 20
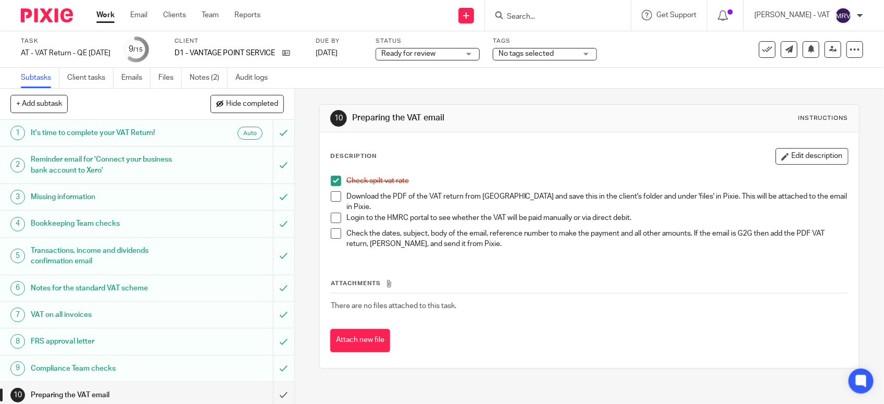
click at [331, 195] on span at bounding box center [336, 196] width 10 height 10
click at [781, 156] on button "Edit description" at bounding box center [811, 156] width 73 height 17
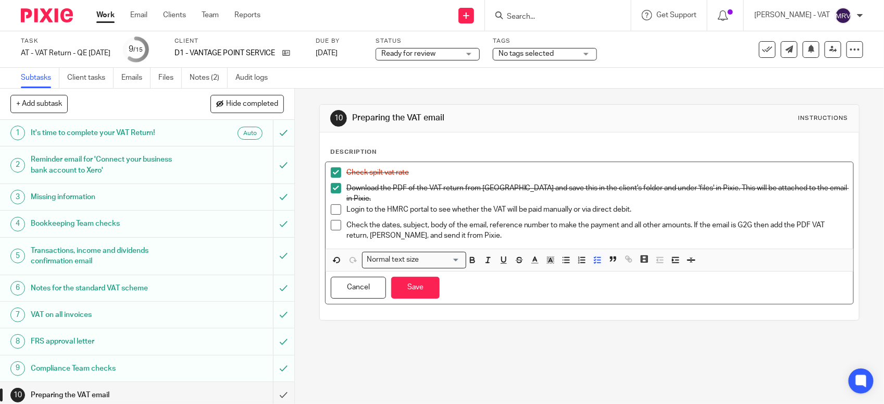
click at [631, 204] on p "Login to the HMRC portal to see whether the VAT will be paid manually or via di…" at bounding box center [596, 209] width 501 height 10
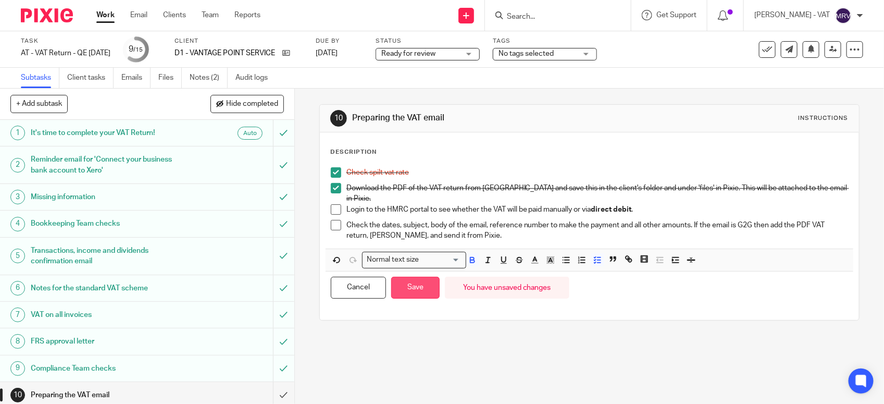
click at [415, 285] on button "Save" at bounding box center [415, 288] width 48 height 22
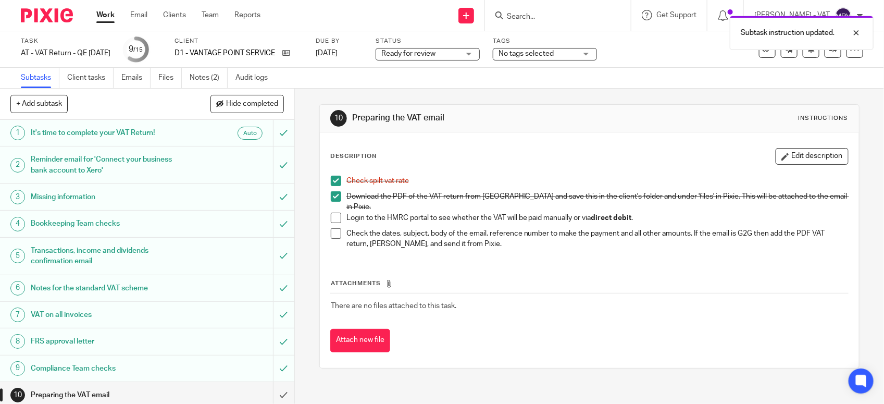
click at [506, 271] on div "Attachments There are no files attached to this task. Attach new file" at bounding box center [589, 304] width 518 height 95
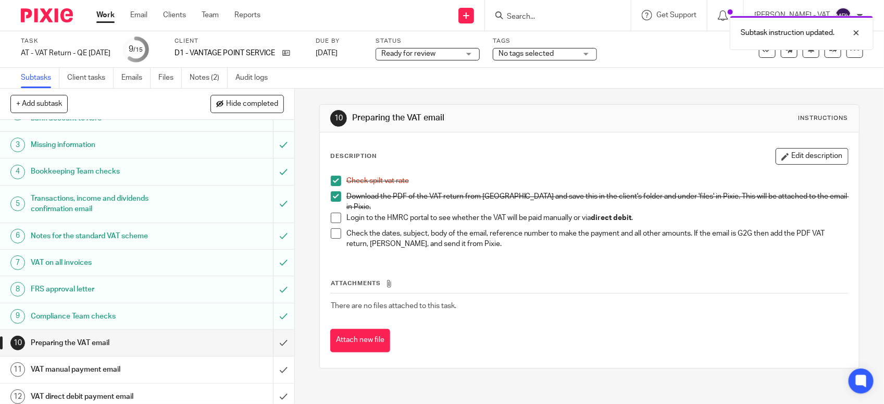
scroll to position [162, 0]
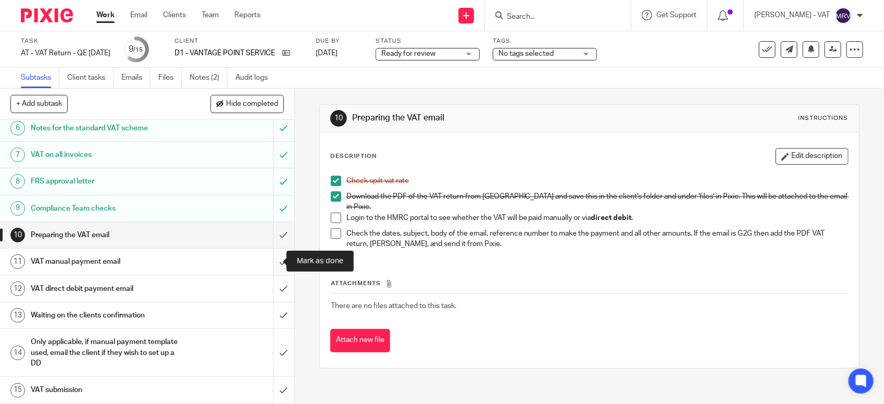
click at [267, 259] on input "submit" at bounding box center [147, 261] width 294 height 26
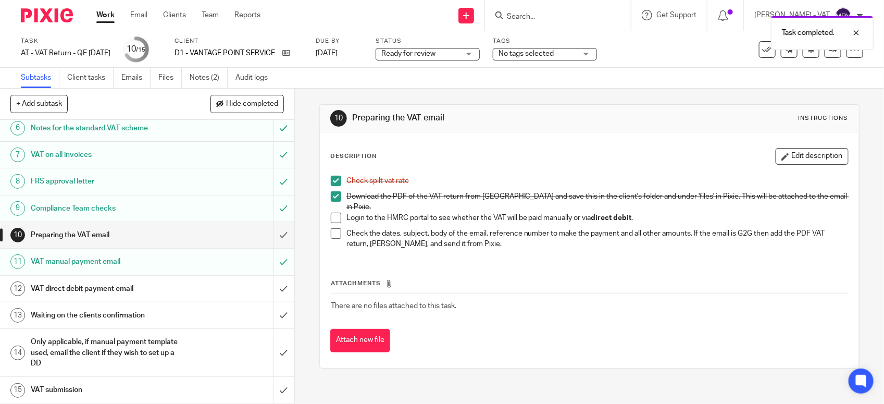
click at [181, 282] on div "VAT direct debit payment email" at bounding box center [147, 289] width 232 height 16
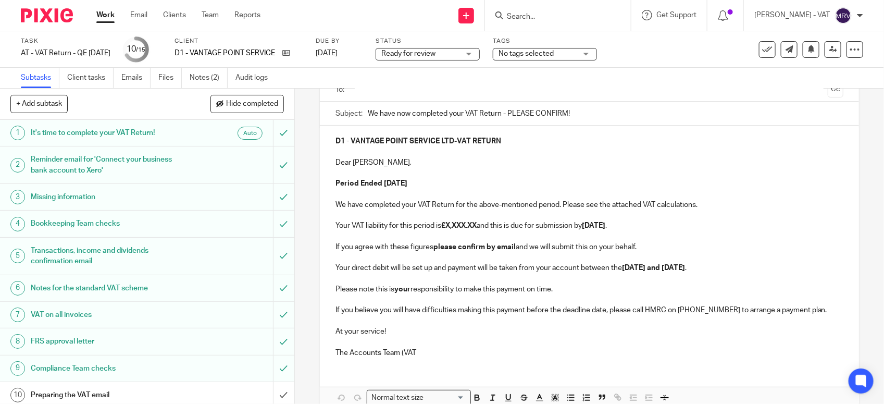
scroll to position [138, 0]
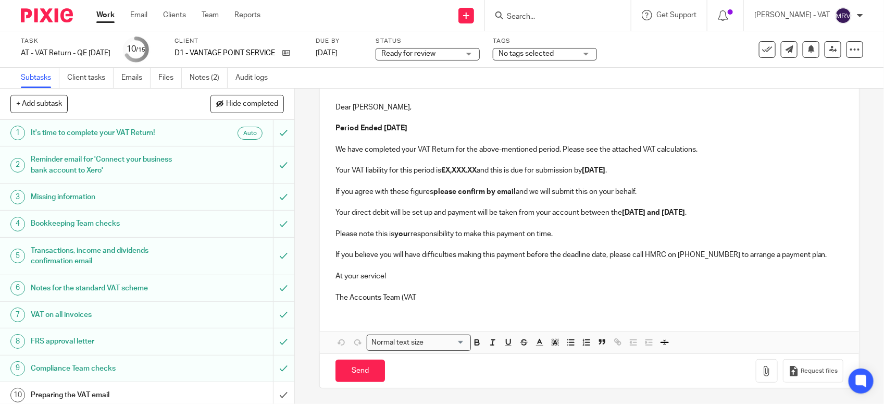
click at [417, 297] on p "The Accounts Team (VAT" at bounding box center [589, 297] width 508 height 10
click at [545, 371] on button "Save draft" at bounding box center [553, 370] width 66 height 22
click at [481, 171] on p "Your VAT liability for this period is £X,XXX.XX and this is due for submission …" at bounding box center [589, 170] width 508 height 10
click at [563, 374] on button "Save draft" at bounding box center [553, 370] width 66 height 22
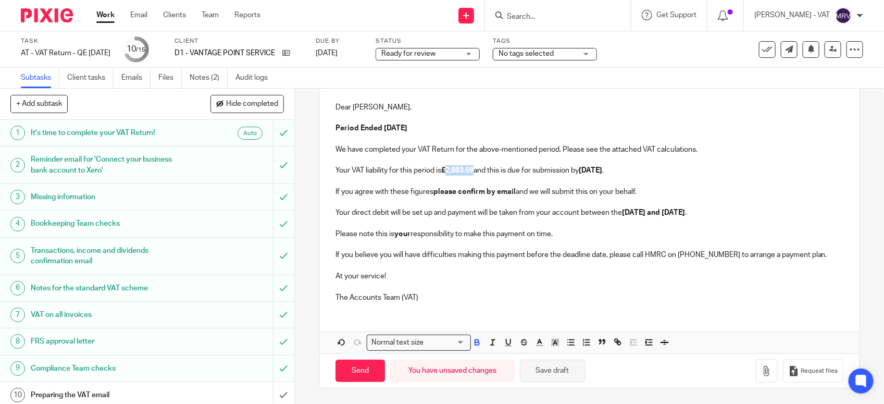
click at [563, 374] on button "Save draft" at bounding box center [553, 370] width 66 height 22
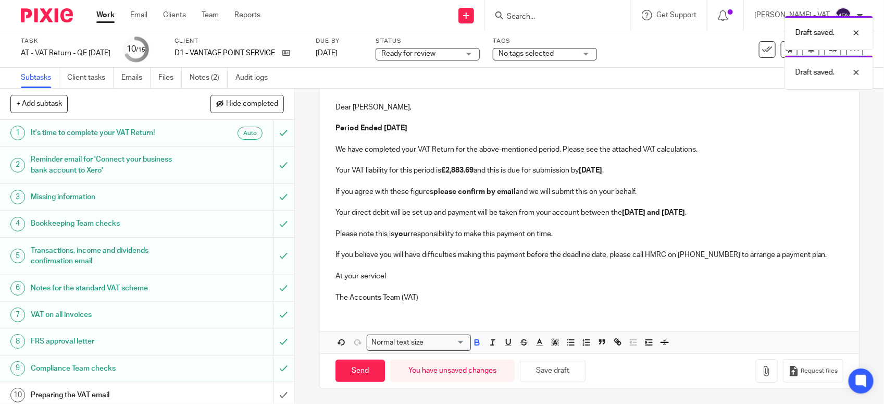
click at [587, 277] on p "At your service!" at bounding box center [589, 276] width 508 height 10
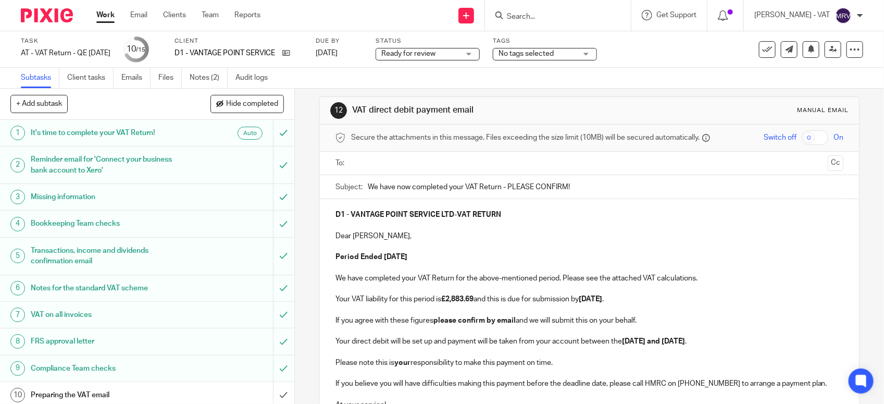
click at [503, 235] on p "Dear Boe," at bounding box center [589, 236] width 508 height 10
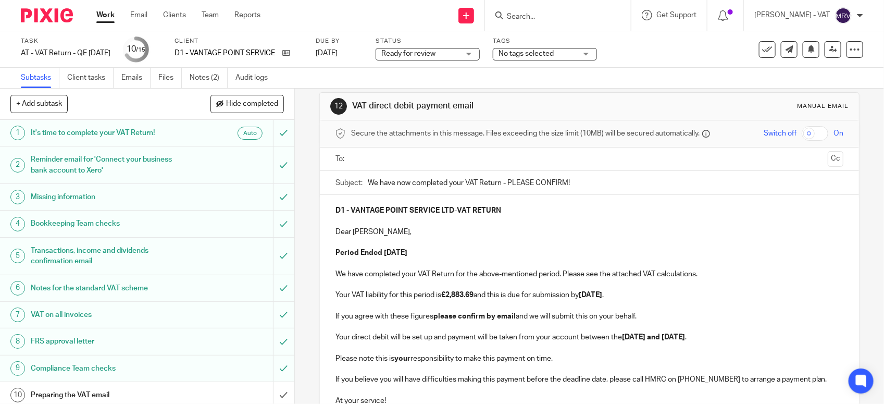
scroll to position [0, 0]
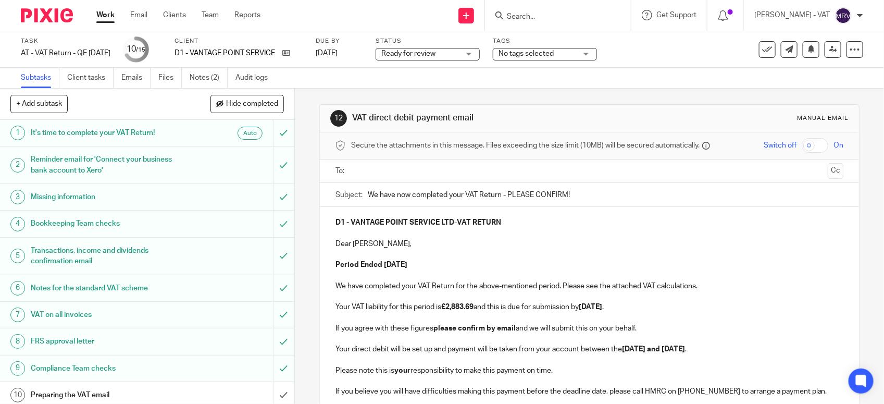
click at [435, 175] on input "text" at bounding box center [589, 171] width 469 height 12
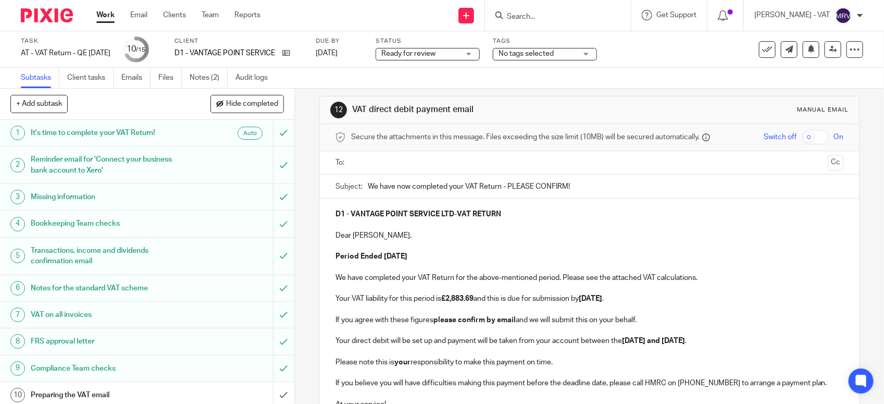
scroll to position [8, 0]
click at [556, 232] on p "Dear Boe," at bounding box center [589, 236] width 508 height 10
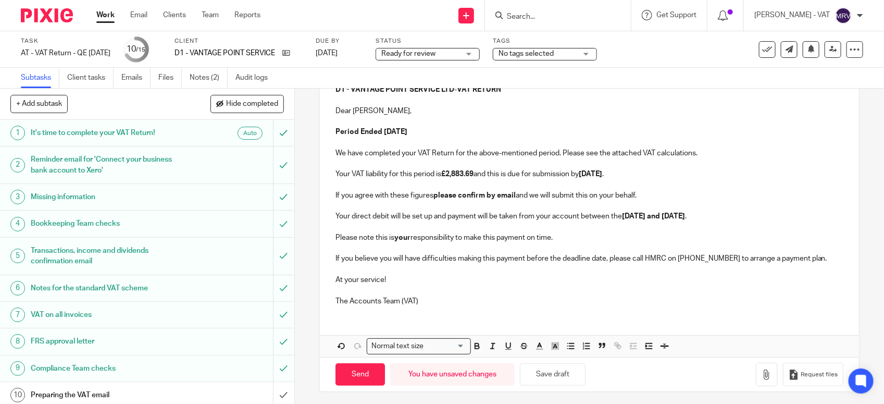
scroll to position [138, 0]
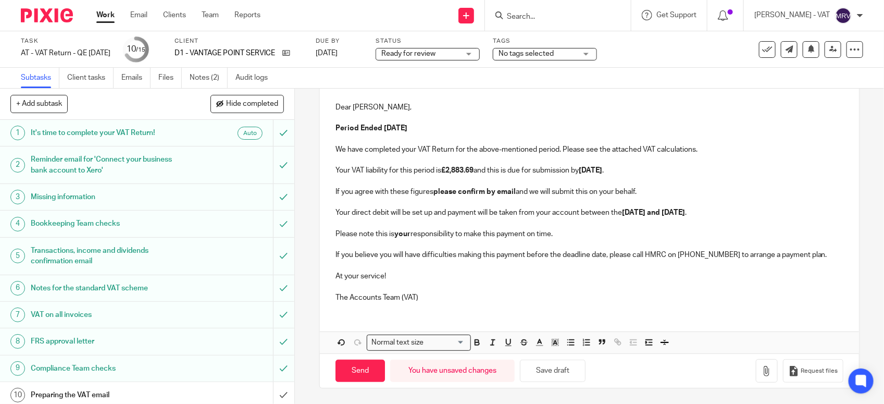
click at [506, 123] on p "Period Ended 30th September 2025" at bounding box center [589, 128] width 508 height 10
click at [546, 375] on button "Save draft" at bounding box center [553, 370] width 66 height 22
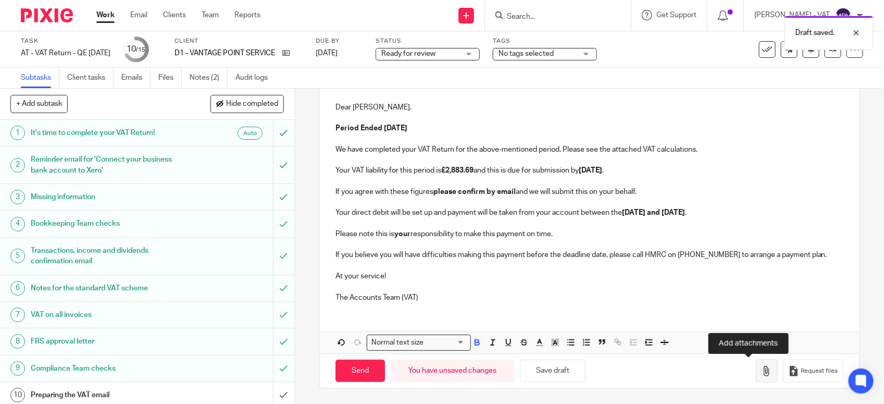
click at [761, 371] on icon "button" at bounding box center [766, 371] width 10 height 10
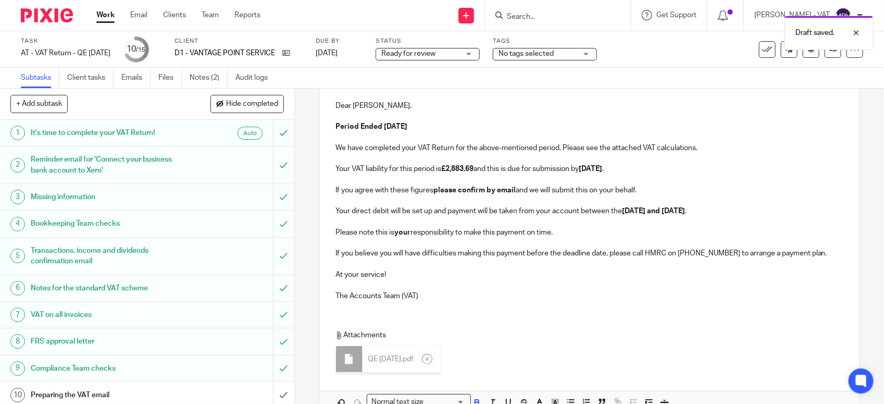
click at [459, 312] on div "D1 - VANTAGE POINT SERVICE LTD - VAT RETURN Dear Boe, Period Ended 30th Septemb…" at bounding box center [589, 241] width 539 height 344
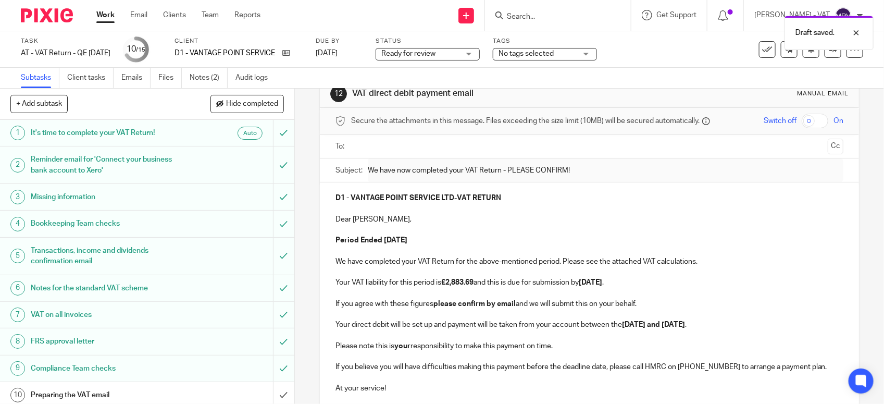
scroll to position [8, 0]
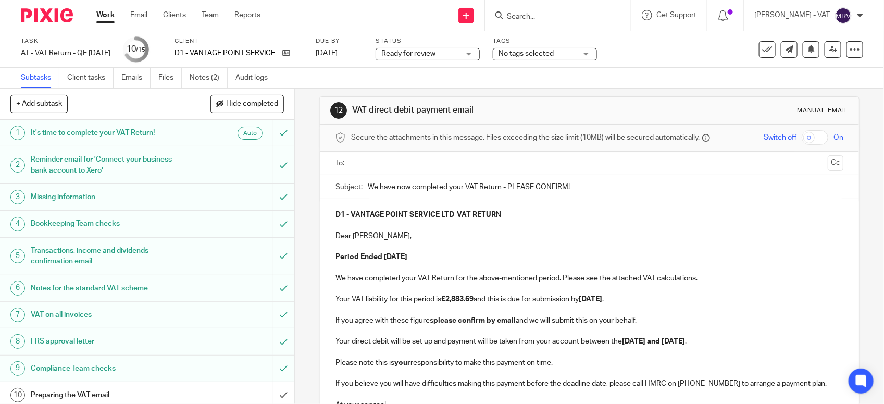
click at [414, 160] on input "text" at bounding box center [589, 163] width 469 height 12
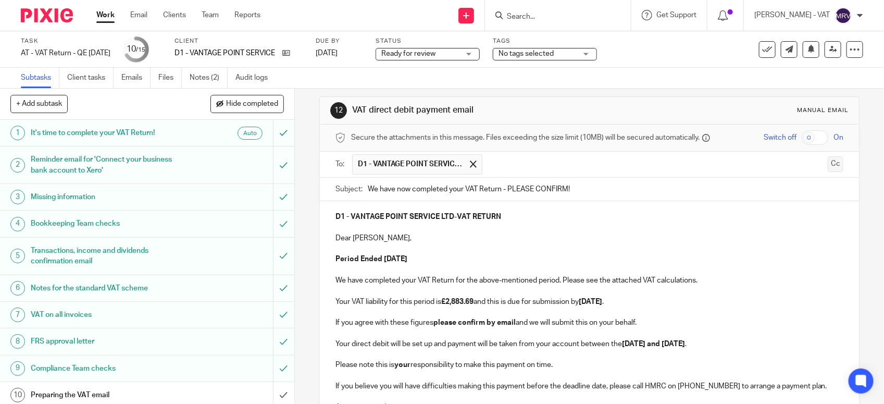
click at [827, 163] on button "Cc" at bounding box center [835, 164] width 16 height 16
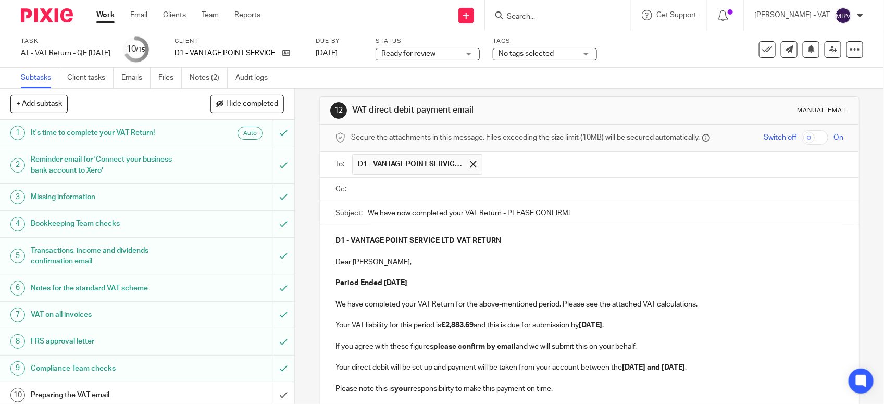
click at [414, 184] on input "text" at bounding box center [597, 189] width 484 height 12
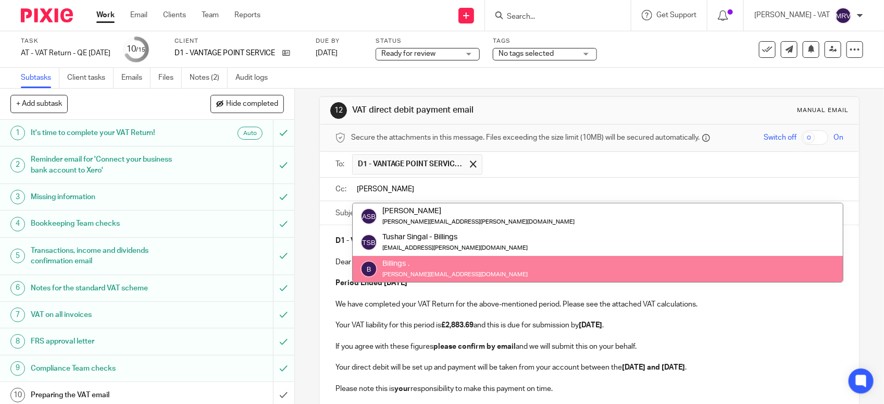
type input "billings"
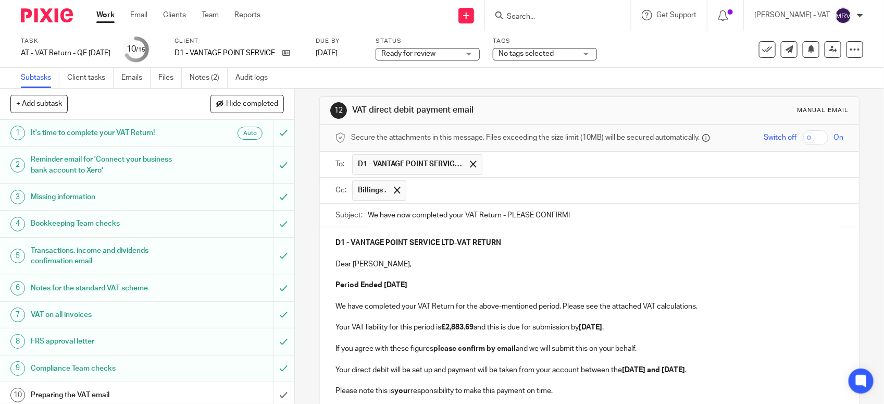
click at [485, 263] on p "Dear Boe," at bounding box center [589, 264] width 508 height 10
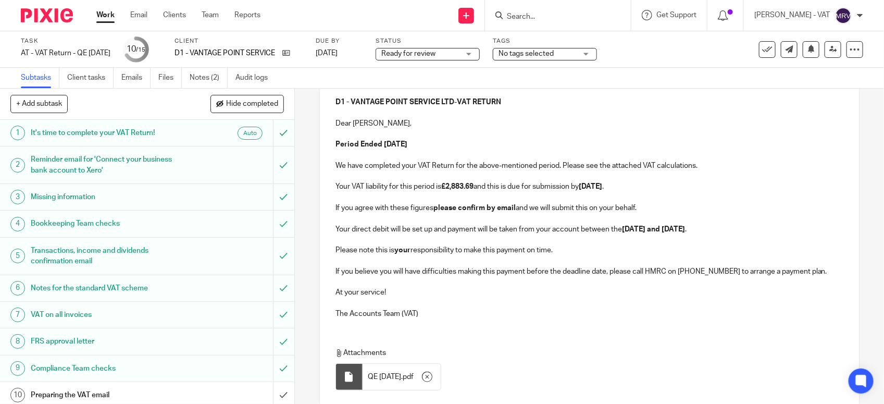
scroll to position [161, 0]
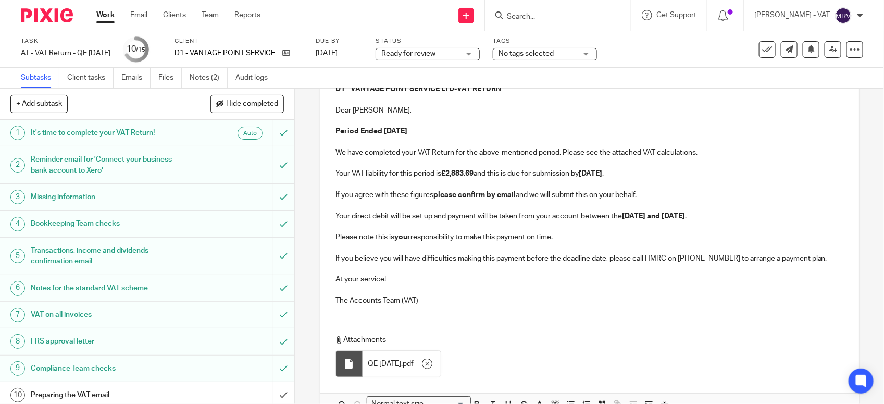
click at [699, 157] on p "We have completed your VAT Return for the above-mentioned period. Please see th…" at bounding box center [589, 152] width 508 height 10
click at [663, 178] on p "Your VAT liability for this period is £2,883.69 and this is due for submission …" at bounding box center [589, 173] width 508 height 10
click at [647, 195] on p "If you agree with these figures please confirm by email and we will submit this…" at bounding box center [589, 195] width 508 height 10
click at [734, 221] on p "Your direct debit will be set up and payment will be taken from your account be…" at bounding box center [589, 216] width 508 height 10
click at [527, 313] on div "D1 - VANTAGE POINT SERVICE LTD - VAT RETURN Dear Boe, Period Ended 30th Septemb…" at bounding box center [589, 193] width 539 height 240
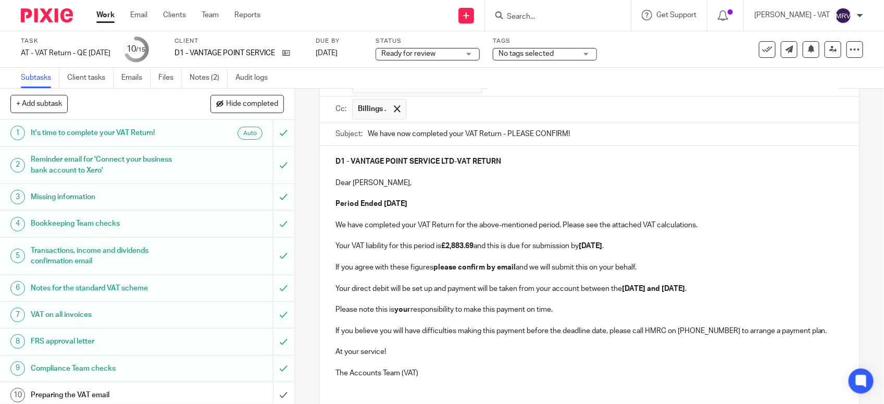
scroll to position [31, 0]
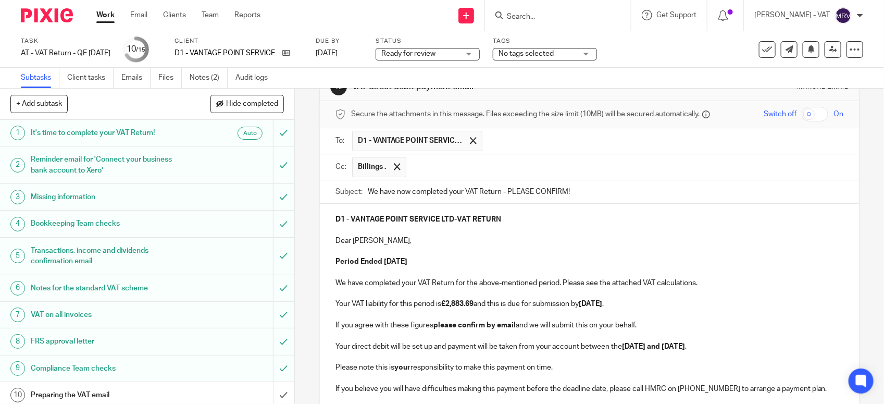
click at [521, 254] on p at bounding box center [589, 251] width 508 height 10
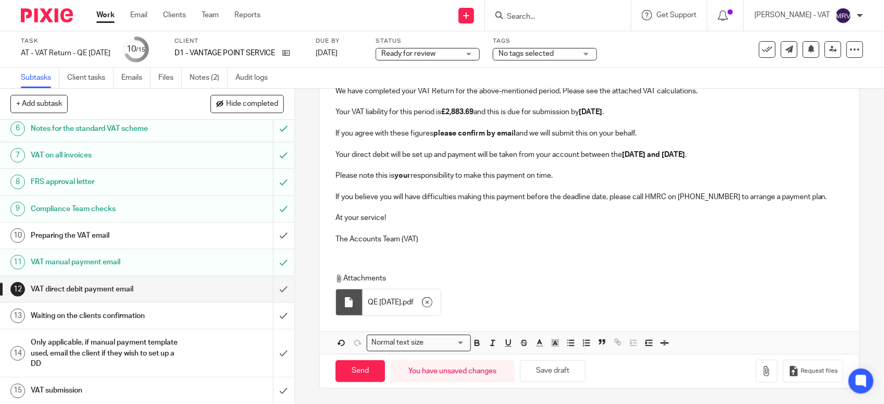
scroll to position [162, 0]
click at [342, 371] on input "Send" at bounding box center [359, 371] width 49 height 22
type input "Sent"
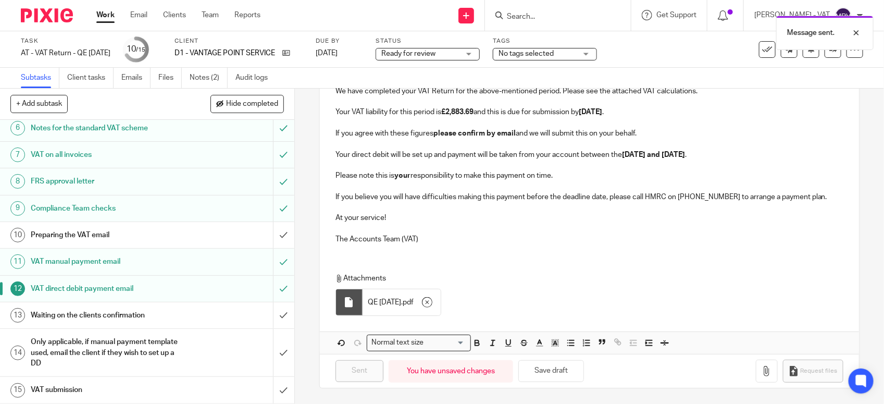
click at [102, 229] on h1 "Preparing the VAT email" at bounding box center [108, 235] width 155 height 16
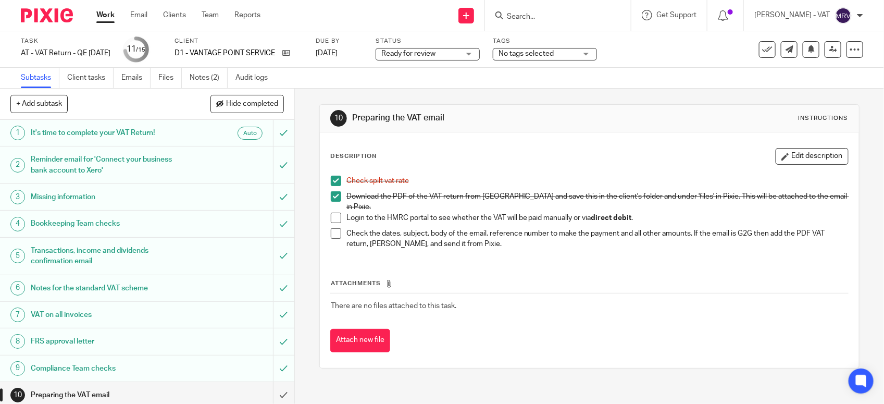
click at [331, 212] on span at bounding box center [336, 217] width 10 height 10
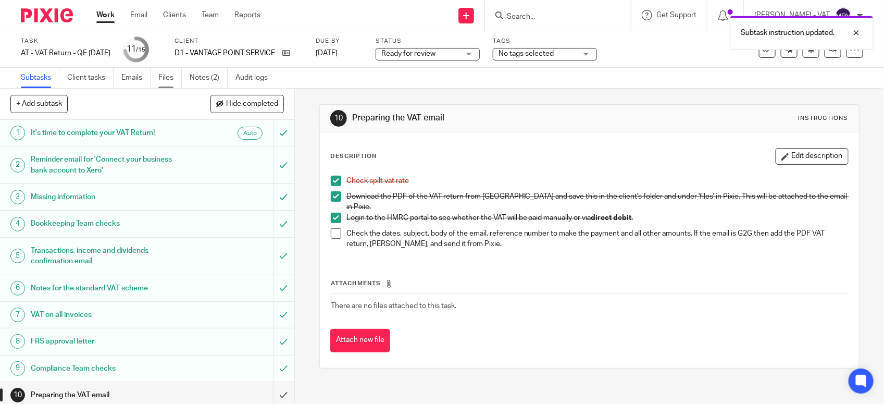
click at [167, 80] on link "Files" at bounding box center [169, 78] width 23 height 20
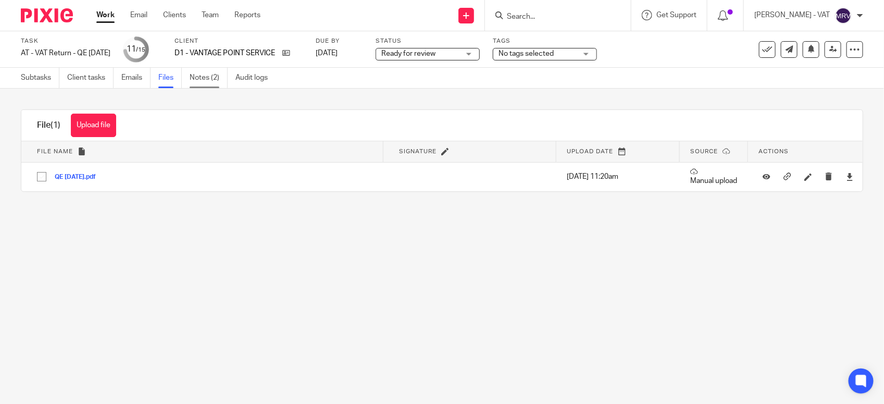
click at [199, 83] on link "Notes (2)" at bounding box center [209, 78] width 38 height 20
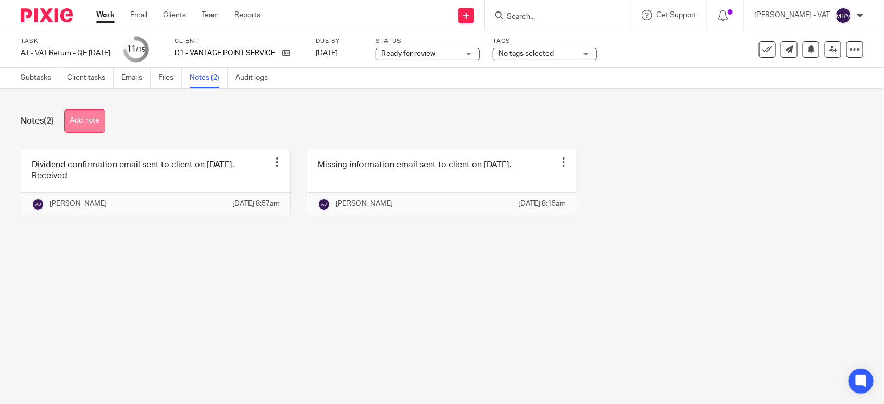
click at [82, 112] on button "Add note" at bounding box center [84, 120] width 41 height 23
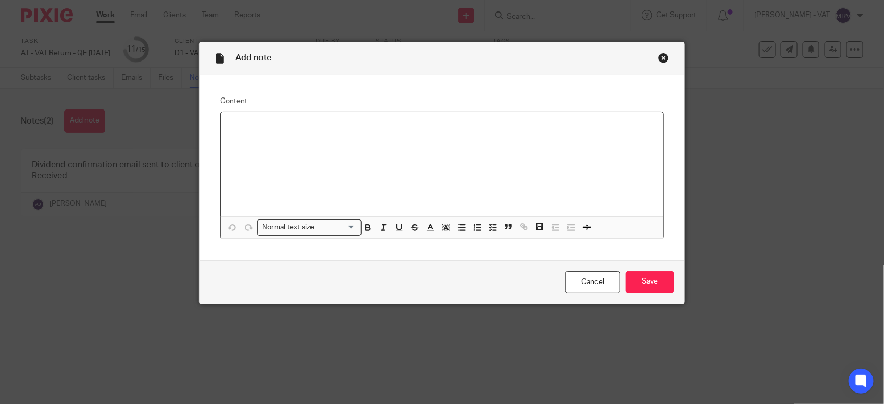
click at [259, 126] on p at bounding box center [441, 125] width 425 height 10
click at [644, 273] on input "Save" at bounding box center [649, 282] width 48 height 22
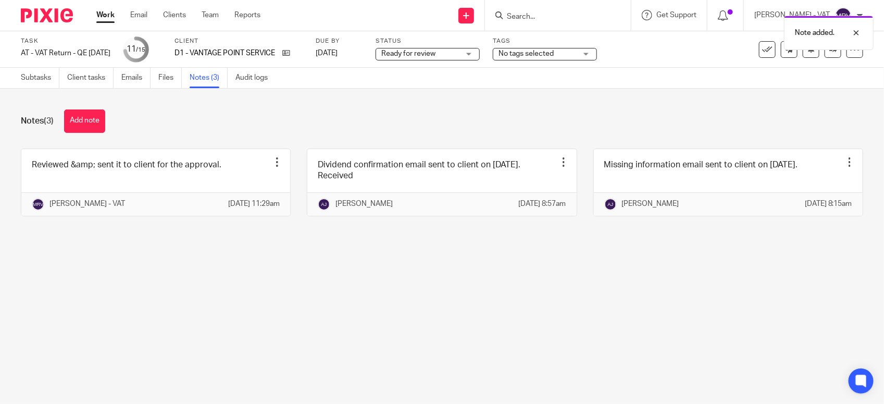
click at [379, 327] on main "Task AT - VAT Return - QE 30-09-2025 Save AT - VAT Return - QE 30-09-2025 11 /1…" at bounding box center [442, 202] width 884 height 404
click at [28, 76] on link "Subtasks" at bounding box center [40, 78] width 39 height 20
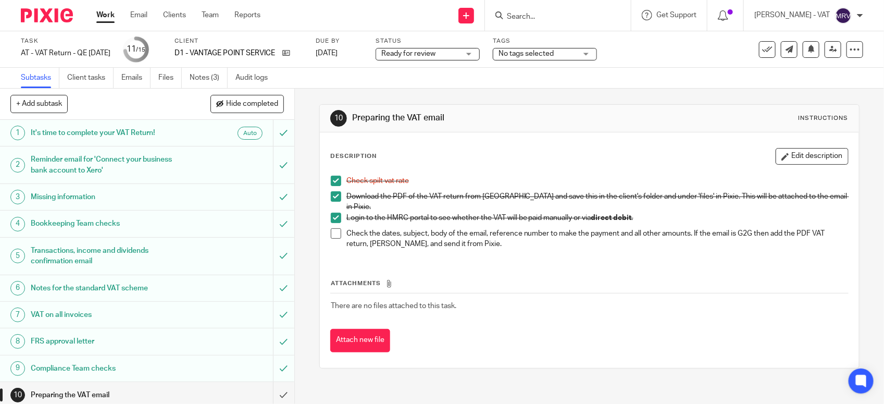
drag, startPoint x: 488, startPoint y: 256, endPoint x: 475, endPoint y: 254, distance: 12.7
click at [488, 257] on div "Attachments There are no files attached to this task. Attach new file" at bounding box center [589, 304] width 518 height 95
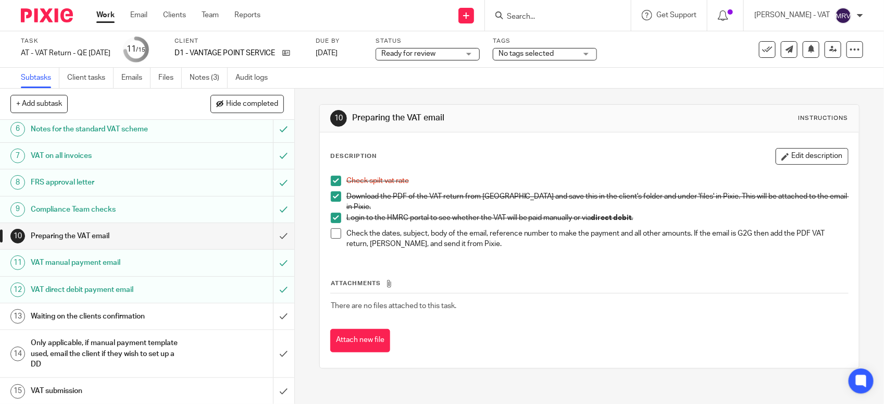
scroll to position [162, 0]
click at [331, 228] on span at bounding box center [336, 233] width 10 height 10
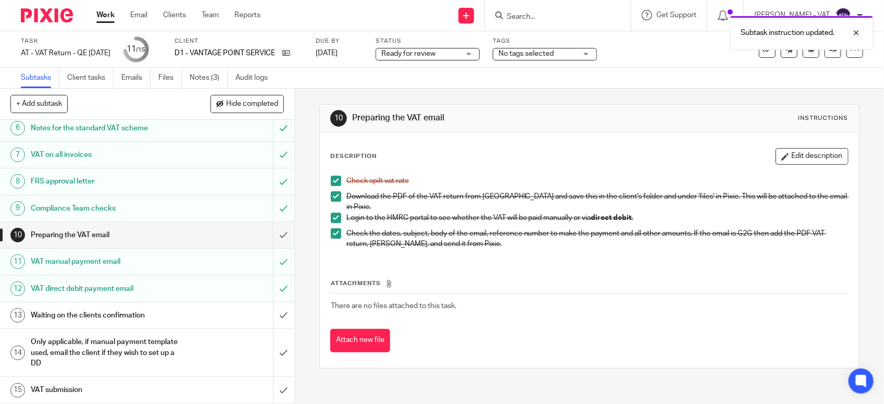
click at [644, 267] on div "Attachments There are no files attached to this task. Attach new file" at bounding box center [589, 304] width 518 height 95
click at [476, 257] on div "Attachments There are no files attached to this task. Attach new file" at bounding box center [589, 304] width 518 height 95
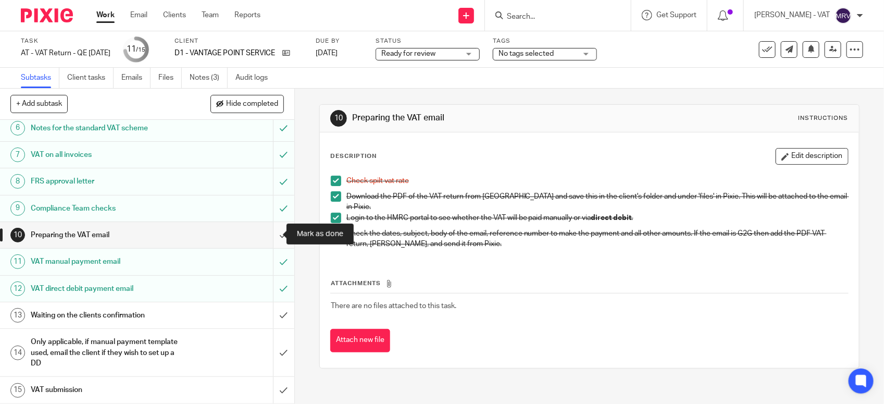
click at [274, 235] on input "submit" at bounding box center [147, 235] width 294 height 26
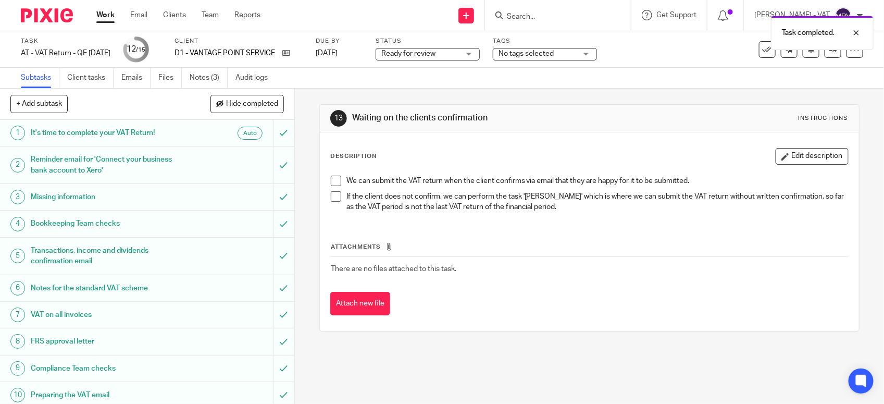
click at [469, 241] on div "Attachments There are no files attached to this task. Attach new file" at bounding box center [589, 268] width 518 height 95
click at [568, 222] on div "Attachments There are no files attached to this task. Attach new file" at bounding box center [589, 268] width 518 height 95
click at [459, 50] on span "Ready for review" at bounding box center [420, 53] width 78 height 11
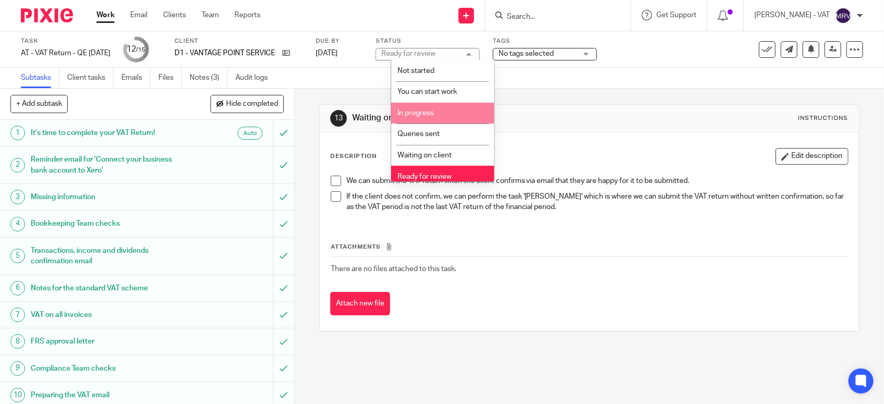
scroll to position [47, 0]
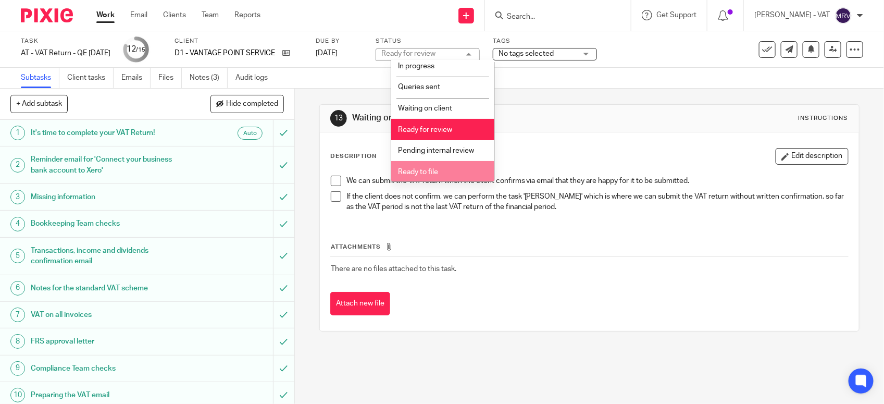
click at [411, 171] on span "Ready to file" at bounding box center [418, 171] width 40 height 7
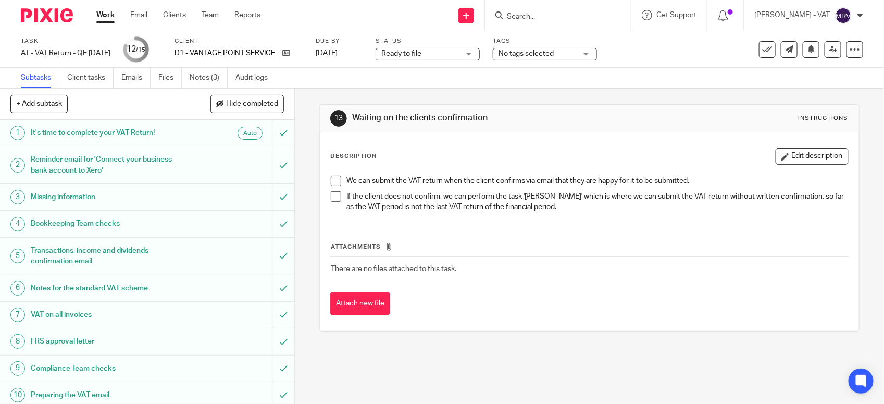
click at [498, 155] on div "Description Edit description" at bounding box center [589, 156] width 518 height 17
click at [829, 53] on icon at bounding box center [833, 49] width 8 height 8
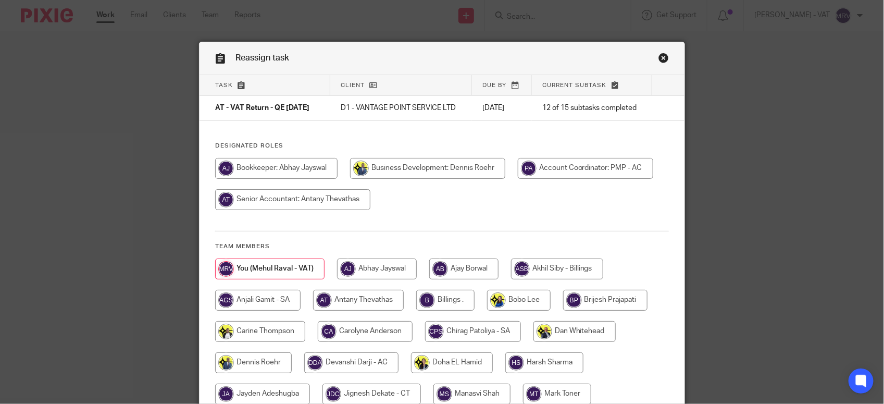
click at [529, 215] on div at bounding box center [442, 189] width 454 height 62
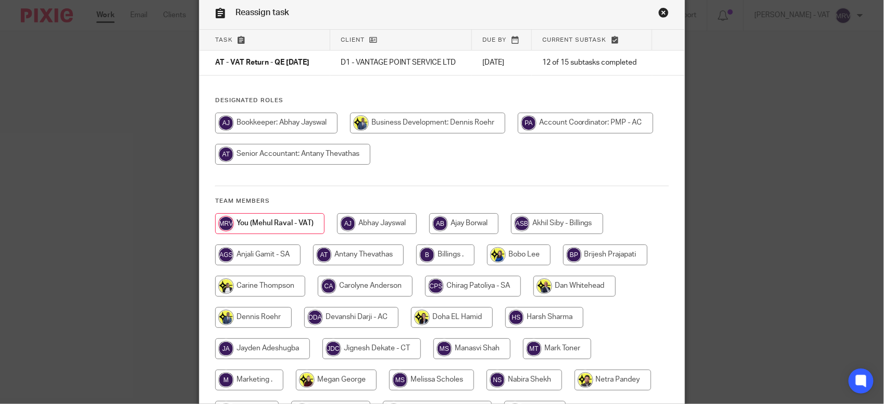
scroll to position [65, 0]
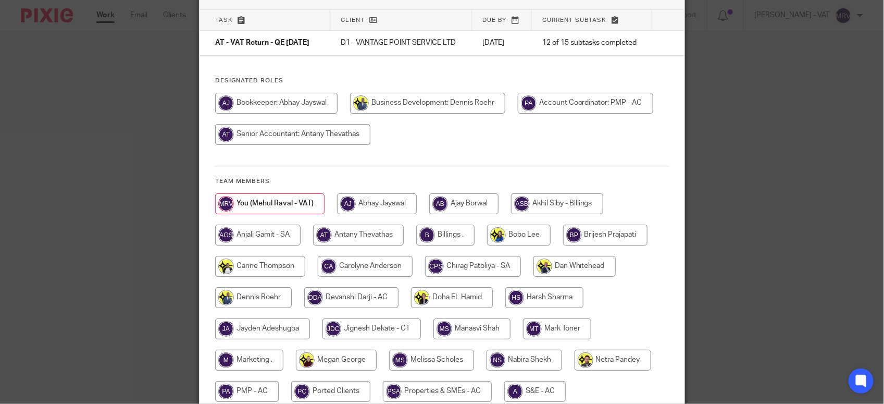
click at [433, 237] on input "radio" at bounding box center [445, 234] width 58 height 21
radio input "true"
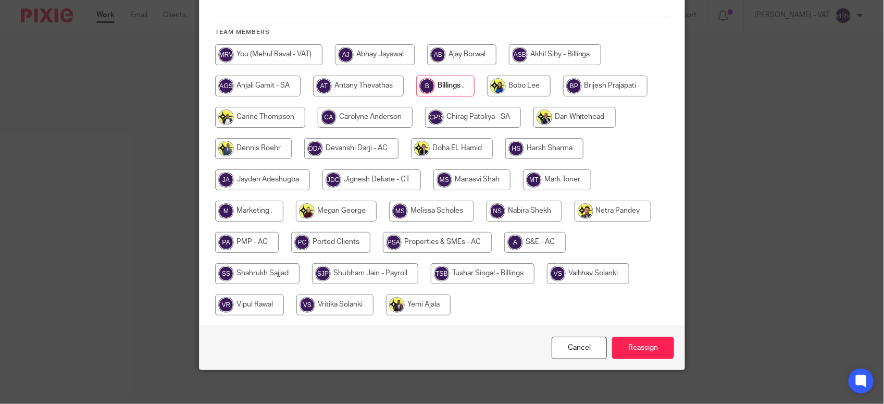
scroll to position [230, 0]
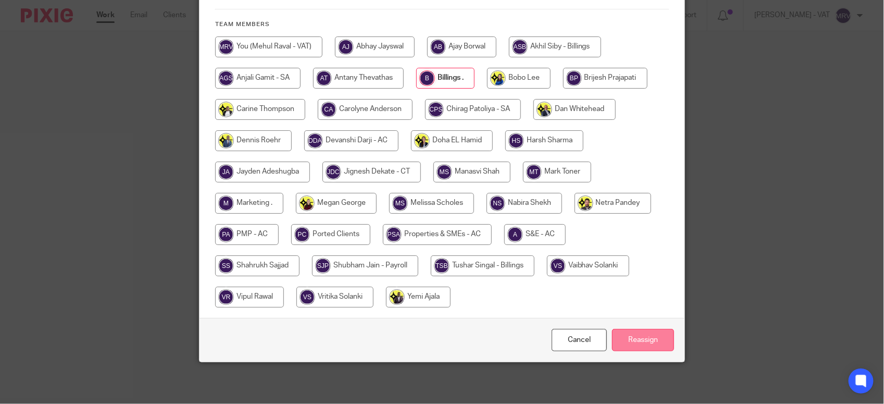
click at [637, 336] on input "Reassign" at bounding box center [643, 340] width 62 height 22
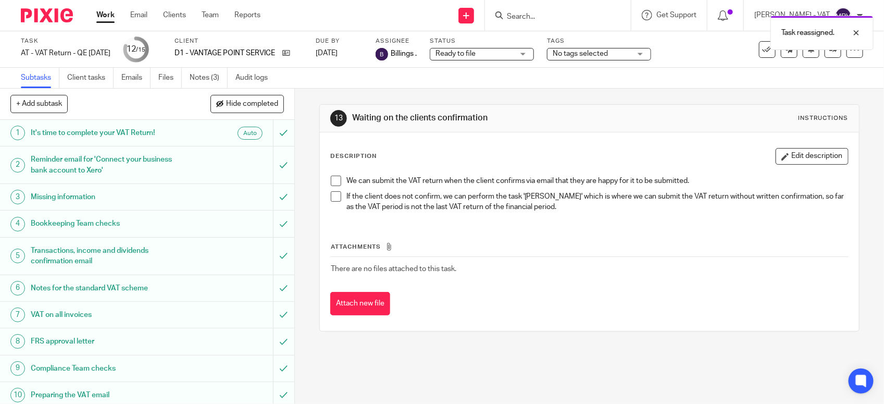
click at [585, 211] on p "If the client does not confirm, we can perform the task '[PERSON_NAME]' which i…" at bounding box center [596, 201] width 501 height 21
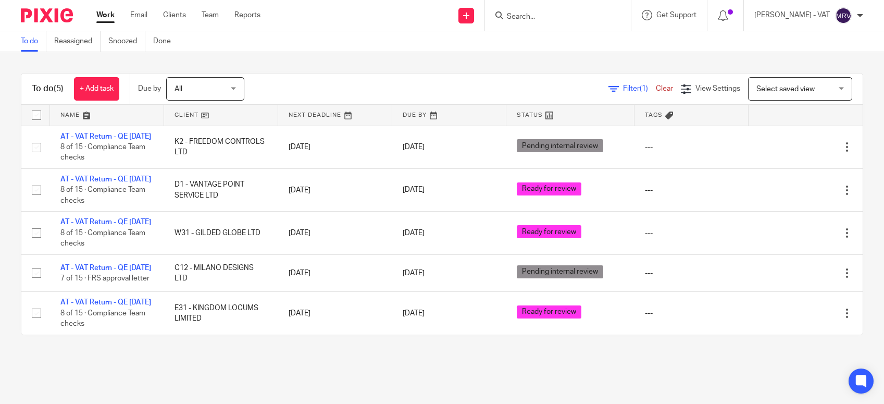
click at [341, 62] on div "To do (5) + Add task Due by All All Today Tomorrow This week Next week This mon…" at bounding box center [442, 204] width 884 height 304
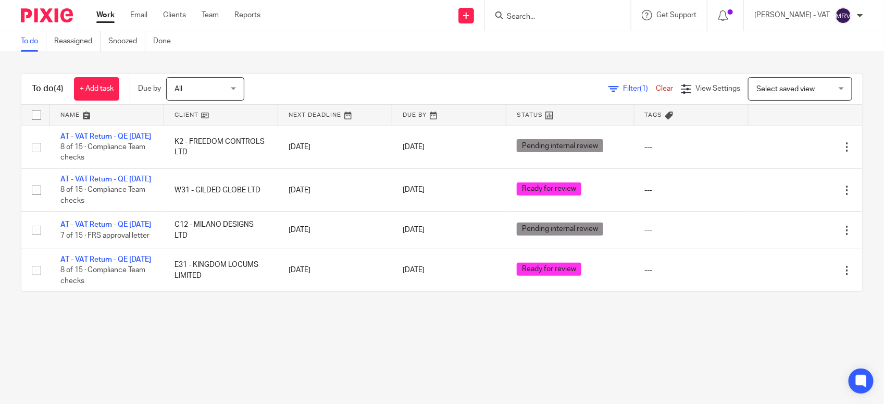
click at [345, 43] on div "To do Reassigned Snoozed Done" at bounding box center [442, 41] width 884 height 21
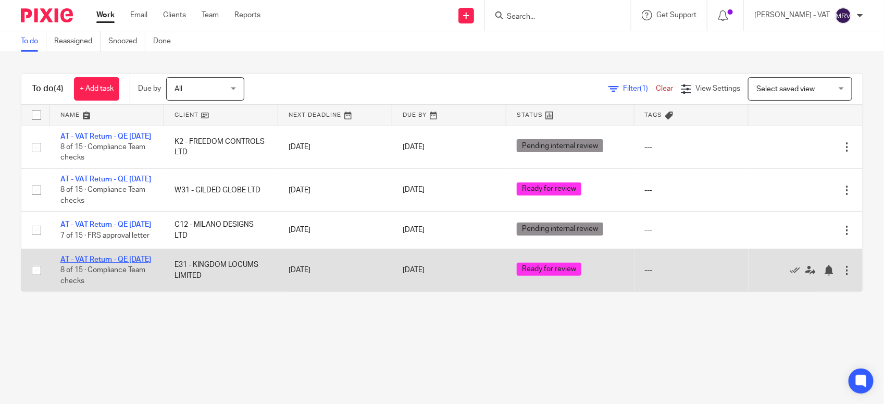
click at [104, 263] on link "AT - VAT Return - QE [DATE]" at bounding box center [105, 259] width 91 height 7
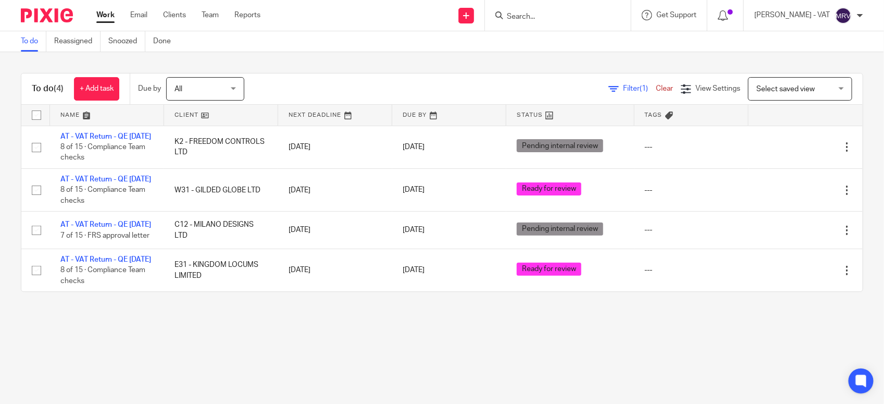
click at [234, 350] on main "To do Reassigned Snoozed Done To do (4) + Add task Due by All All Today Tomorro…" at bounding box center [442, 202] width 884 height 404
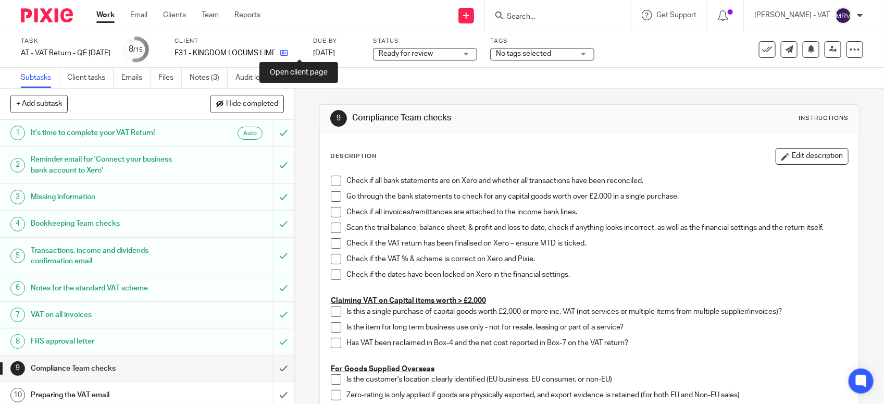
click at [288, 50] on icon at bounding box center [284, 53] width 8 height 8
click at [332, 180] on span at bounding box center [336, 180] width 10 height 10
click at [331, 196] on span at bounding box center [336, 196] width 10 height 10
click at [331, 215] on span at bounding box center [336, 212] width 10 height 10
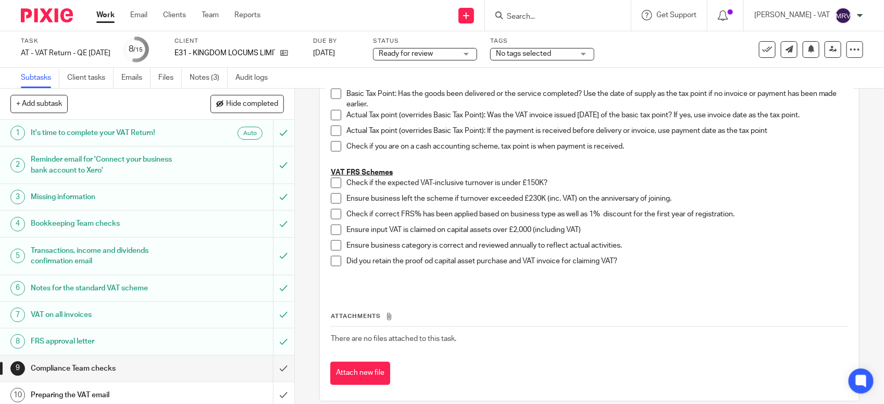
scroll to position [603, 0]
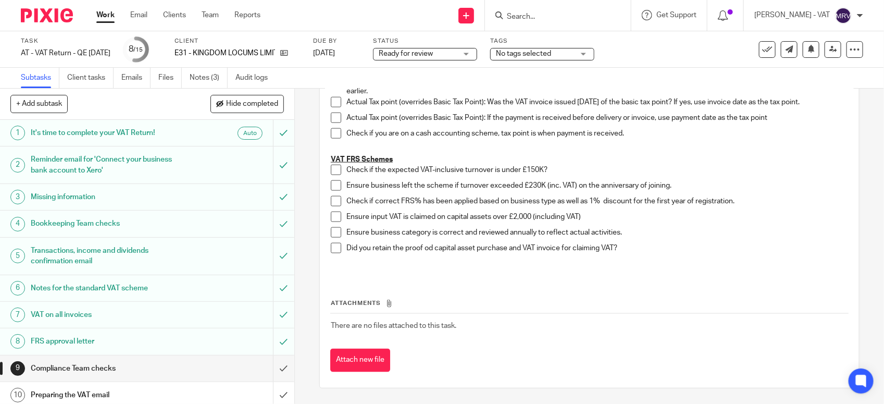
click at [332, 165] on span at bounding box center [336, 170] width 10 height 10
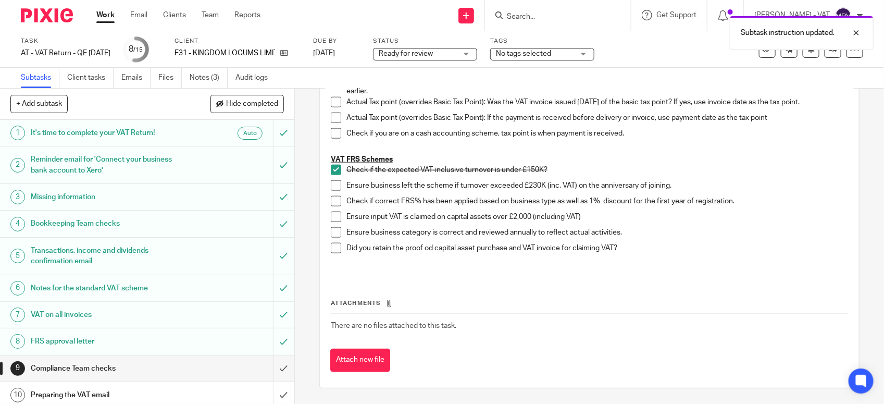
click at [331, 183] on span at bounding box center [336, 185] width 10 height 10
click at [331, 201] on span at bounding box center [336, 201] width 10 height 10
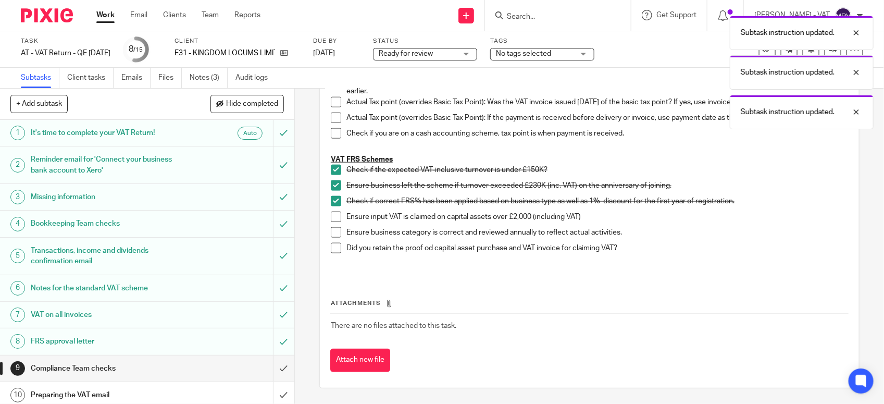
click at [335, 237] on span at bounding box center [336, 232] width 10 height 10
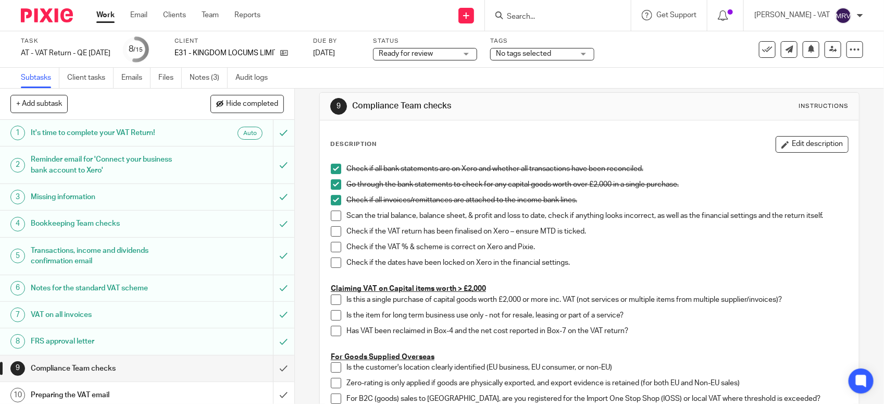
scroll to position [0, 0]
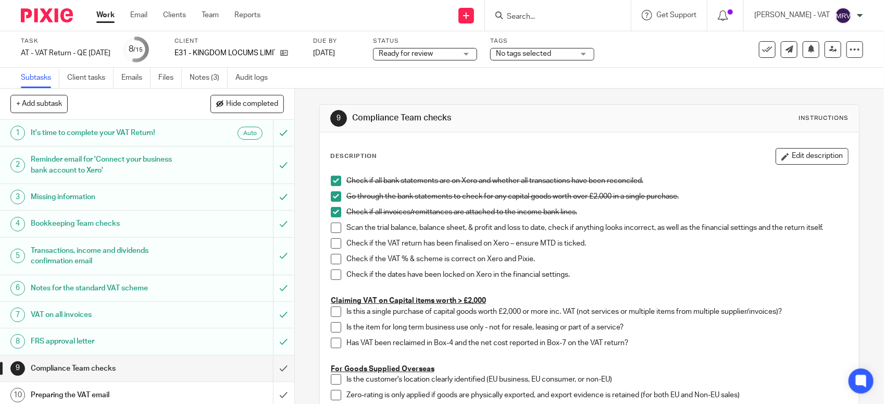
click at [331, 228] on span at bounding box center [336, 227] width 10 height 10
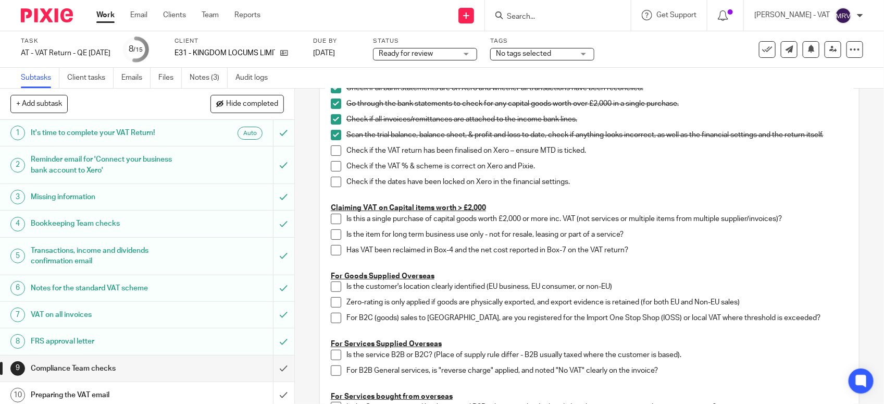
scroll to position [65, 0]
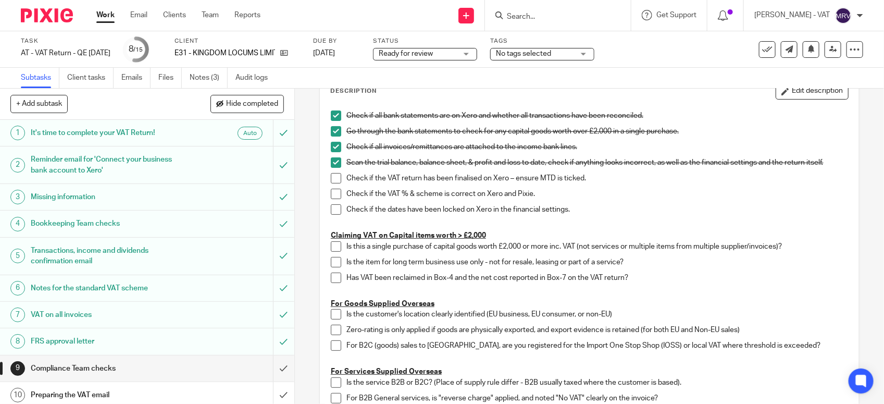
click at [331, 181] on span at bounding box center [336, 178] width 10 height 10
click at [331, 196] on span at bounding box center [336, 194] width 10 height 10
click at [335, 211] on span at bounding box center [336, 209] width 10 height 10
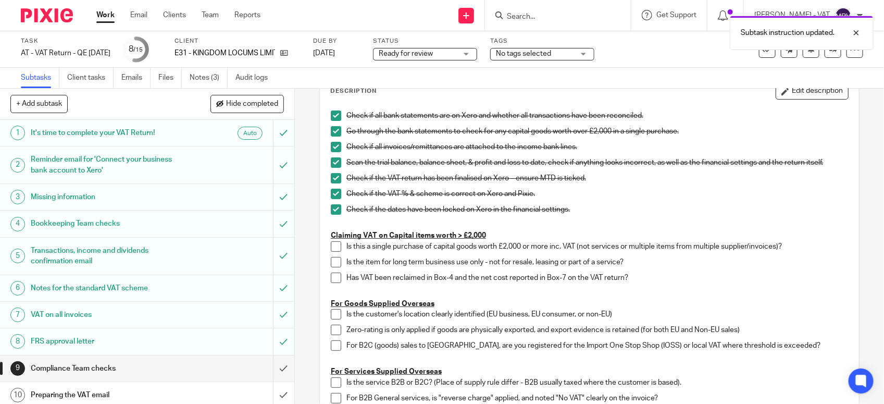
click at [662, 211] on p "Check if the dates have been locked on Xero in the financial settings." at bounding box center [596, 209] width 501 height 10
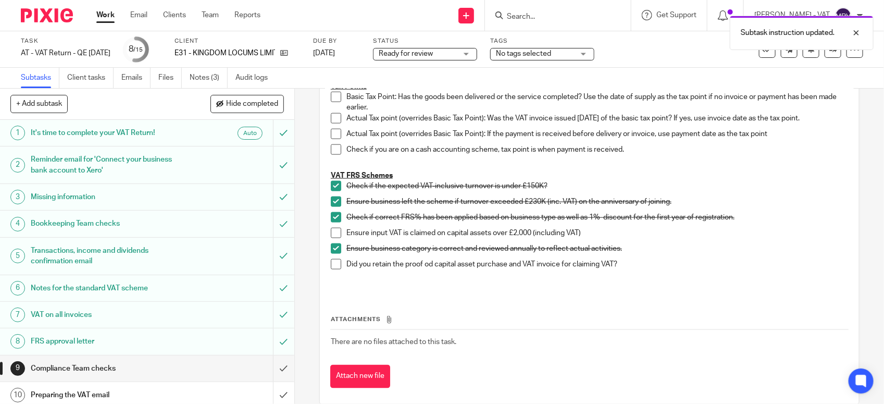
scroll to position [603, 0]
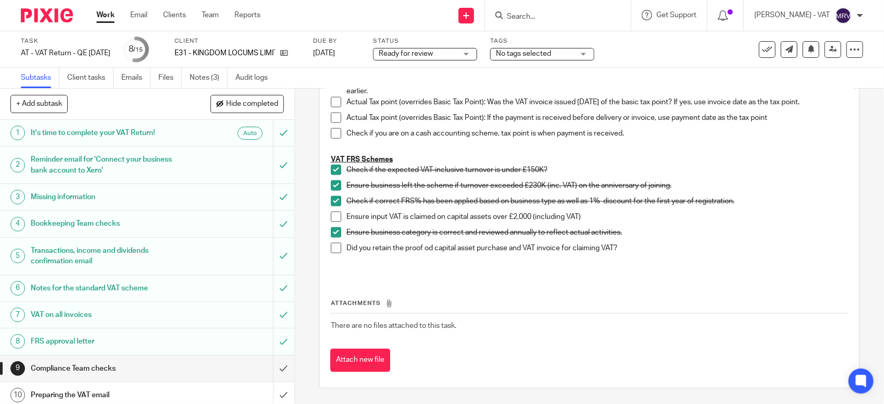
click at [350, 282] on div "Attachments There are no files attached to this task. Attach new file" at bounding box center [589, 324] width 518 height 95
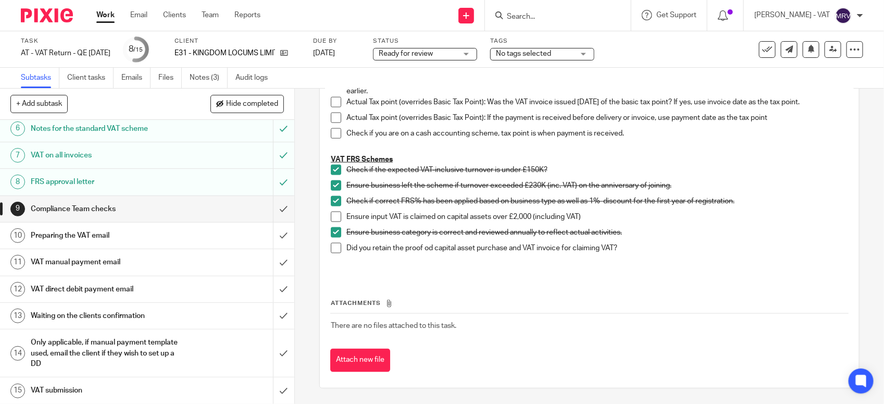
scroll to position [162, 0]
click at [685, 250] on p "Did you retain the proof od capital asset purchase and VAT invoice for claiming…" at bounding box center [596, 248] width 501 height 10
click at [458, 282] on div "Attachments There are no files attached to this task. Attach new file" at bounding box center [589, 324] width 518 height 95
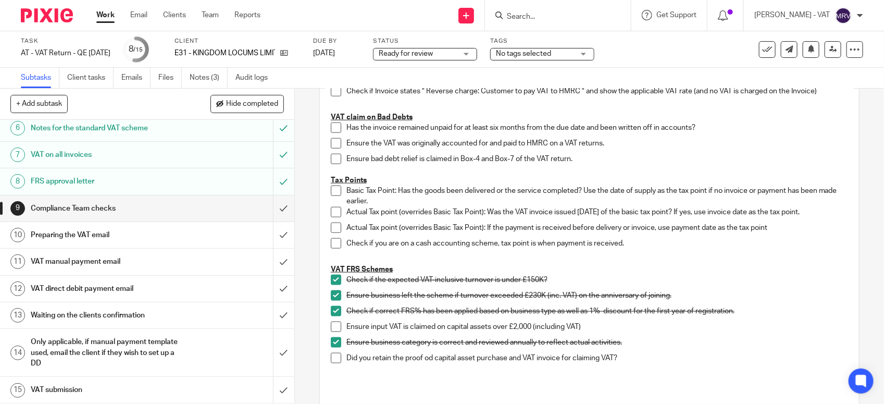
scroll to position [603, 0]
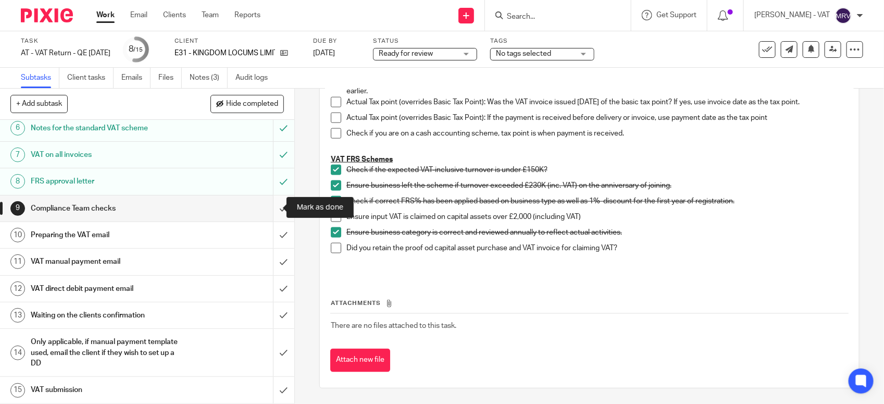
click at [274, 211] on input "submit" at bounding box center [147, 208] width 294 height 26
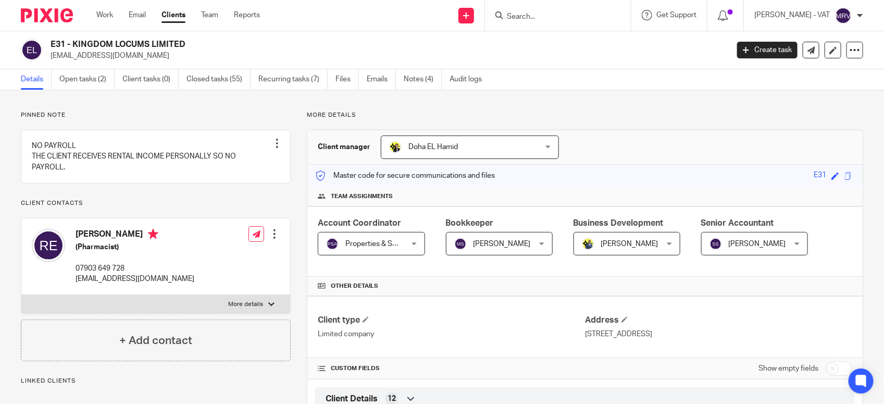
drag, startPoint x: 71, startPoint y: 43, endPoint x: 163, endPoint y: 43, distance: 92.2
click at [163, 43] on h2 "E31 - KINGDOM LOCUMS LIMITED" at bounding box center [319, 44] width 536 height 11
drag, startPoint x: 163, startPoint y: 43, endPoint x: 84, endPoint y: 33, distance: 79.3
click at [84, 33] on div "E31 - KINGDOM LOCUMS LIMITED [EMAIL_ADDRESS][DOMAIN_NAME] Create task Update fr…" at bounding box center [442, 50] width 884 height 38
drag, startPoint x: 74, startPoint y: 40, endPoint x: 186, endPoint y: 40, distance: 112.0
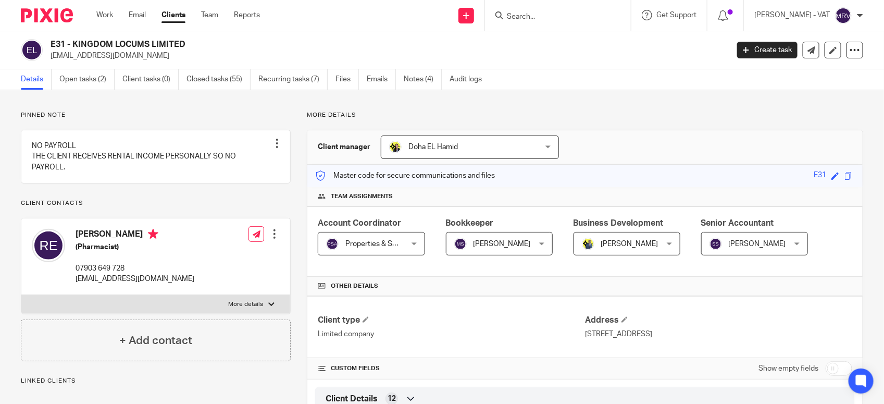
click at [186, 40] on h2 "E31 - KINGDOM LOCUMS LIMITED" at bounding box center [319, 44] width 536 height 11
copy h2 "KINGDOM LOCUMS LIMITED"
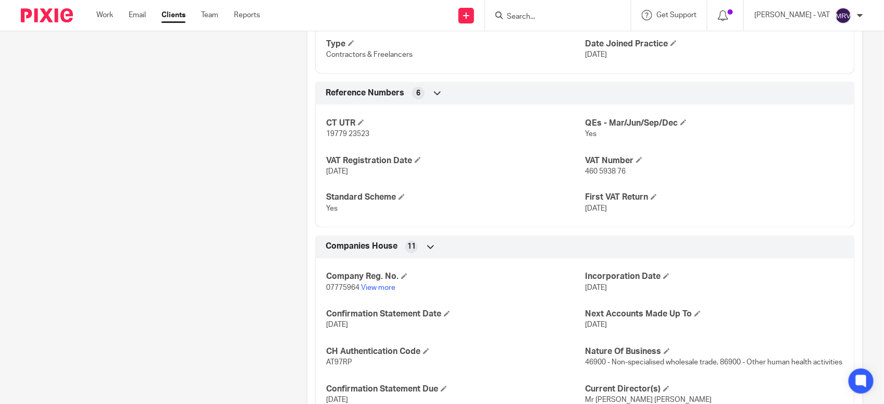
scroll to position [716, 0]
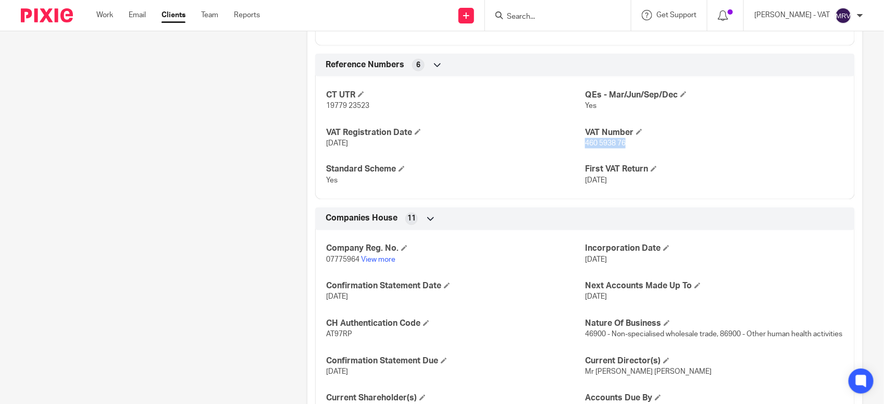
drag, startPoint x: 580, startPoint y: 145, endPoint x: 618, endPoint y: 145, distance: 38.5
click at [618, 145] on span "460 5938 76" at bounding box center [605, 143] width 41 height 7
copy span "460 5938 76"
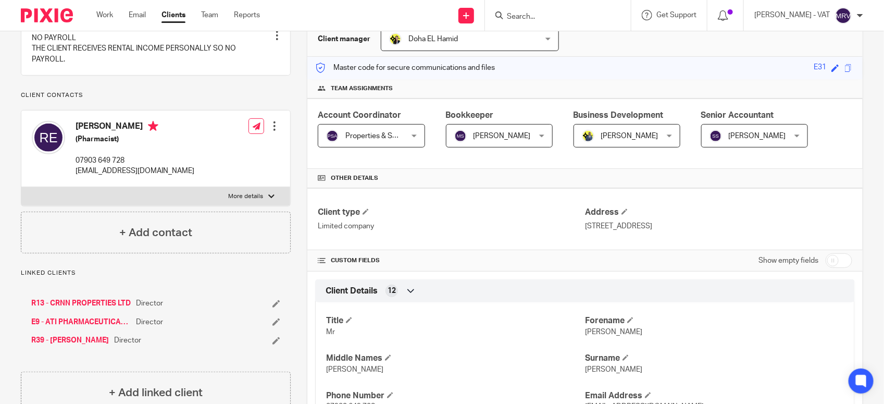
scroll to position [100, 0]
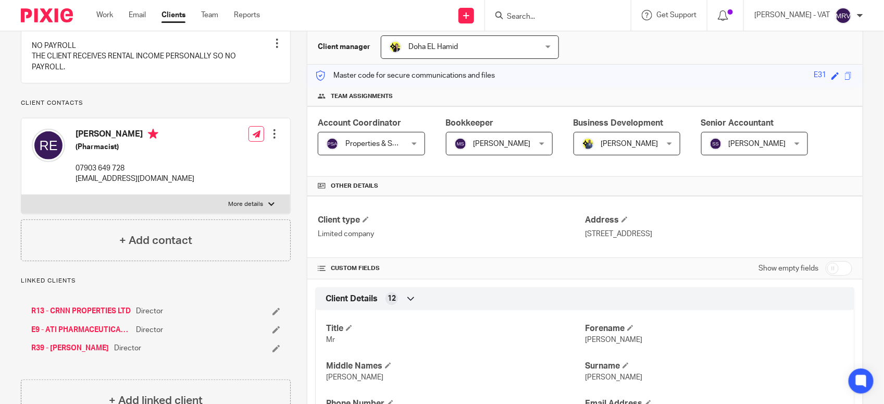
click at [550, 14] on input "Search" at bounding box center [553, 16] width 94 height 9
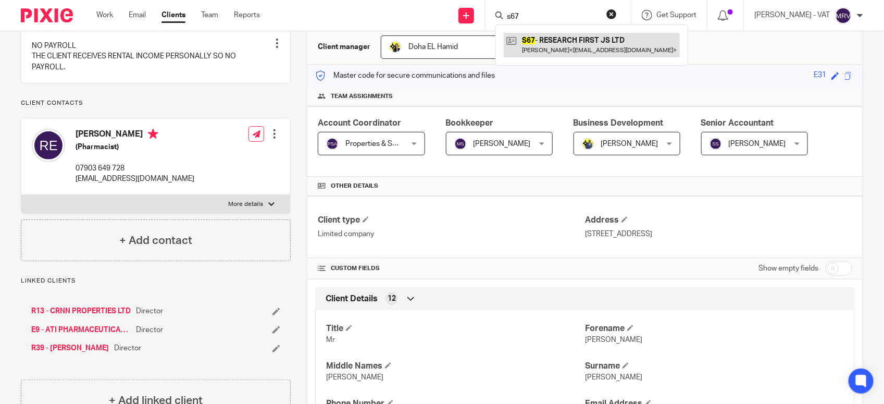
type input "s67"
click at [561, 42] on link at bounding box center [592, 45] width 176 height 24
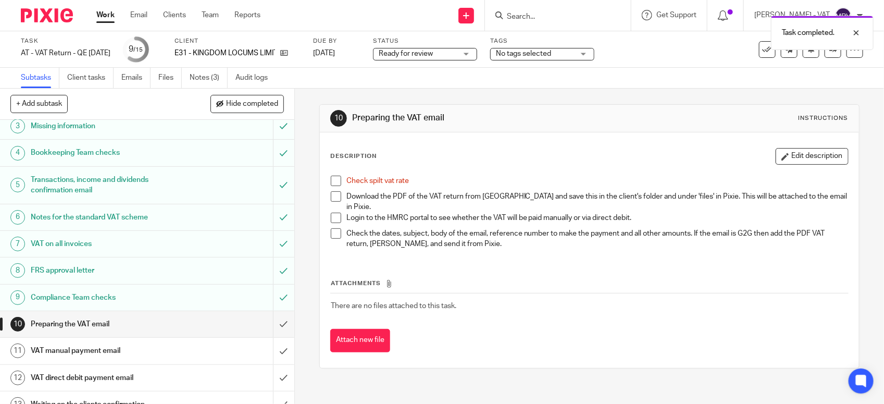
scroll to position [162, 0]
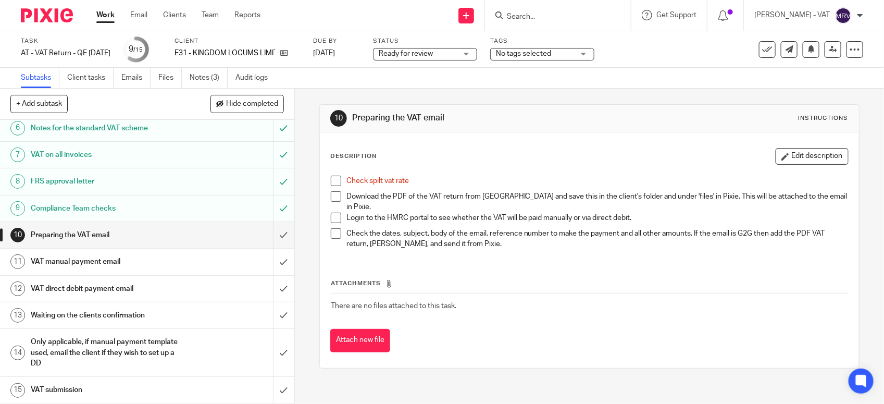
click at [332, 178] on span at bounding box center [336, 180] width 10 height 10
click at [173, 82] on link "Files" at bounding box center [169, 78] width 23 height 20
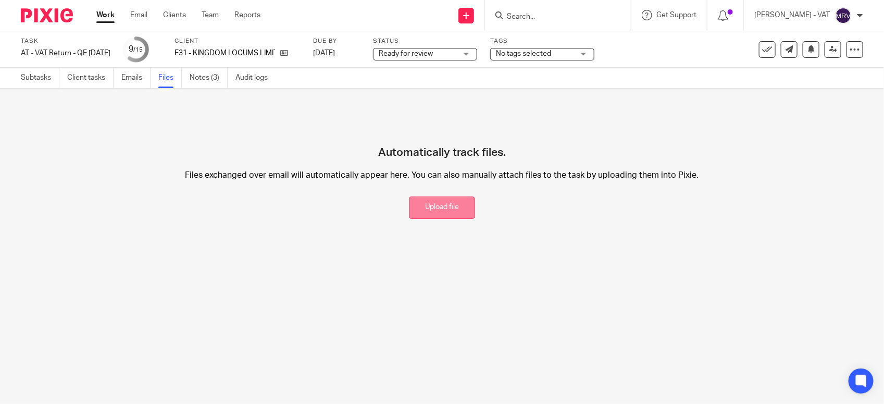
click at [430, 201] on button "Upload file" at bounding box center [442, 207] width 66 height 22
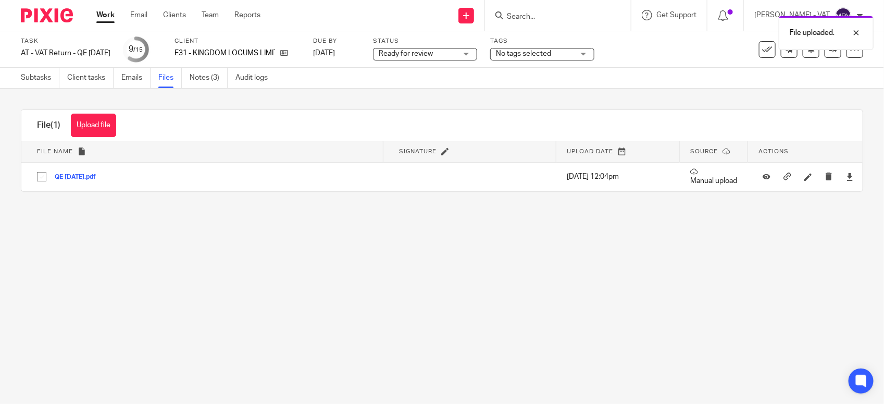
click at [395, 282] on main "Task AT - VAT Return - QE [DATE] Save AT - VAT Return - QE [DATE] 9 /15 Client …" at bounding box center [442, 202] width 884 height 404
click at [51, 77] on link "Subtasks" at bounding box center [40, 78] width 39 height 20
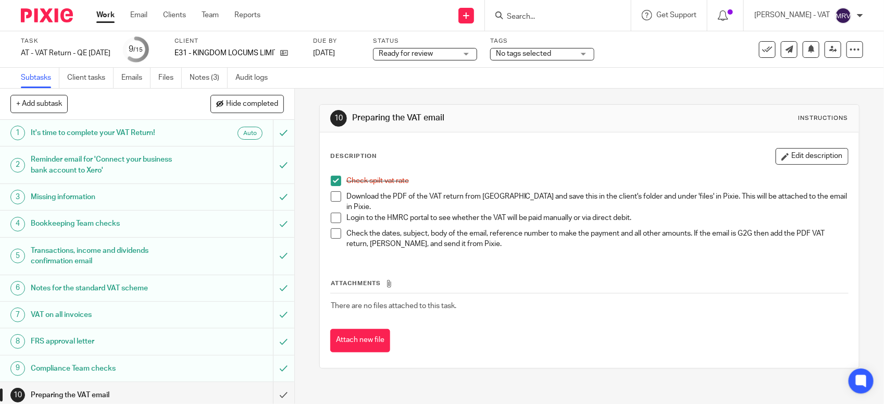
click at [465, 168] on div "Description Edit description Check spilt vat rate Download the PDF of the VAT r…" at bounding box center [589, 202] width 518 height 109
click at [164, 77] on link "Files" at bounding box center [169, 78] width 23 height 20
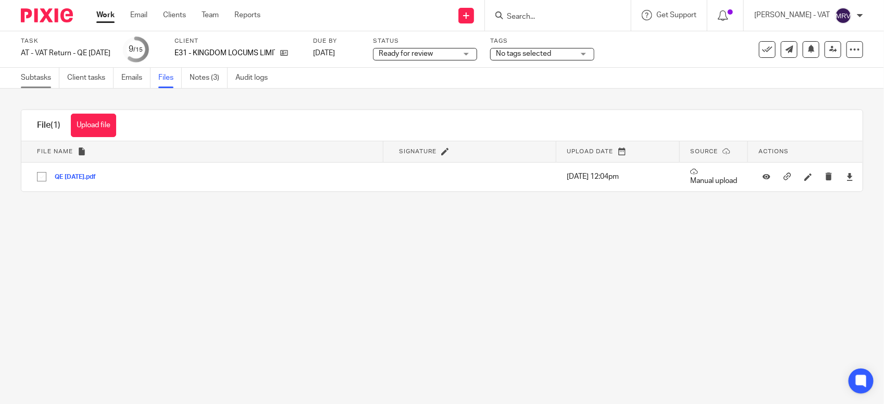
click at [47, 80] on link "Subtasks" at bounding box center [40, 78] width 39 height 20
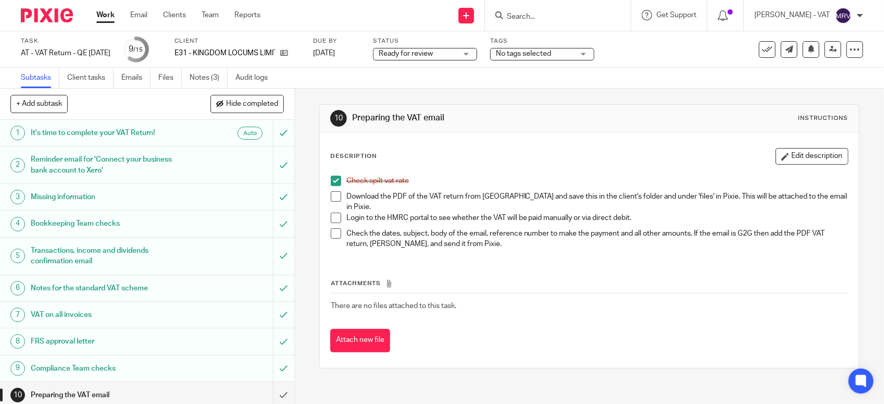
click at [331, 198] on span at bounding box center [336, 196] width 10 height 10
click at [787, 162] on button "Edit description" at bounding box center [811, 156] width 73 height 17
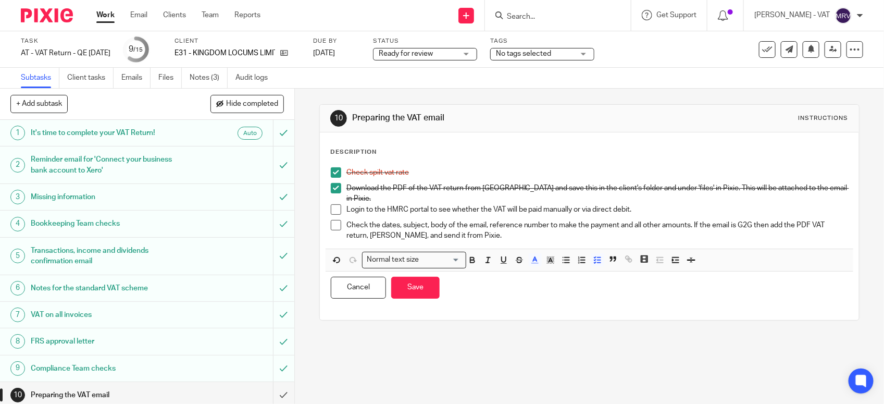
click at [629, 204] on p "Login to the HMRC portal to see whether the VAT will be paid manually or via di…" at bounding box center [596, 209] width 501 height 10
click at [412, 282] on button "Save" at bounding box center [415, 288] width 48 height 22
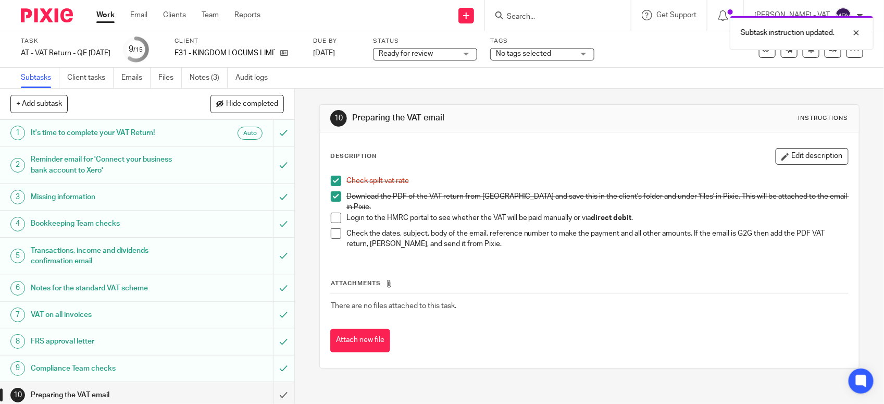
click at [446, 350] on div "Description Edit description Check spilt vat rate Download the PDF of the VAT r…" at bounding box center [589, 249] width 539 height 235
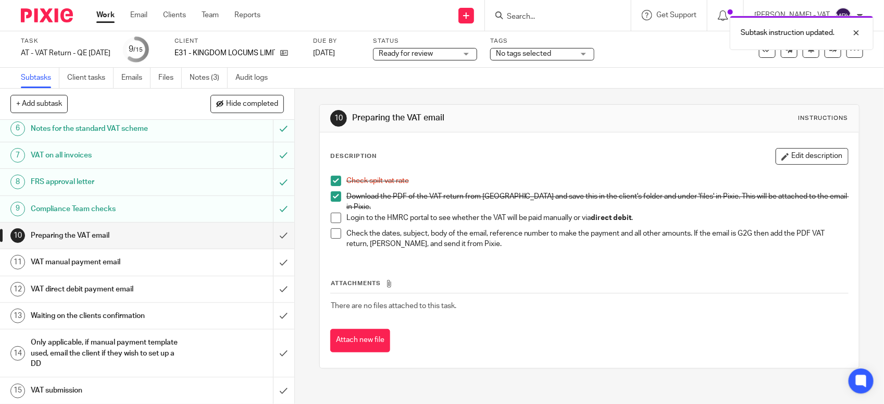
scroll to position [162, 0]
click at [266, 258] on input "submit" at bounding box center [147, 261] width 294 height 26
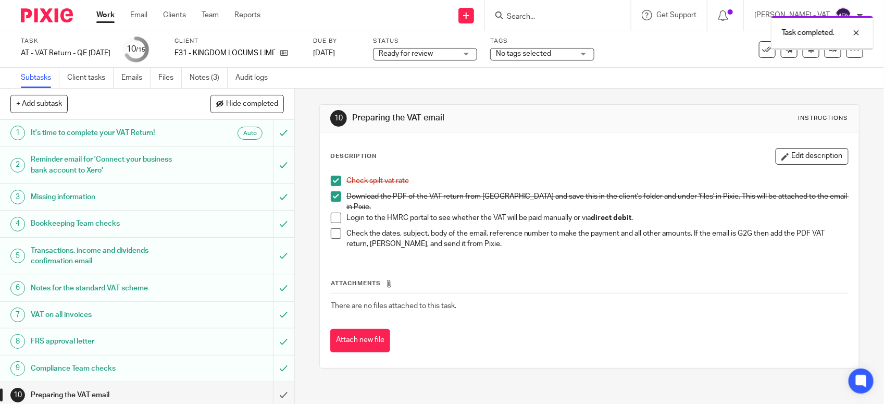
scroll to position [162, 0]
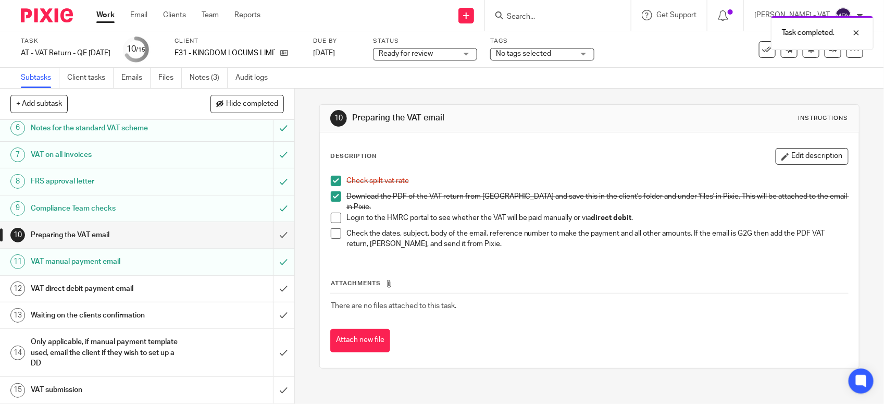
click at [134, 281] on h1 "VAT direct debit payment email" at bounding box center [108, 289] width 155 height 16
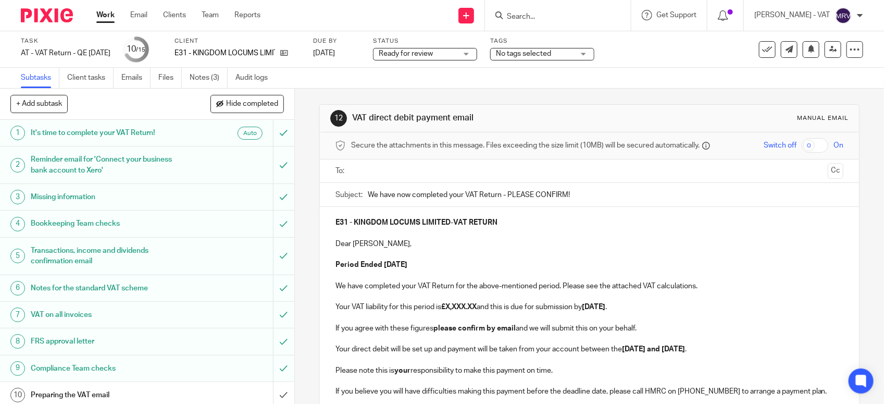
scroll to position [162, 0]
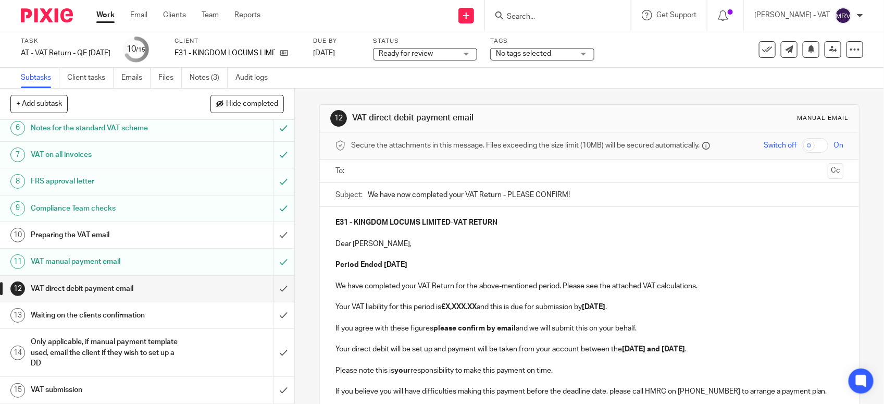
click at [147, 290] on h1 "VAT direct debit payment email" at bounding box center [108, 289] width 155 height 16
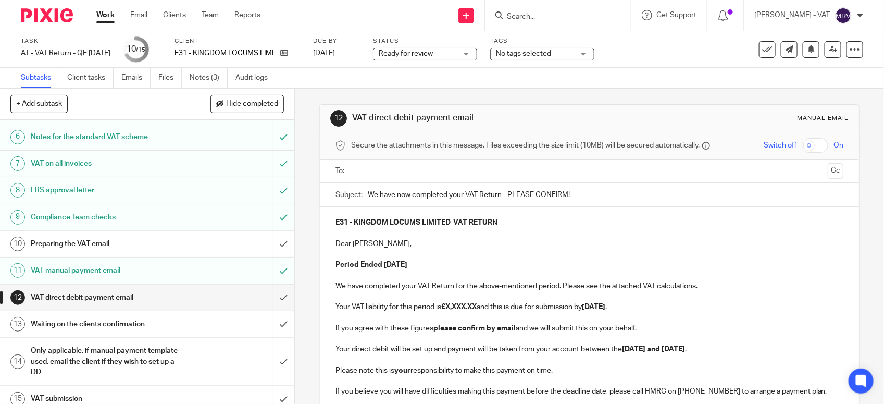
scroll to position [162, 0]
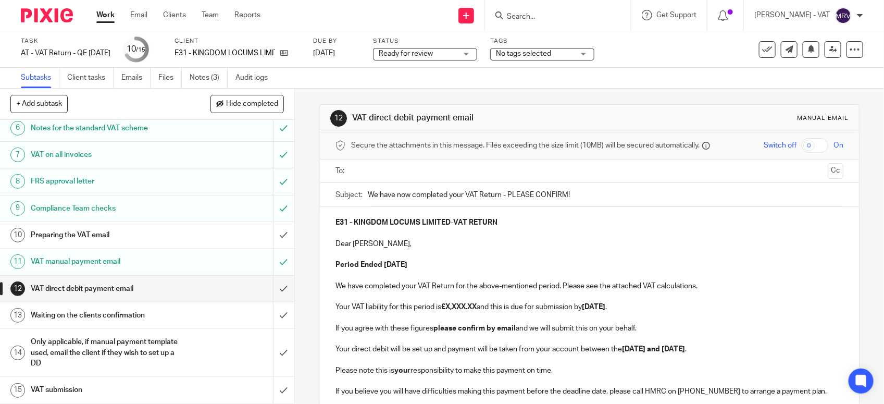
click at [530, 242] on p "Dear Ryan," at bounding box center [589, 244] width 508 height 10
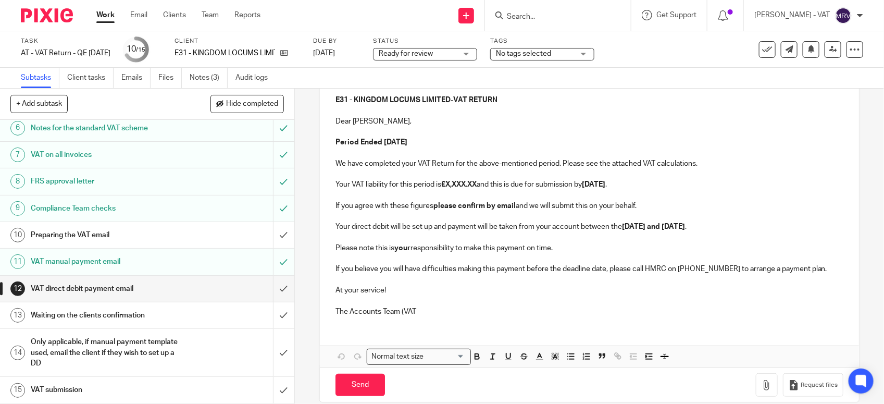
scroll to position [130, 0]
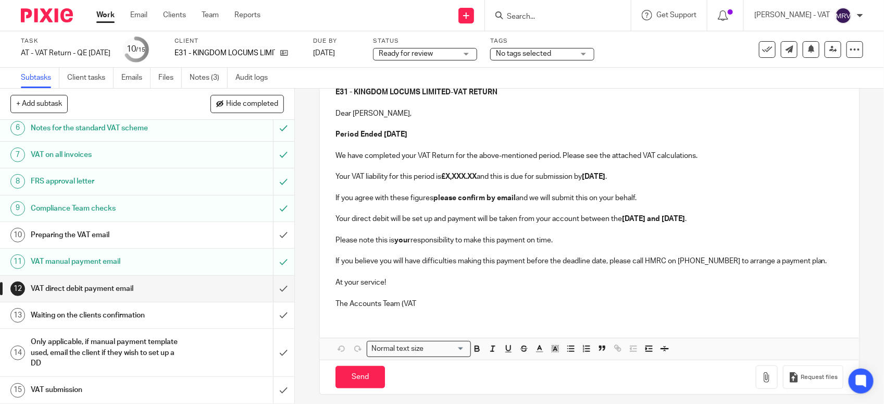
click at [386, 177] on p "Your VAT liability for this period is £X,XXX.XX and this is due for submission …" at bounding box center [589, 176] width 508 height 10
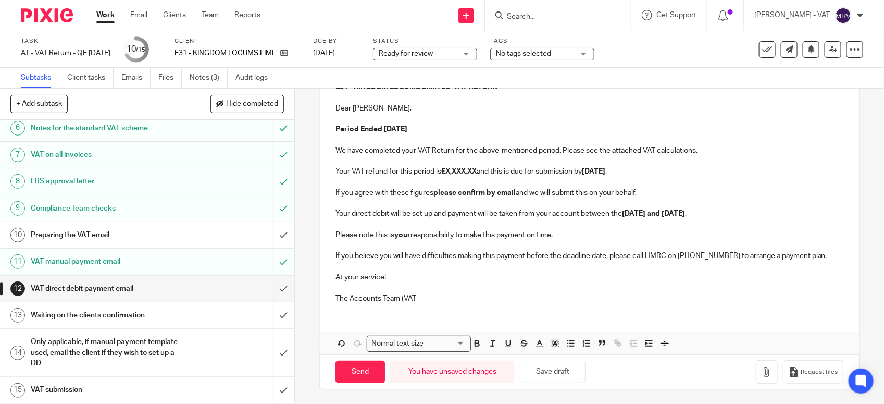
scroll to position [138, 0]
click at [540, 376] on button "Save draft" at bounding box center [553, 370] width 66 height 22
click at [571, 377] on button "Save draft" at bounding box center [553, 370] width 66 height 22
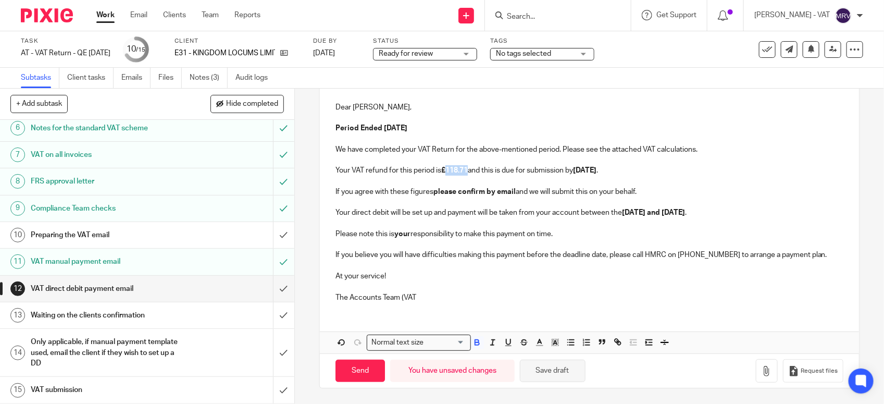
click at [571, 377] on button "Save draft" at bounding box center [553, 370] width 66 height 22
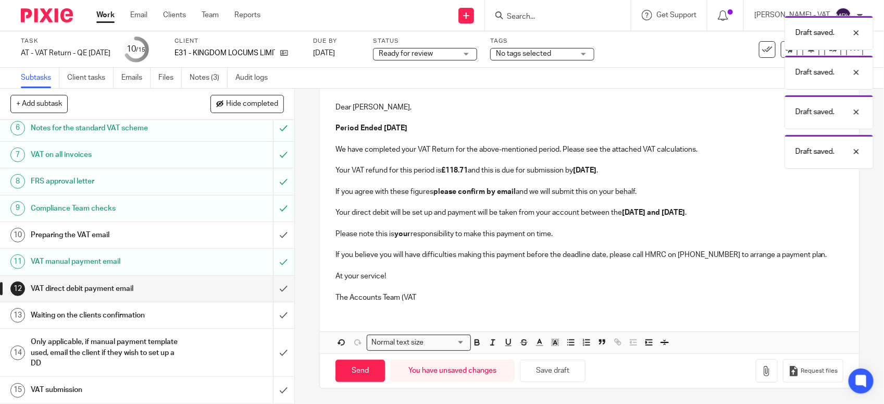
click at [329, 208] on div "E31 - KINGDOM LOCUMS LIMITED - VAT RETURN Dear Ryan, Period Ended 30th Septembe…" at bounding box center [589, 190] width 539 height 240
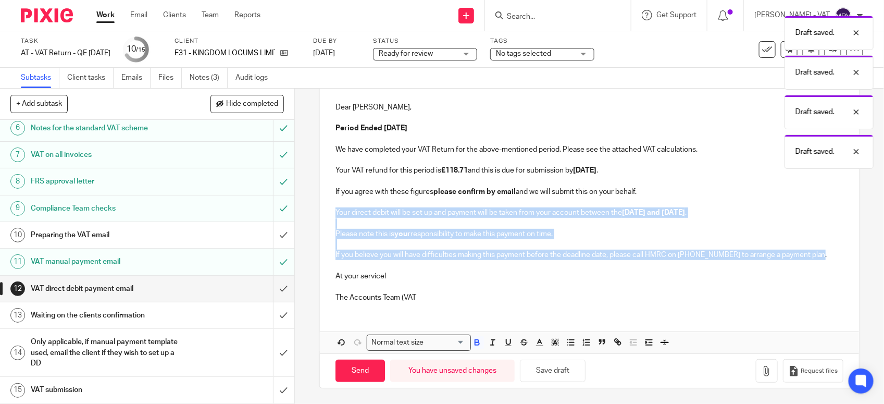
click at [817, 251] on p "If you believe you will have difficulties making this payment before the deadli…" at bounding box center [589, 254] width 508 height 10
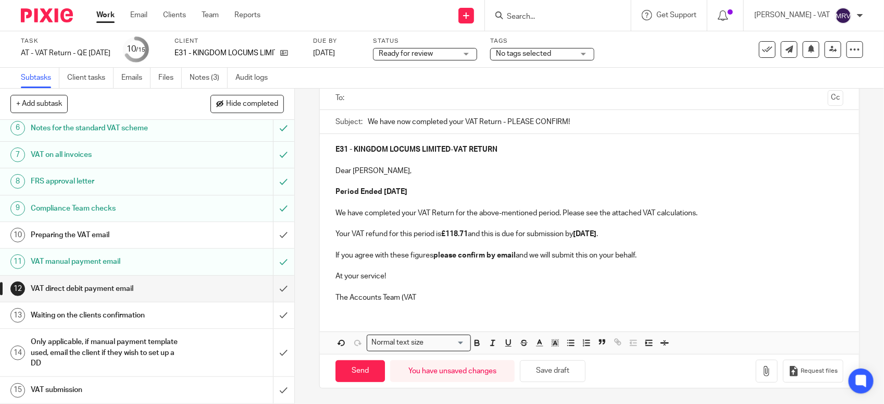
scroll to position [74, 0]
click at [556, 376] on button "Save draft" at bounding box center [553, 371] width 66 height 22
click at [462, 183] on p at bounding box center [589, 181] width 508 height 10
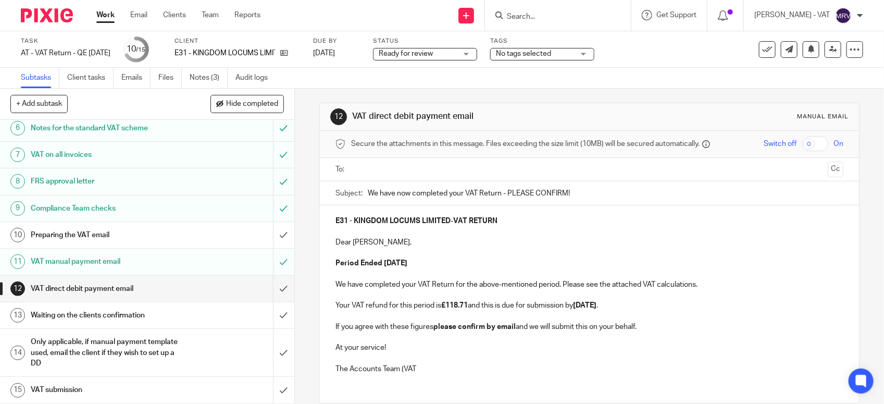
scroll to position [0, 0]
click at [460, 174] on input "text" at bounding box center [589, 171] width 469 height 12
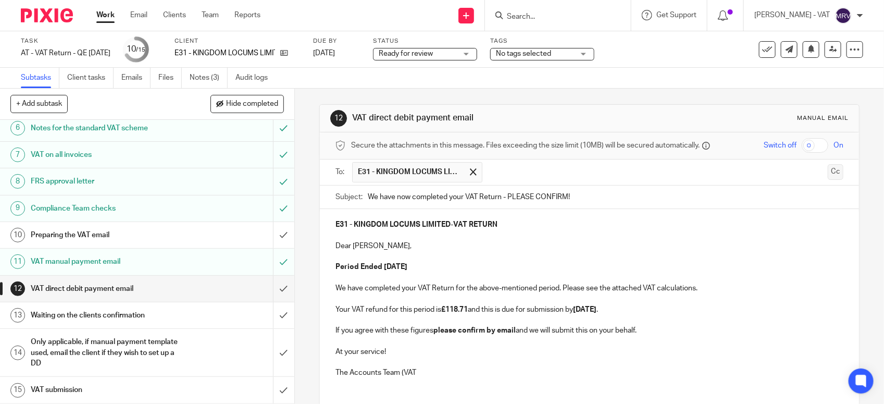
click at [827, 175] on button "Cc" at bounding box center [835, 172] width 16 height 16
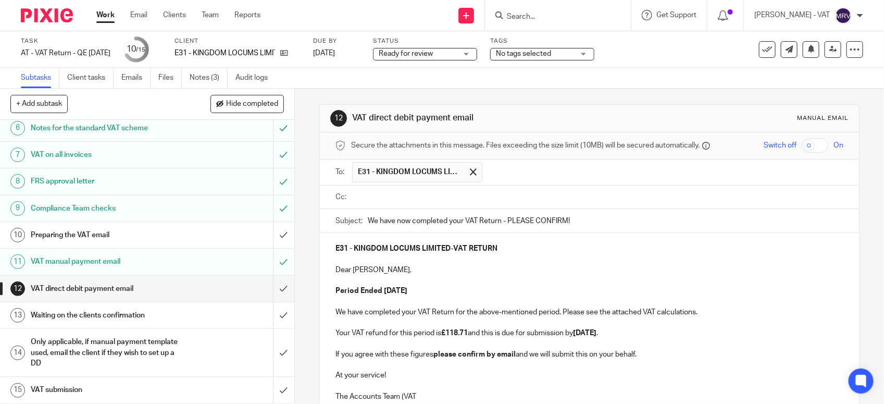
click at [433, 196] on input "text" at bounding box center [597, 197] width 484 height 12
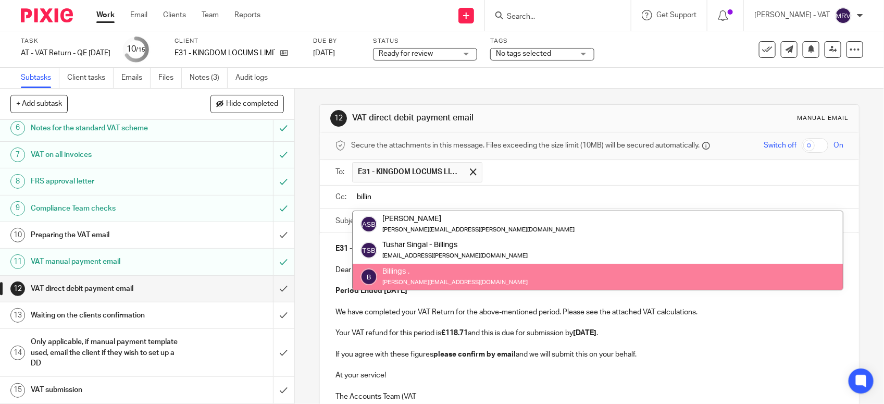
type input "billin"
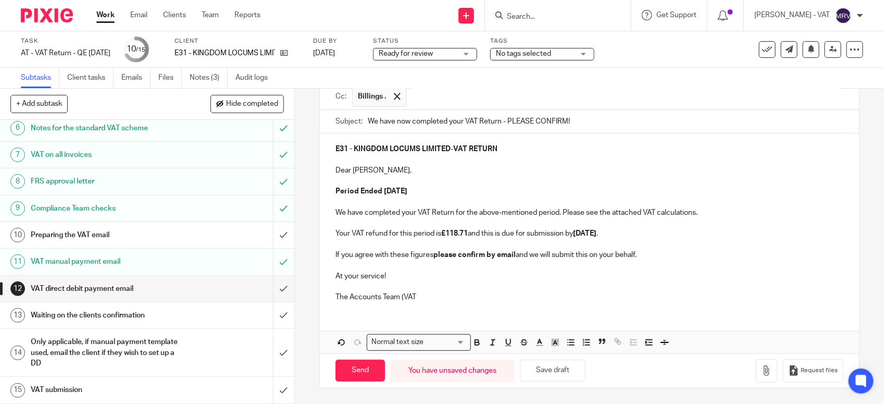
scroll to position [104, 0]
click at [493, 285] on p at bounding box center [589, 286] width 508 height 10
click at [166, 82] on link "Files" at bounding box center [169, 78] width 23 height 20
click at [491, 173] on p "Dear Ryan," at bounding box center [589, 170] width 508 height 10
click at [566, 373] on button "Save draft" at bounding box center [553, 370] width 66 height 22
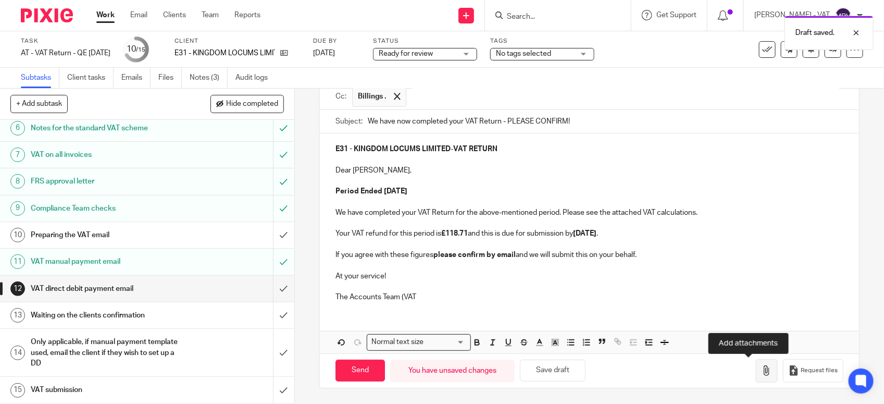
click at [761, 369] on icon "button" at bounding box center [766, 370] width 10 height 10
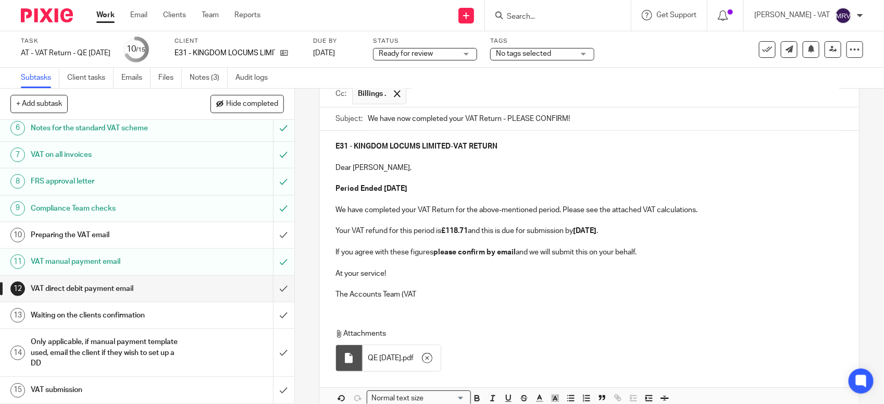
click at [416, 297] on p "The Accounts Team (VAT" at bounding box center [589, 294] width 508 height 10
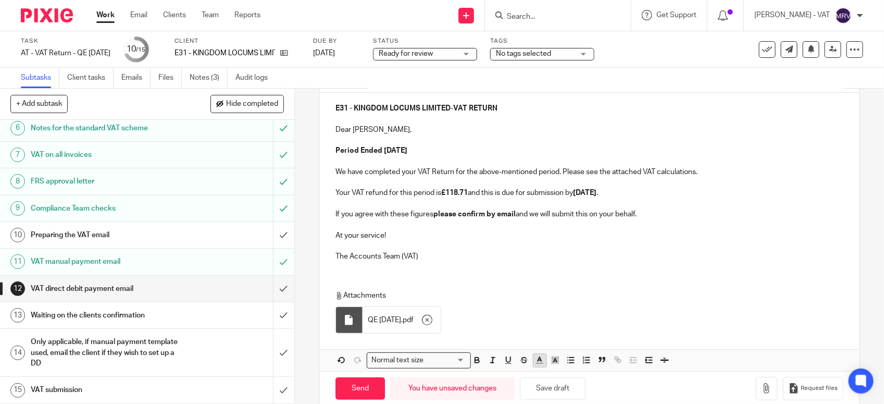
scroll to position [163, 0]
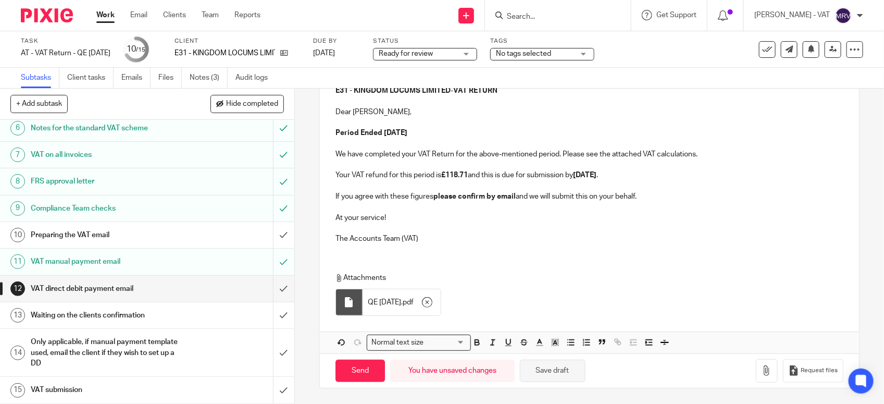
click at [558, 377] on button "Save draft" at bounding box center [553, 370] width 66 height 22
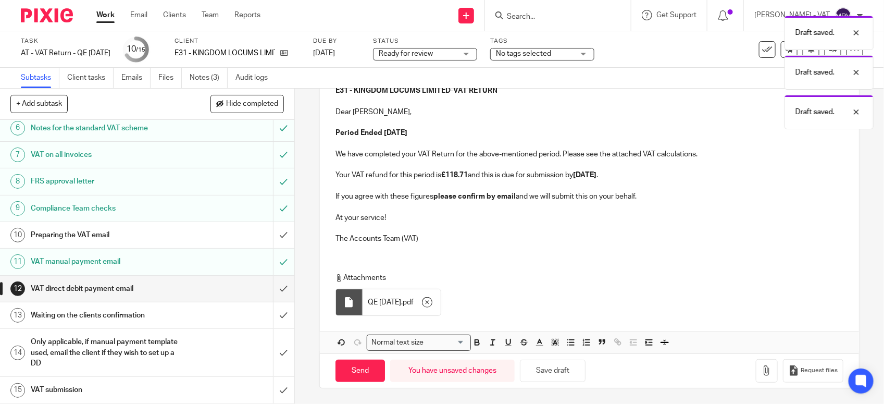
click at [542, 292] on div "Attachments QE 30-09-2025 . pdf" at bounding box center [582, 296] width 494 height 48
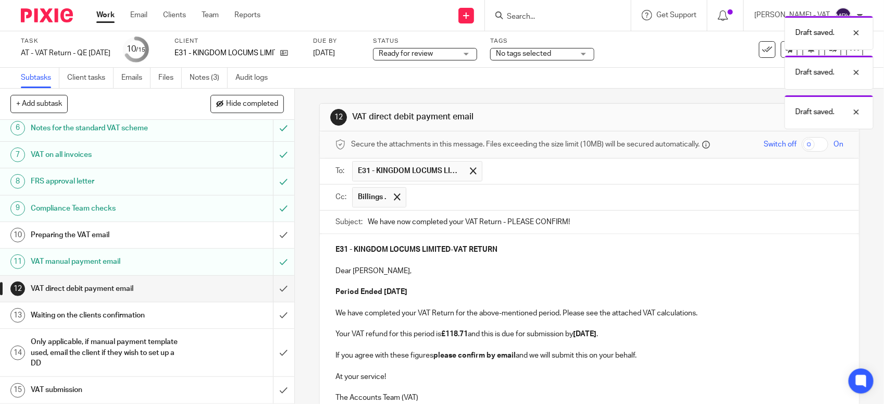
scroll to position [0, 0]
click at [536, 279] on p at bounding box center [589, 282] width 508 height 10
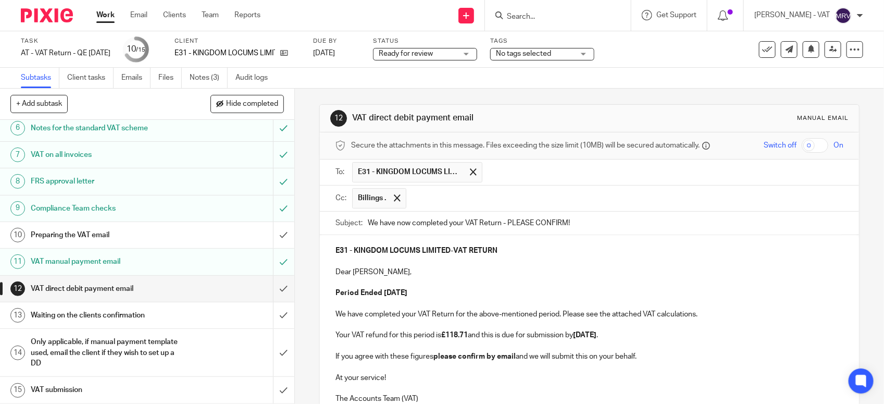
click at [547, 269] on p "Dear Ryan," at bounding box center [589, 272] width 508 height 10
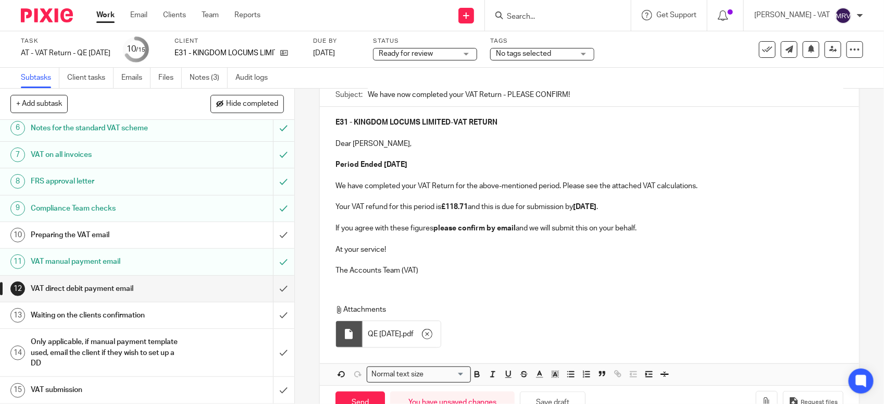
scroll to position [130, 0]
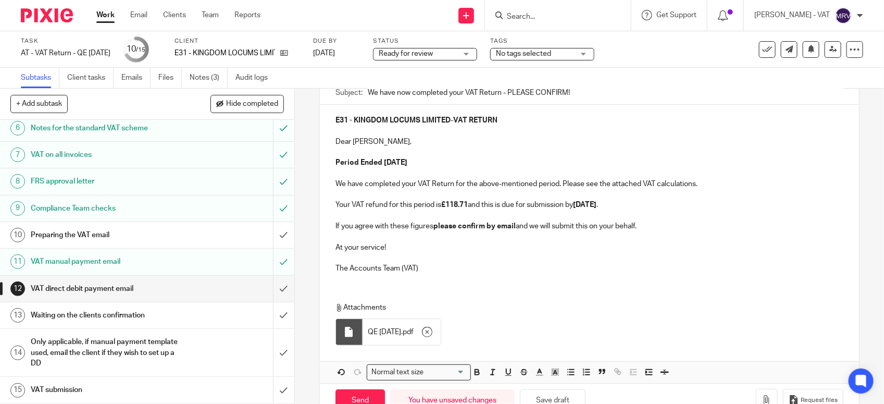
click at [561, 266] on p "The Accounts Team (VAT)" at bounding box center [589, 268] width 508 height 10
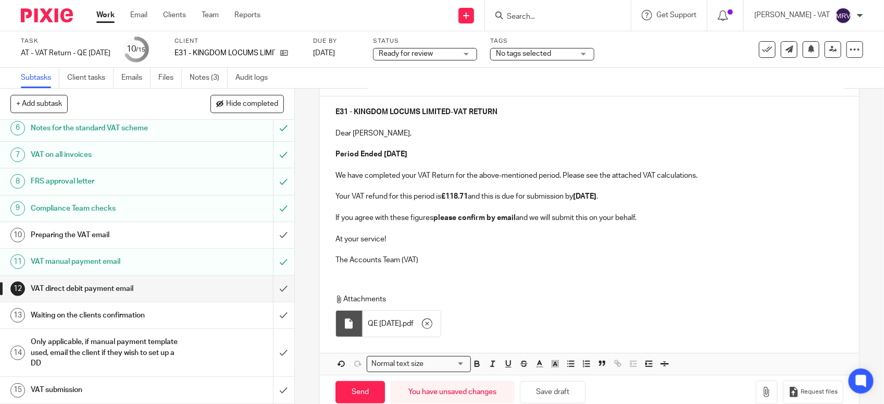
scroll to position [163, 0]
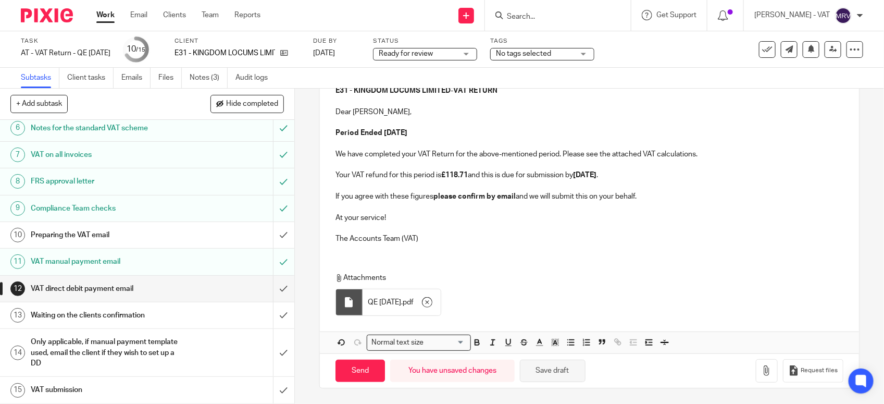
click at [576, 366] on button "Save draft" at bounding box center [553, 370] width 66 height 22
click at [498, 255] on div "E31 - KINGDOM LOCUMS LIMITED - VAT RETURN Dear Ryan, Period Ended 30th Septembe…" at bounding box center [589, 214] width 539 height 278
click at [352, 371] on input "Send" at bounding box center [359, 370] width 49 height 22
type input "Sent"
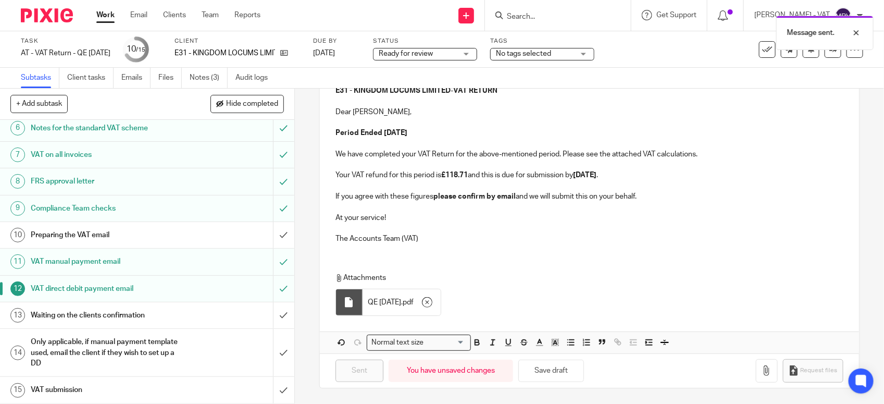
click at [95, 238] on h1 "Preparing the VAT email" at bounding box center [108, 235] width 155 height 16
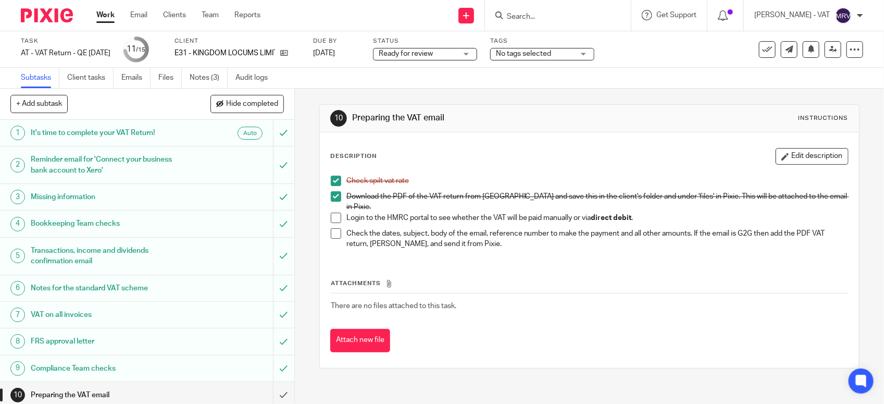
click at [331, 216] on span at bounding box center [336, 217] width 10 height 10
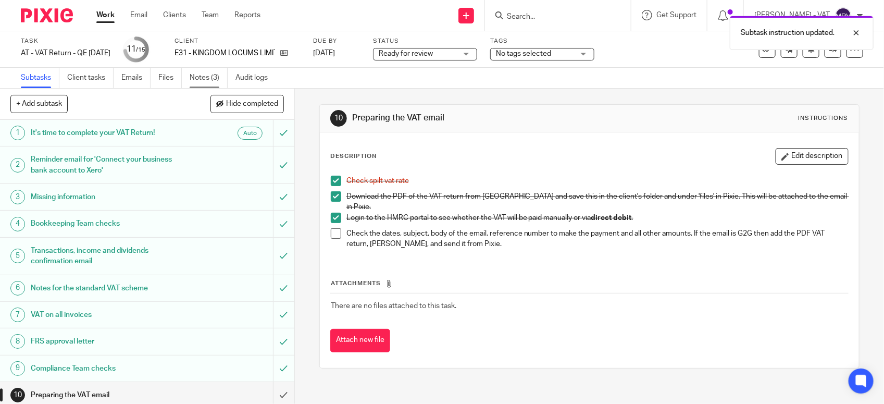
click at [220, 76] on link "Notes (3)" at bounding box center [209, 78] width 38 height 20
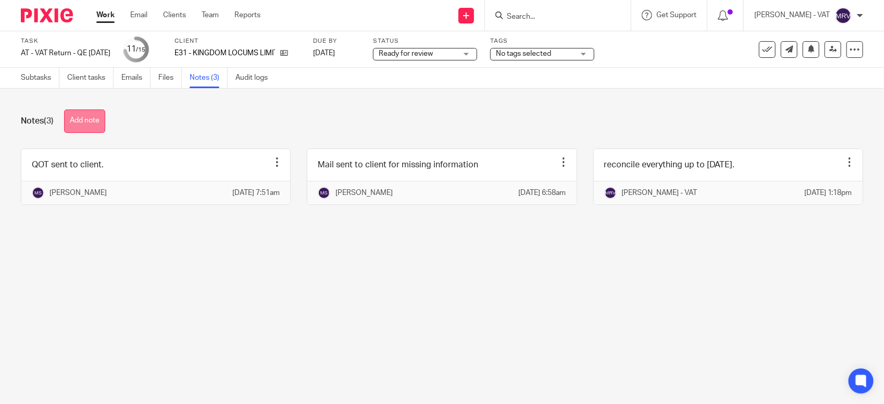
click at [89, 123] on button "Add note" at bounding box center [84, 120] width 41 height 23
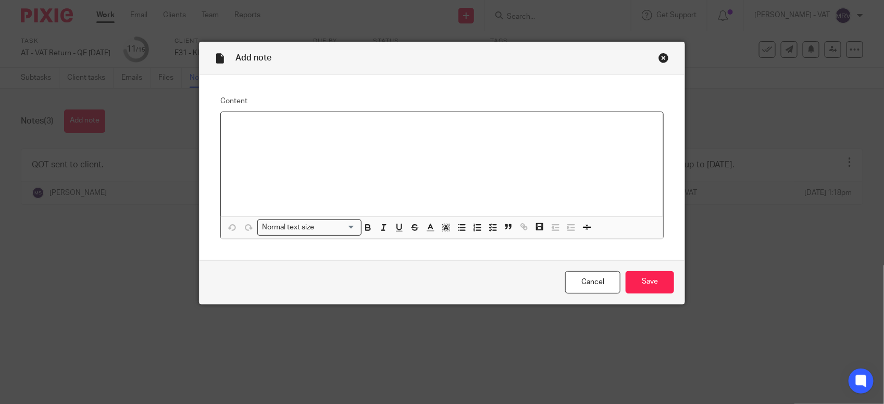
click at [280, 154] on div at bounding box center [442, 164] width 442 height 104
click at [643, 284] on input "Save" at bounding box center [649, 282] width 48 height 22
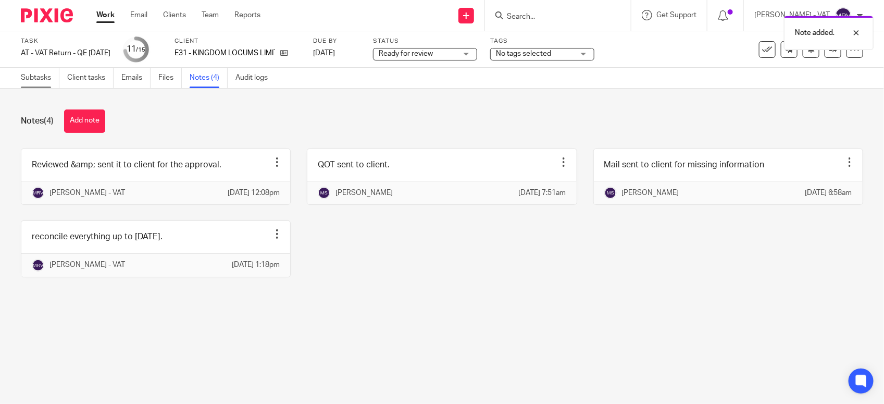
click at [43, 81] on link "Subtasks" at bounding box center [40, 78] width 39 height 20
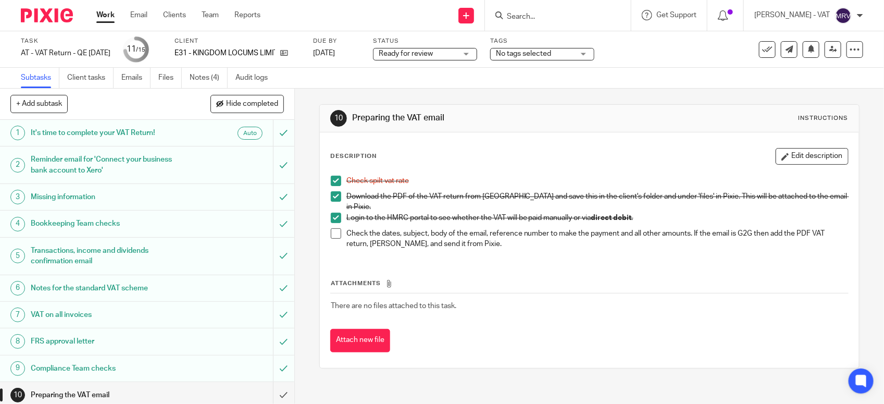
click at [577, 266] on div "Attachments There are no files attached to this task. Attach new file" at bounding box center [589, 304] width 518 height 95
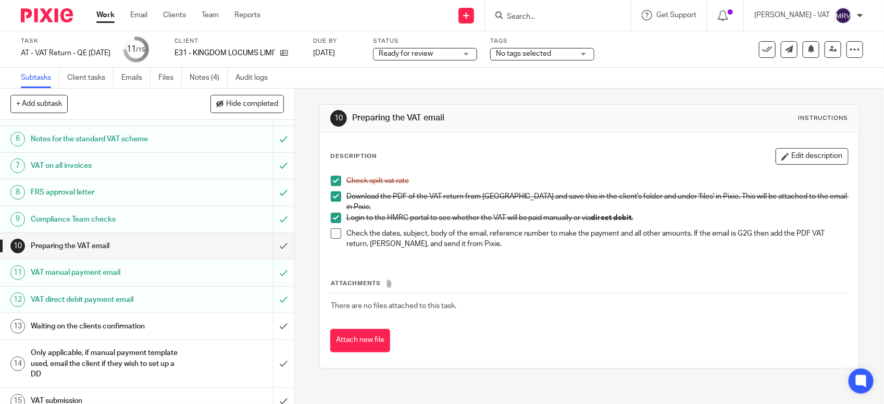
scroll to position [162, 0]
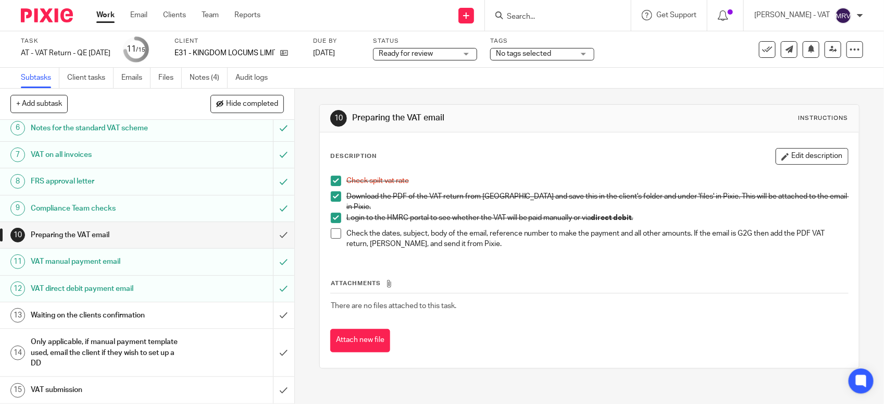
click at [331, 228] on span at bounding box center [336, 233] width 10 height 10
click at [509, 257] on div "Attachments There are no files attached to this task. Attach new file" at bounding box center [589, 304] width 518 height 95
click at [269, 234] on input "submit" at bounding box center [147, 235] width 294 height 26
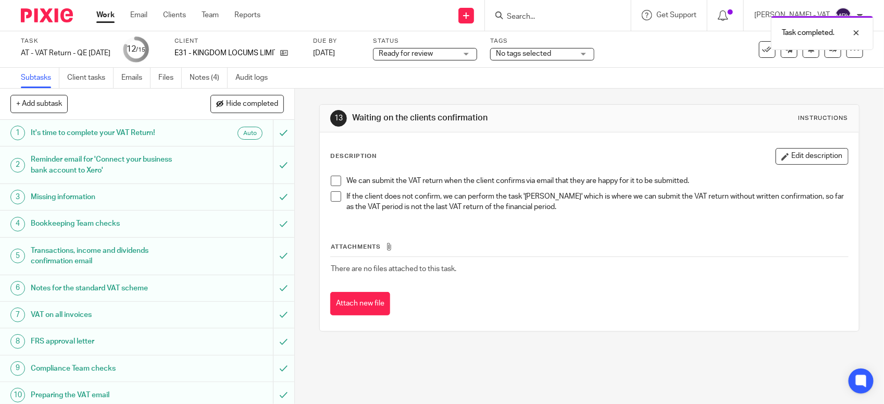
click at [443, 59] on div "Ready for review Ready for review" at bounding box center [425, 54] width 104 height 12
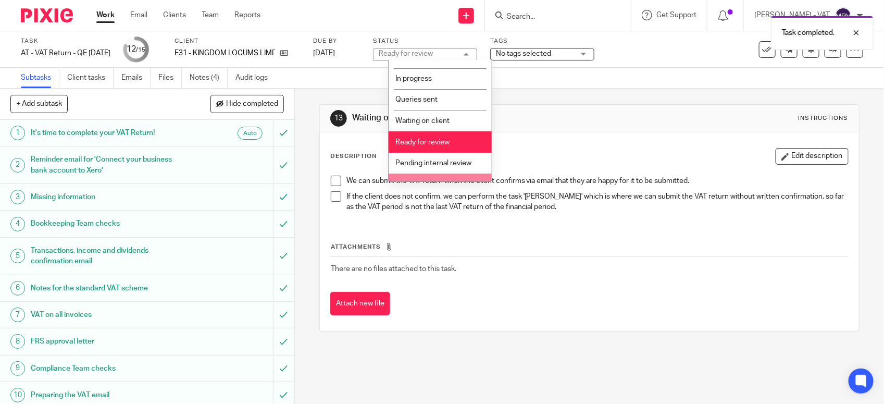
scroll to position [47, 0]
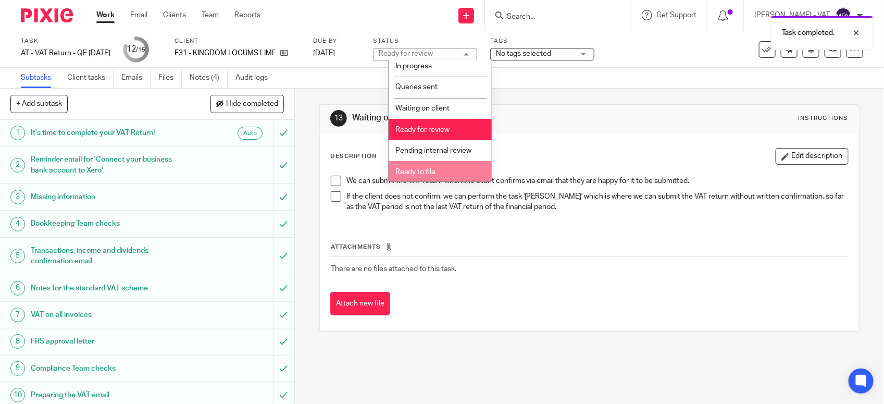
click at [443, 166] on li "Ready to file" at bounding box center [439, 171] width 103 height 21
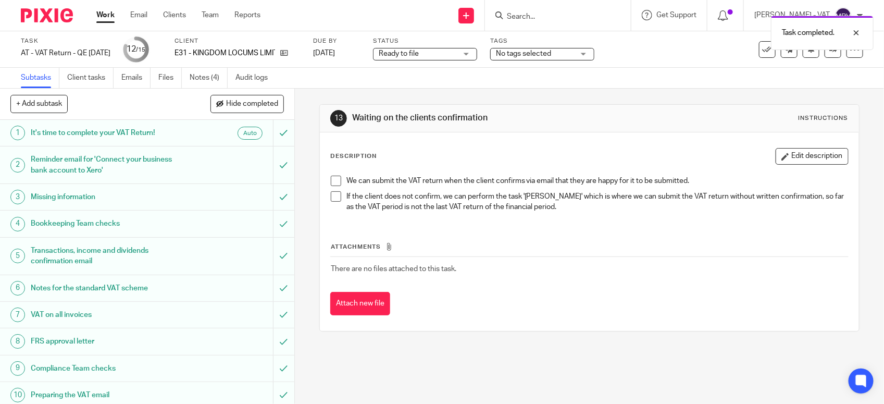
click at [579, 175] on p "We can submit the VAT return when the client confirms via email that they are h…" at bounding box center [596, 180] width 501 height 10
click at [509, 240] on div "Attachments There are no files attached to this task. Attach new file" at bounding box center [589, 268] width 518 height 95
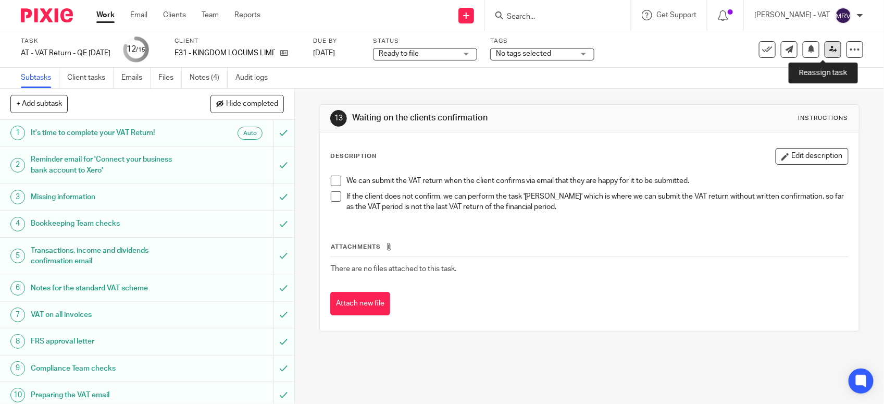
click at [829, 50] on icon at bounding box center [833, 49] width 8 height 8
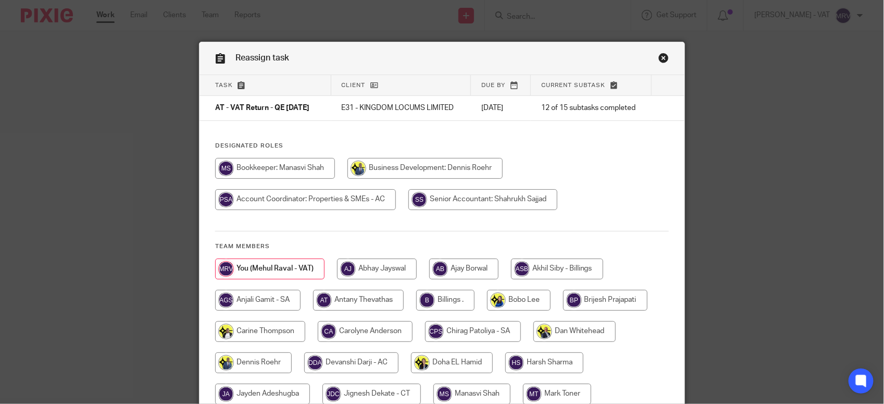
click at [569, 235] on div "Designated Roles Team members" at bounding box center [441, 341] width 485 height 398
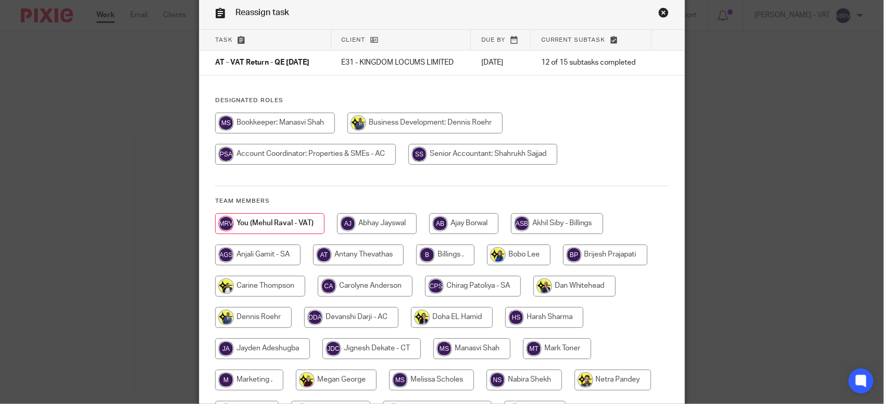
scroll to position [65, 0]
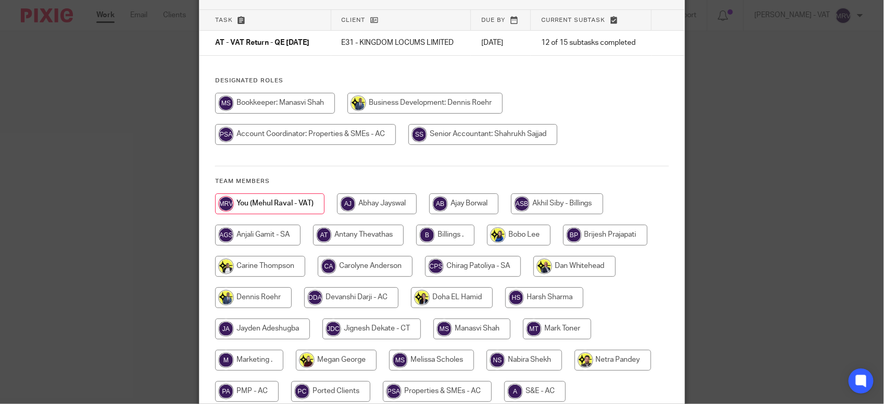
click at [450, 234] on input "radio" at bounding box center [445, 234] width 58 height 21
radio input "true"
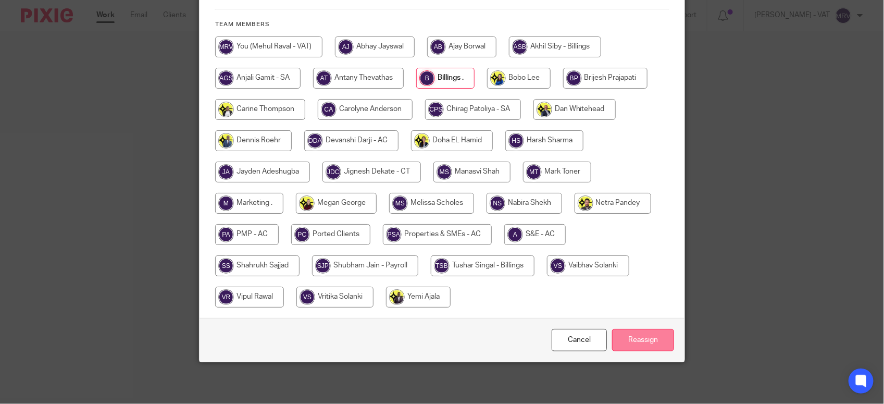
click at [637, 334] on input "Reassign" at bounding box center [643, 340] width 62 height 22
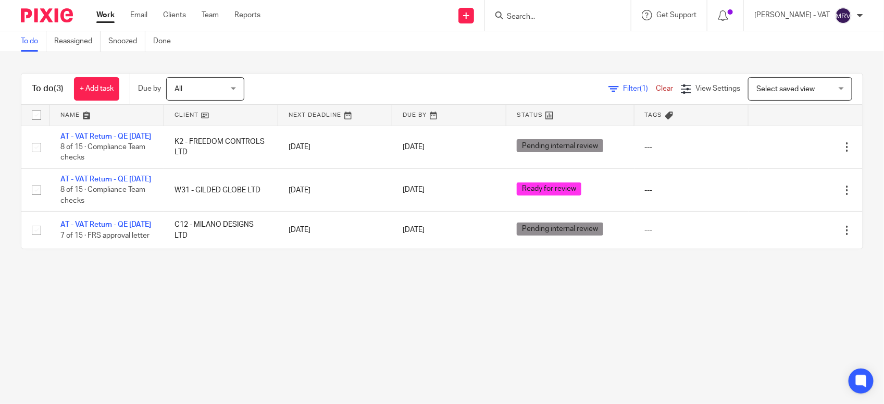
click at [438, 345] on main "To do Reassigned Snoozed Done To do (3) + Add task Due by All All [DATE] [DATE]…" at bounding box center [442, 202] width 884 height 404
click at [295, 322] on main "To do Reassigned Snoozed Done To do (3) + Add task Due by All All [DATE] [DATE]…" at bounding box center [442, 202] width 884 height 404
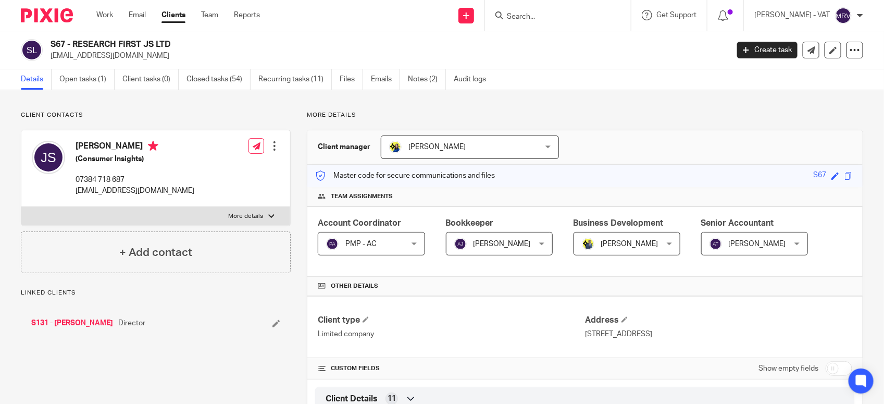
drag, startPoint x: 77, startPoint y: 42, endPoint x: 172, endPoint y: 42, distance: 95.8
click at [172, 42] on h2 "S67 - RESEARCH FIRST JS LTD" at bounding box center [319, 44] width 536 height 11
click at [62, 44] on h2 "S67 - RESEARCH FIRST JS LTD" at bounding box center [319, 44] width 536 height 11
drag, startPoint x: 72, startPoint y: 41, endPoint x: 177, endPoint y: 43, distance: 105.2
click at [177, 43] on h2 "S67 - RESEARCH FIRST JS LTD" at bounding box center [319, 44] width 536 height 11
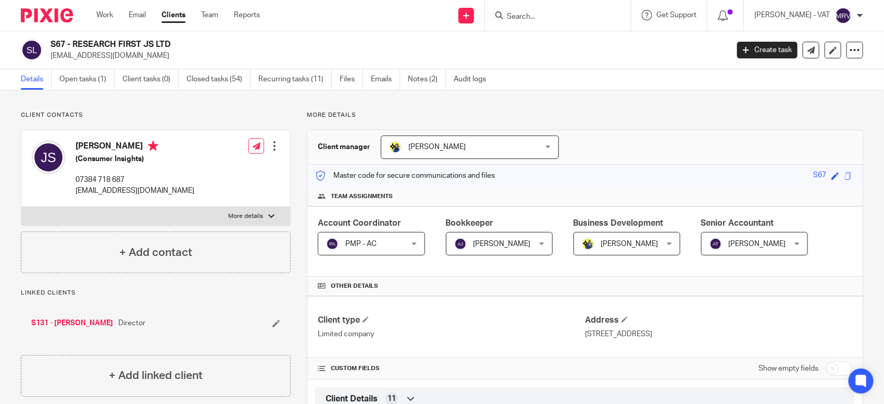
copy h2 "RESEARCH FIRST JS LTD"
click at [547, 11] on form at bounding box center [561, 15] width 111 height 13
click at [548, 18] on input "Search" at bounding box center [553, 16] width 94 height 9
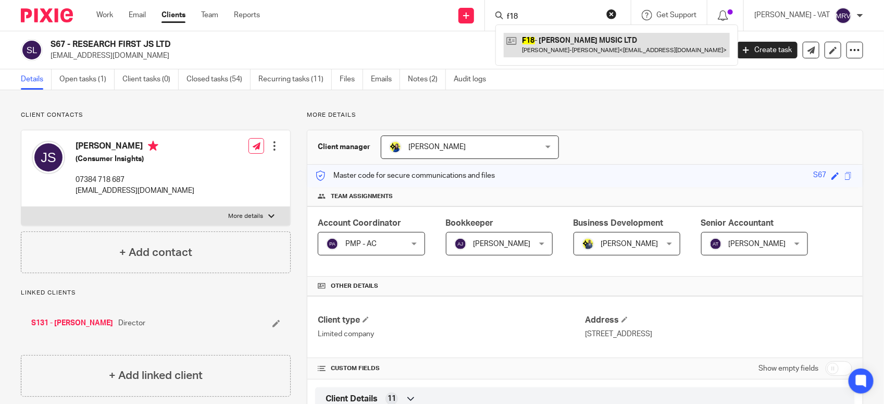
type input "f18"
click at [592, 51] on link at bounding box center [617, 45] width 226 height 24
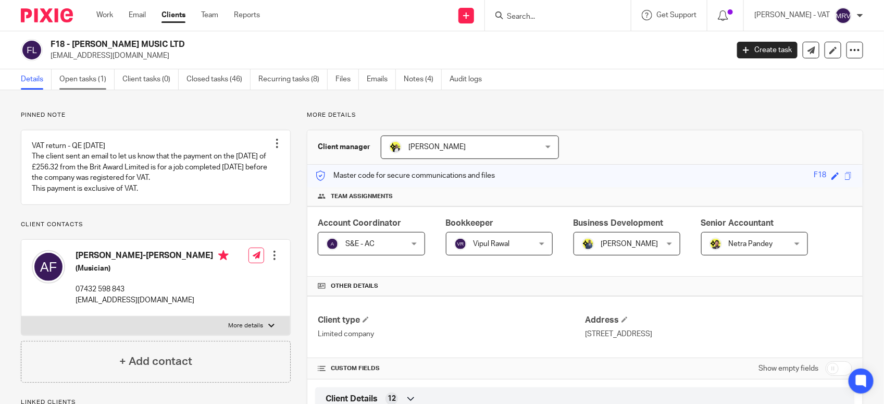
click at [94, 73] on link "Open tasks (1)" at bounding box center [86, 79] width 55 height 20
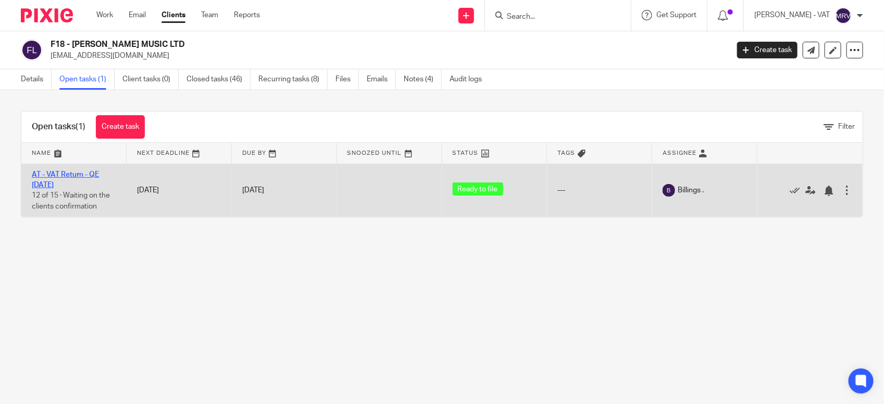
click at [98, 171] on link "AT - VAT Return - QE [DATE]" at bounding box center [65, 180] width 67 height 18
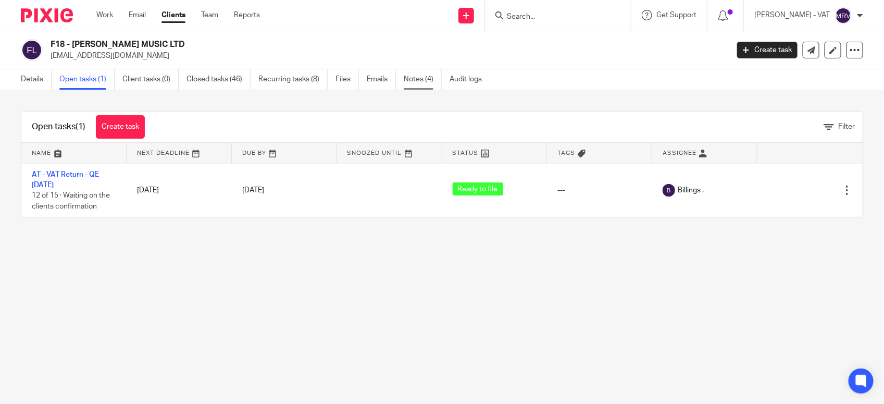
click at [419, 82] on link "Notes (4)" at bounding box center [423, 79] width 38 height 20
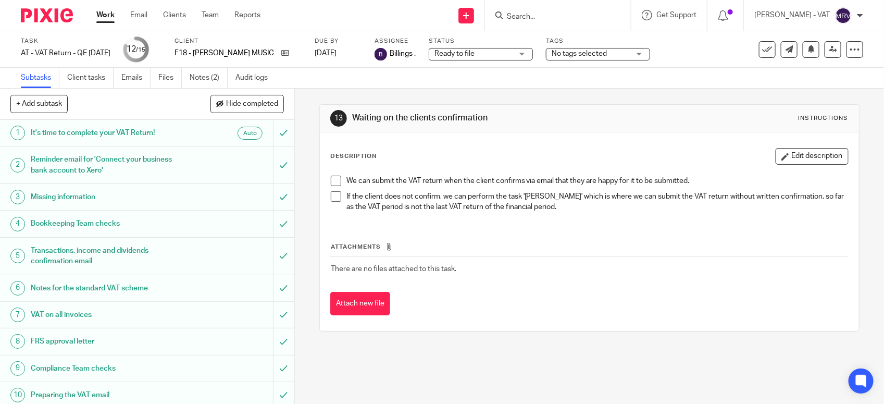
click at [334, 177] on span at bounding box center [336, 180] width 10 height 10
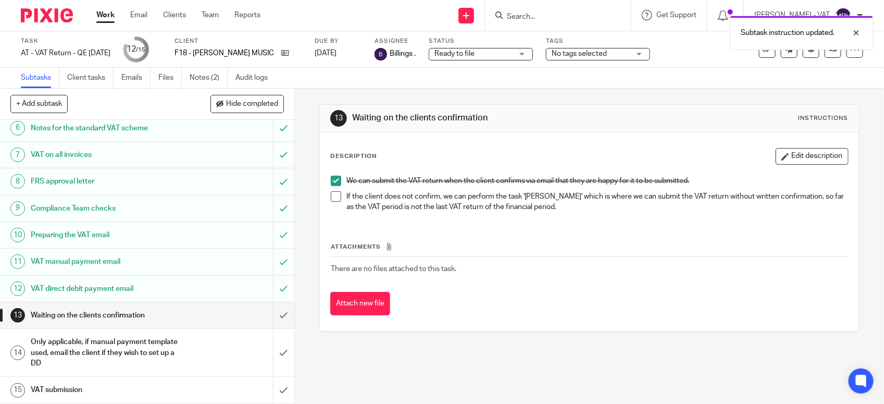
scroll to position [162, 0]
drag, startPoint x: 268, startPoint y: 318, endPoint x: 274, endPoint y: 355, distance: 37.5
click at [268, 318] on input "submit" at bounding box center [147, 315] width 294 height 26
click at [273, 352] on input "submit" at bounding box center [147, 352] width 294 height 47
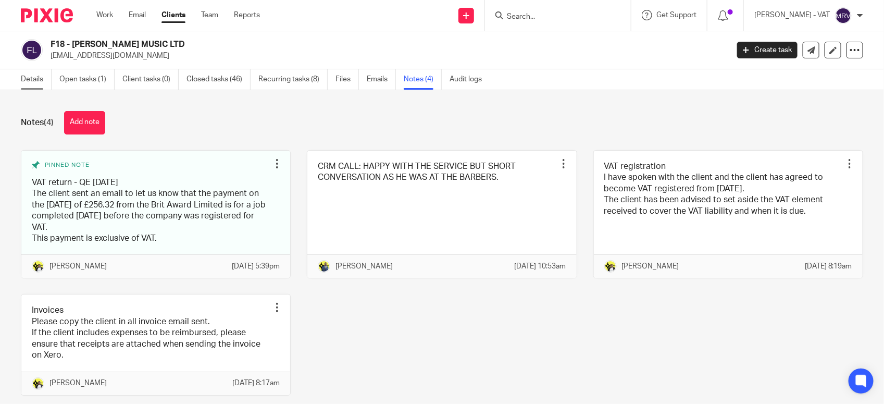
click at [32, 86] on link "Details" at bounding box center [36, 79] width 31 height 20
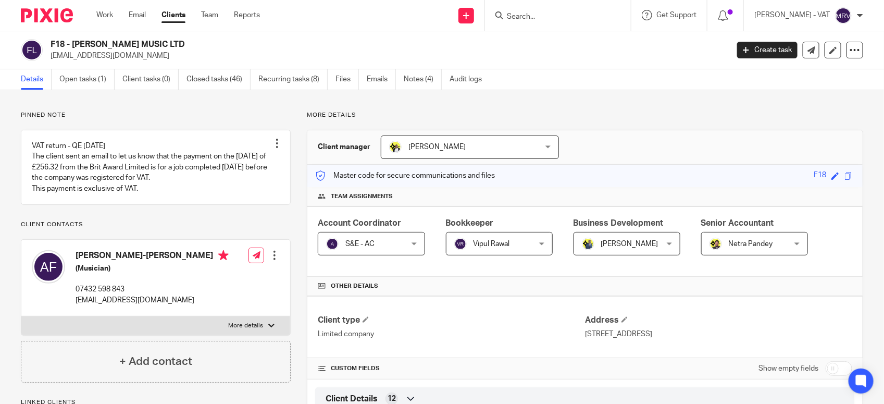
drag, startPoint x: 76, startPoint y: 45, endPoint x: 167, endPoint y: 44, distance: 91.7
click at [167, 44] on h2 "F18 - [PERSON_NAME] MUSIC LTD" at bounding box center [319, 44] width 536 height 11
drag, startPoint x: 167, startPoint y: 44, endPoint x: 74, endPoint y: 45, distance: 93.2
click at [74, 45] on h2 "F18 - [PERSON_NAME] MUSIC LTD" at bounding box center [319, 44] width 536 height 11
drag, startPoint x: 72, startPoint y: 44, endPoint x: 200, endPoint y: 38, distance: 128.8
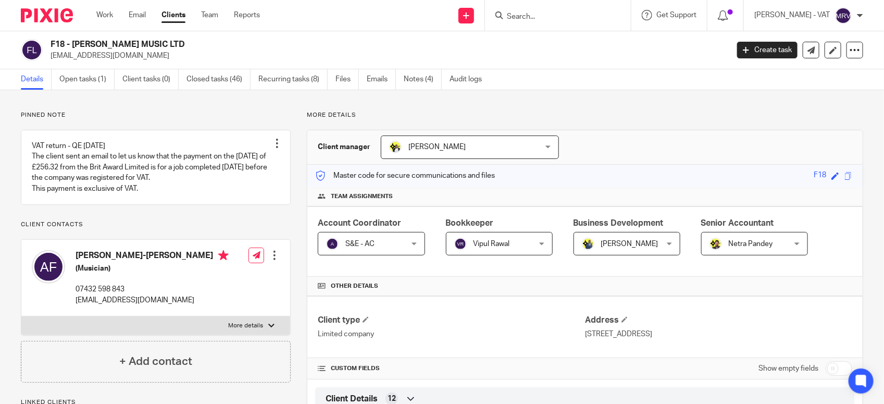
click at [200, 38] on div "F18 - [PERSON_NAME] MUSIC LTD [EMAIL_ADDRESS][DOMAIN_NAME] Create task Update f…" at bounding box center [442, 50] width 884 height 38
copy h2 "[PERSON_NAME] MUSIC LTD"
click at [532, 76] on div "Details Open tasks (1) Client tasks (0) Closed tasks (46) Recurring tasks (8) F…" at bounding box center [442, 79] width 884 height 21
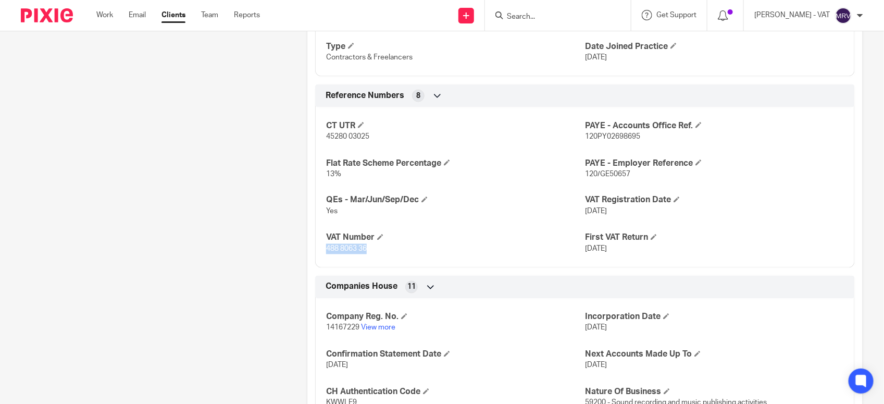
drag, startPoint x: 320, startPoint y: 253, endPoint x: 367, endPoint y: 253, distance: 46.9
click at [367, 253] on div "CT UTR 45280 03025 PAYE - Accounts Office Ref. 120PY02698695 Flat Rate Scheme P…" at bounding box center [584, 183] width 539 height 168
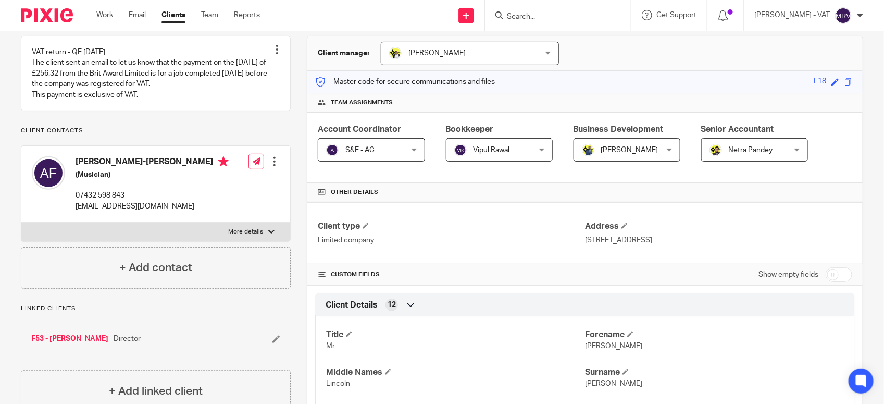
scroll to position [260, 0]
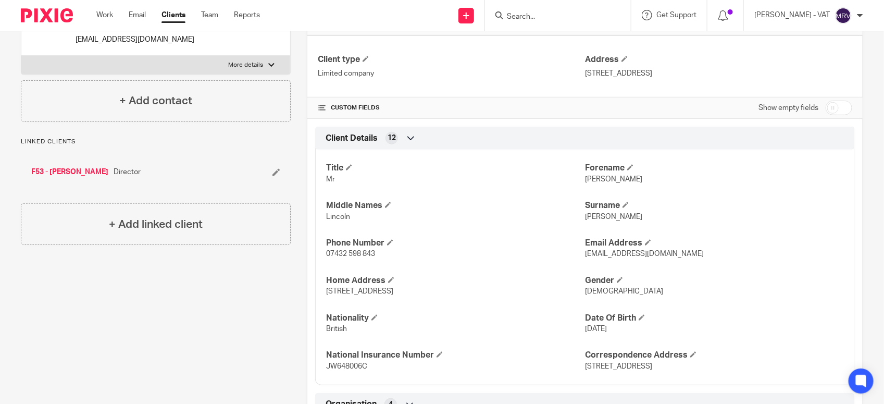
click at [586, 183] on span "[PERSON_NAME]" at bounding box center [613, 178] width 57 height 7
copy span "[PERSON_NAME]"
click at [542, 13] on input "Search" at bounding box center [553, 16] width 94 height 9
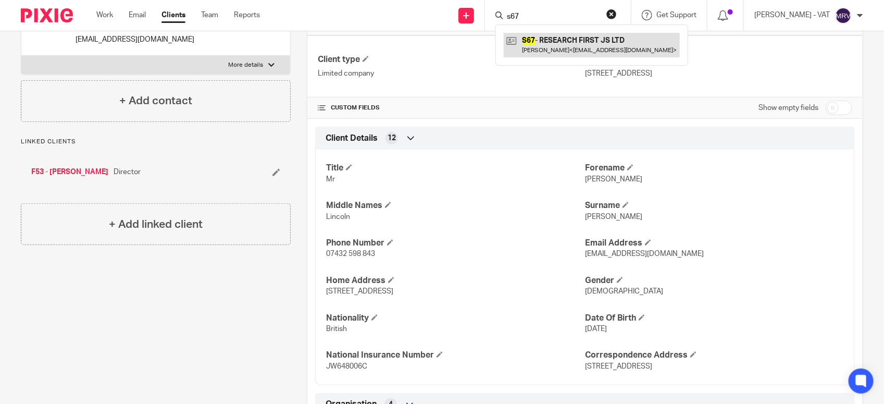
type input "s67"
click at [561, 39] on link at bounding box center [592, 45] width 176 height 24
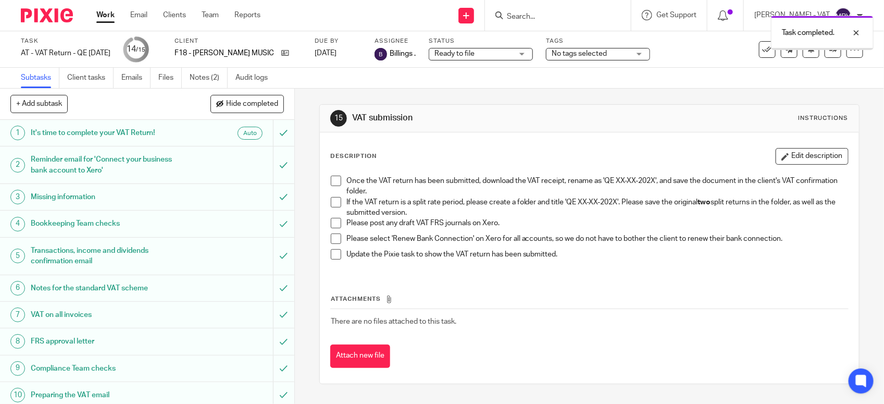
scroll to position [162, 0]
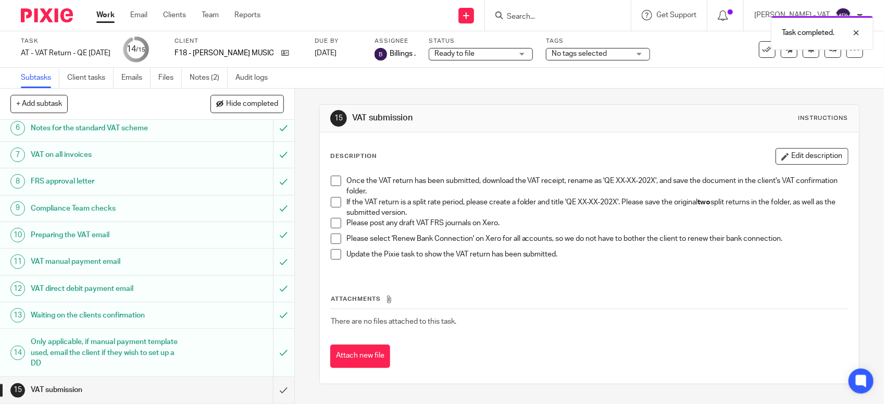
click at [161, 385] on h1 "VAT submission" at bounding box center [108, 390] width 155 height 16
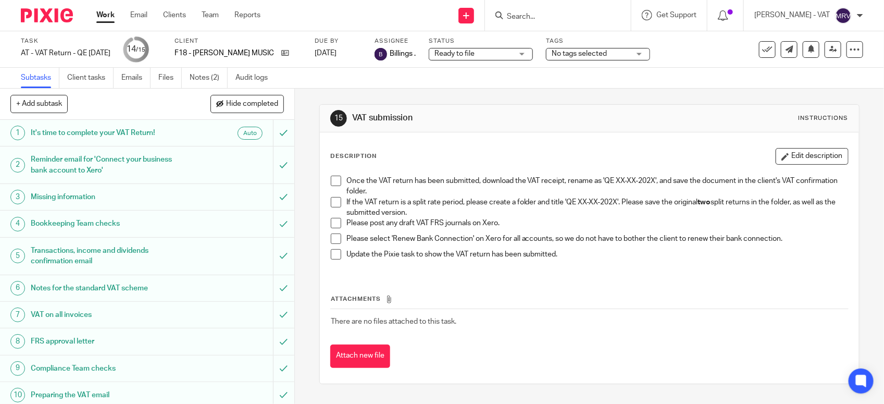
click at [332, 204] on span at bounding box center [336, 202] width 10 height 10
click at [331, 222] on span at bounding box center [336, 223] width 10 height 10
click at [331, 240] on span at bounding box center [336, 238] width 10 height 10
click at [332, 180] on span at bounding box center [336, 180] width 10 height 10
click at [332, 252] on span at bounding box center [336, 254] width 10 height 10
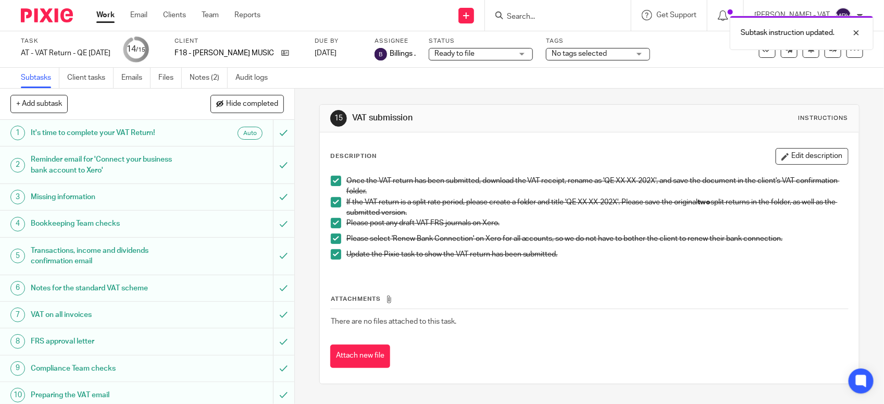
click at [490, 290] on div "Attachments There are no files attached to this task. Attach new file" at bounding box center [589, 320] width 518 height 95
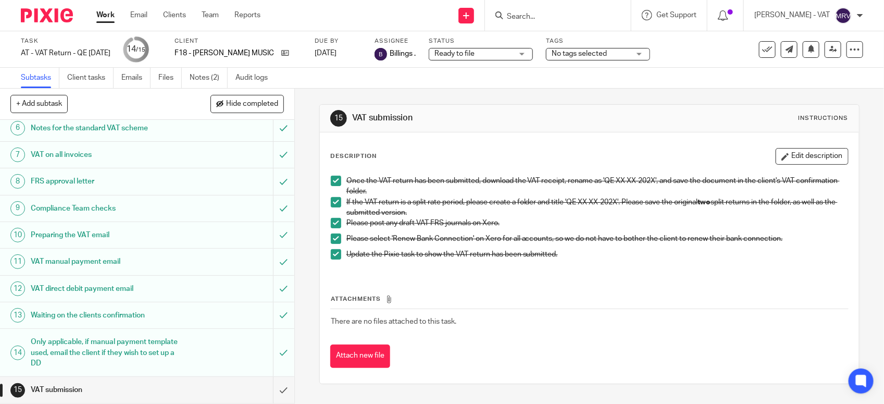
click at [462, 284] on div "Attachments There are no files attached to this task. Attach new file" at bounding box center [589, 320] width 518 height 95
click at [277, 391] on input "submit" at bounding box center [147, 390] width 294 height 26
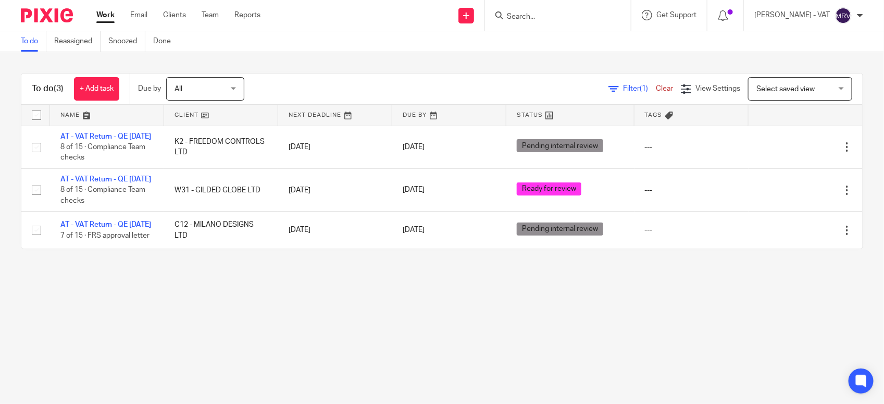
click at [337, 353] on main "To do Reassigned Snoozed Done To do (3) + Add task Due by All All [DATE] [DATE]…" at bounding box center [442, 202] width 884 height 404
click at [347, 311] on main "To do Reassigned Snoozed Done To do (3) + Add task Due by All All [DATE] [DATE]…" at bounding box center [442, 202] width 884 height 404
click at [487, 306] on main "To do Reassigned Snoozed Done To do (3) + Add task Due by All All Today Tomorro…" at bounding box center [442, 202] width 884 height 404
click at [274, 308] on main "To do Reassigned Snoozed Done To do (3) + Add task Due by All All Today Tomorro…" at bounding box center [442, 202] width 884 height 404
click at [321, 270] on div "To do (3) + Add task Due by All All Today Tomorrow This week Next week This mon…" at bounding box center [442, 161] width 884 height 218
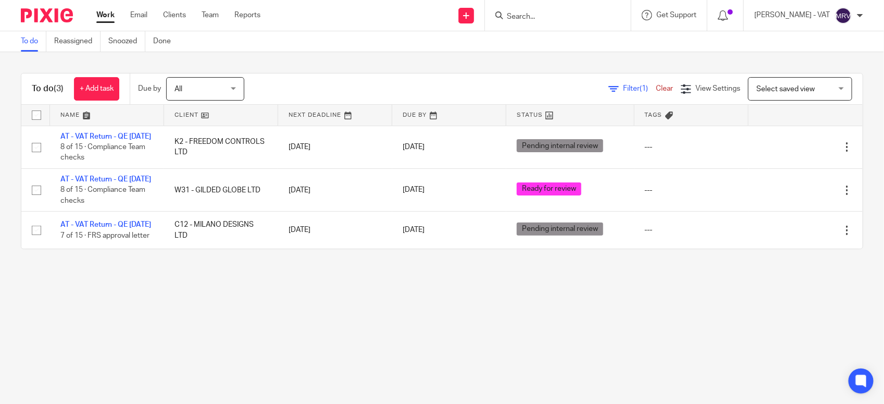
click at [210, 342] on main "To do Reassigned Snoozed Done To do (3) + Add task Due by All All Today Tomorro…" at bounding box center [442, 202] width 884 height 404
click at [501, 359] on main "To do Reassigned Snoozed Done To do (3) + Add task Due by All All Today Tomorro…" at bounding box center [442, 202] width 884 height 404
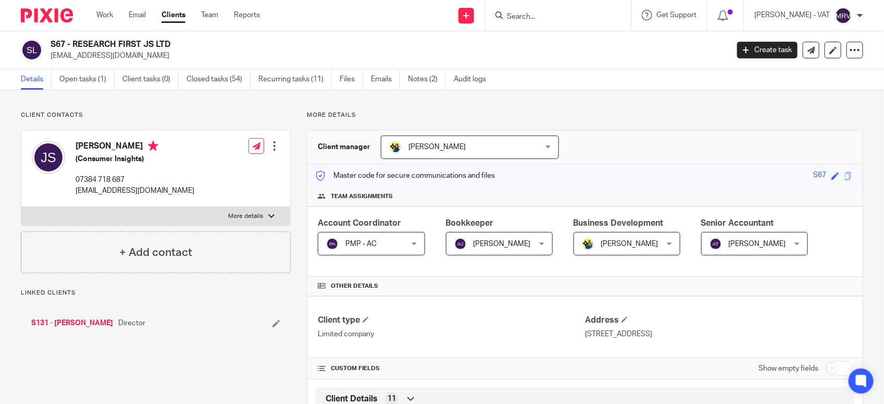
drag, startPoint x: 73, startPoint y: 43, endPoint x: 171, endPoint y: 34, distance: 97.8
click at [171, 34] on div "S67 - RESEARCH FIRST JS LTD [EMAIL_ADDRESS][DOMAIN_NAME] Create task Update fro…" at bounding box center [442, 50] width 884 height 38
copy h2 "RESEARCH FIRST JS LTD"
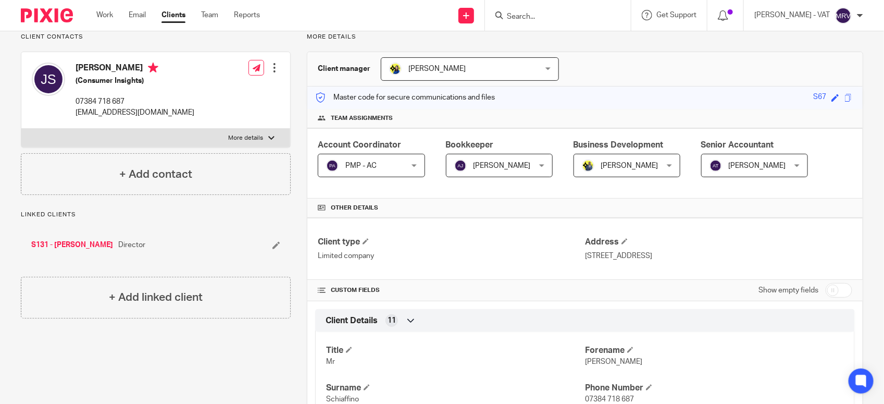
scroll to position [195, 0]
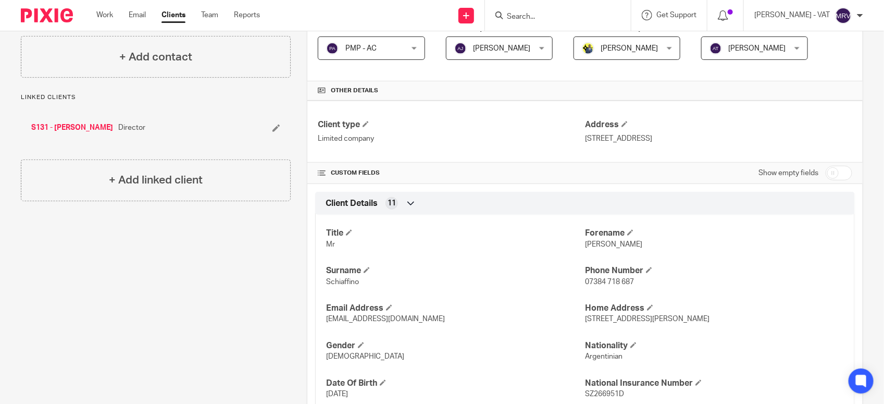
click at [585, 243] on span "[PERSON_NAME]" at bounding box center [613, 244] width 57 height 7
copy span "[PERSON_NAME]"
click at [542, 18] on input "Search" at bounding box center [553, 16] width 94 height 9
type input "K99"
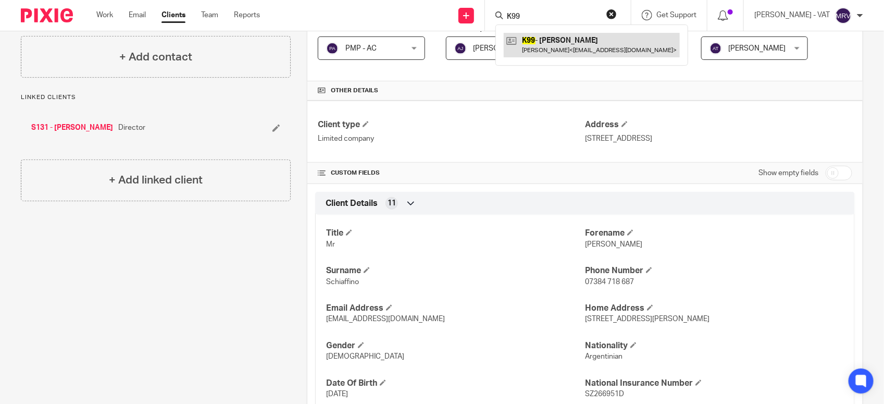
click at [569, 54] on link at bounding box center [592, 45] width 176 height 24
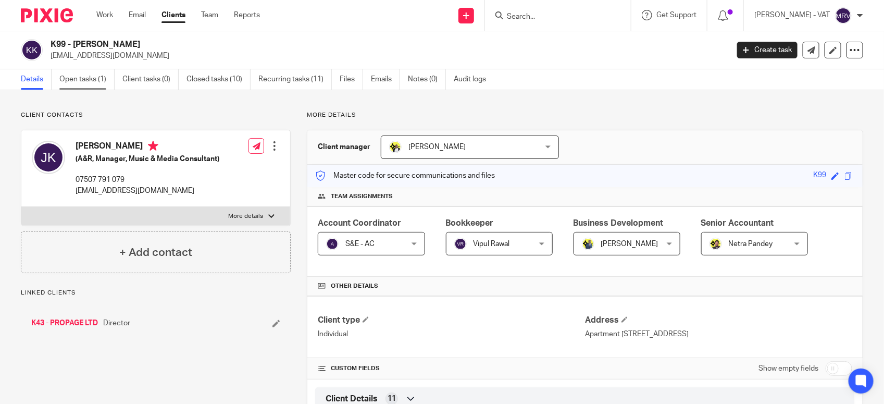
click at [95, 81] on link "Open tasks (1)" at bounding box center [86, 79] width 55 height 20
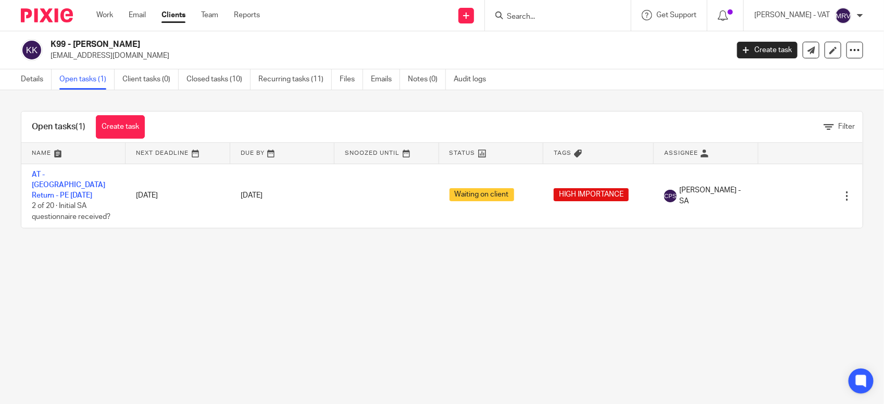
click at [186, 314] on main "K99 - JADE KUPOLUYI jade@roguecltv.com Create task Update from Companies House …" at bounding box center [442, 202] width 884 height 404
click at [552, 14] on input "Search" at bounding box center [553, 16] width 94 height 9
paste input "SKIN FILTRATOR LTD"
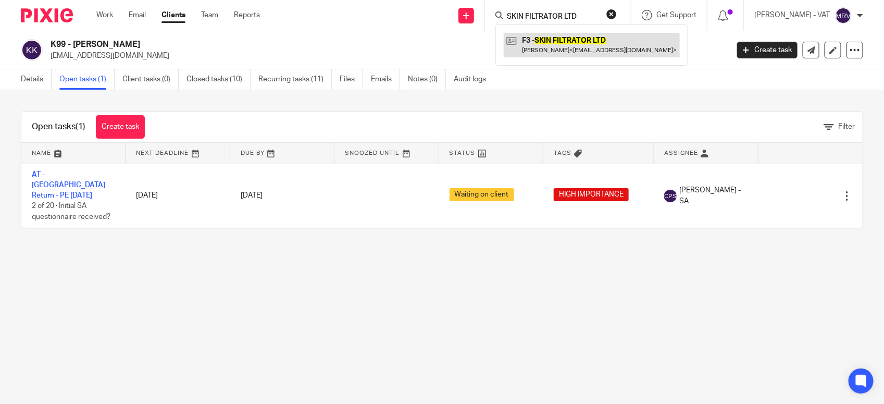
type input "SKIN FILTRATOR LTD"
click at [546, 38] on link at bounding box center [592, 45] width 176 height 24
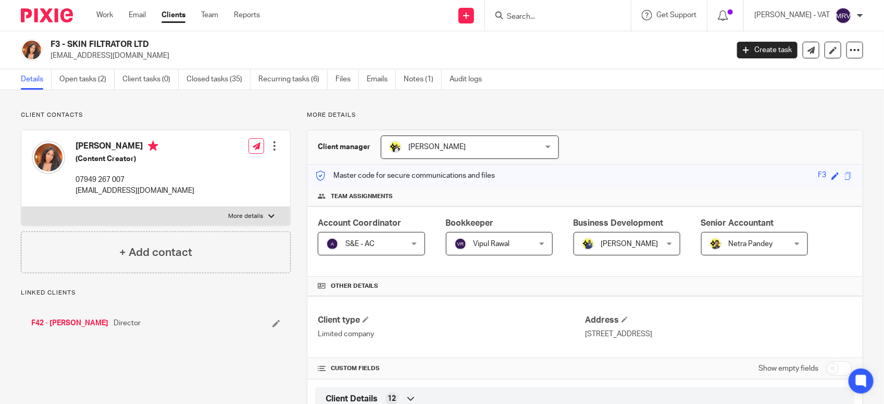
click at [97, 86] on link "Open tasks (2)" at bounding box center [86, 79] width 55 height 20
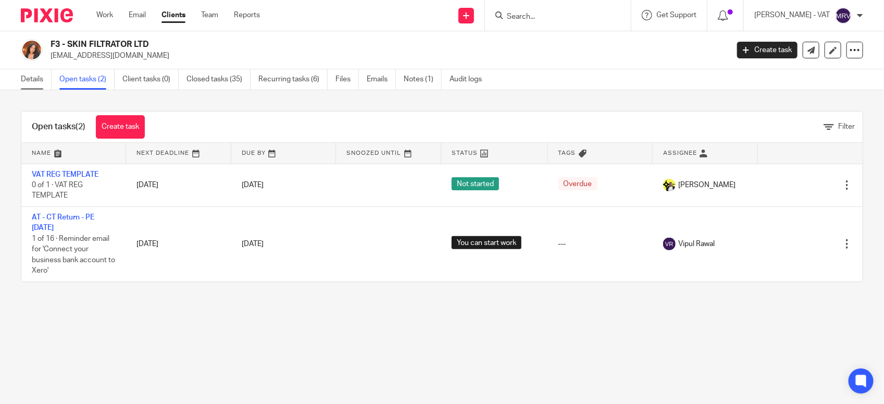
click at [24, 81] on link "Details" at bounding box center [36, 79] width 31 height 20
click at [33, 80] on link "Details" at bounding box center [36, 79] width 31 height 20
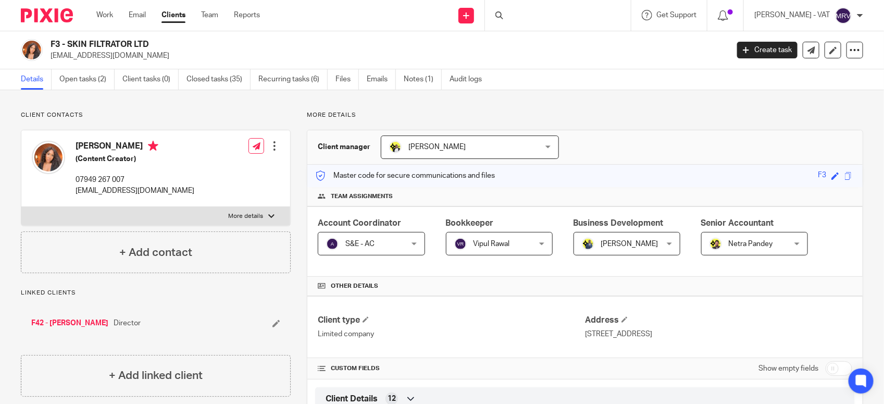
click at [569, 112] on p "More details" at bounding box center [585, 115] width 556 height 8
